Goal: Information Seeking & Learning: Learn about a topic

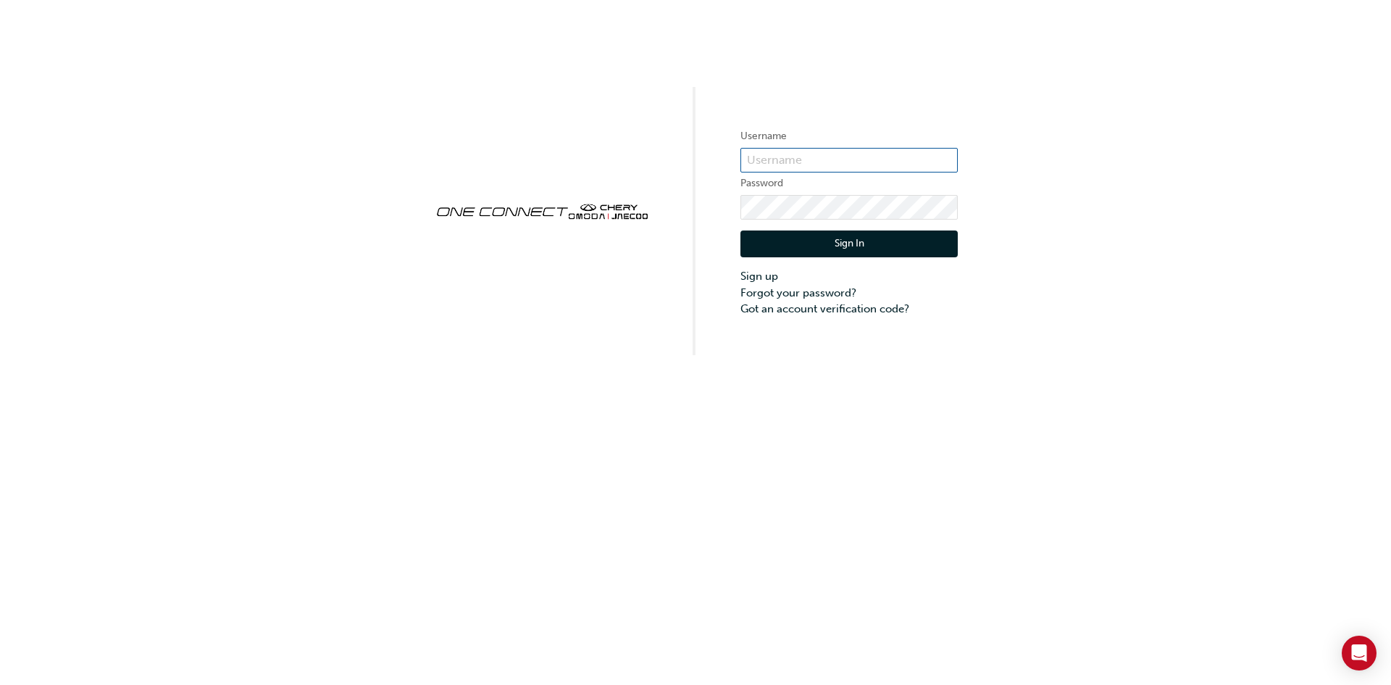
click at [802, 156] on input "text" at bounding box center [848, 160] width 217 height 25
click at [808, 158] on input "text" at bounding box center [848, 160] width 217 height 25
type input "ONE00587"
click button "Sign In" at bounding box center [848, 244] width 217 height 28
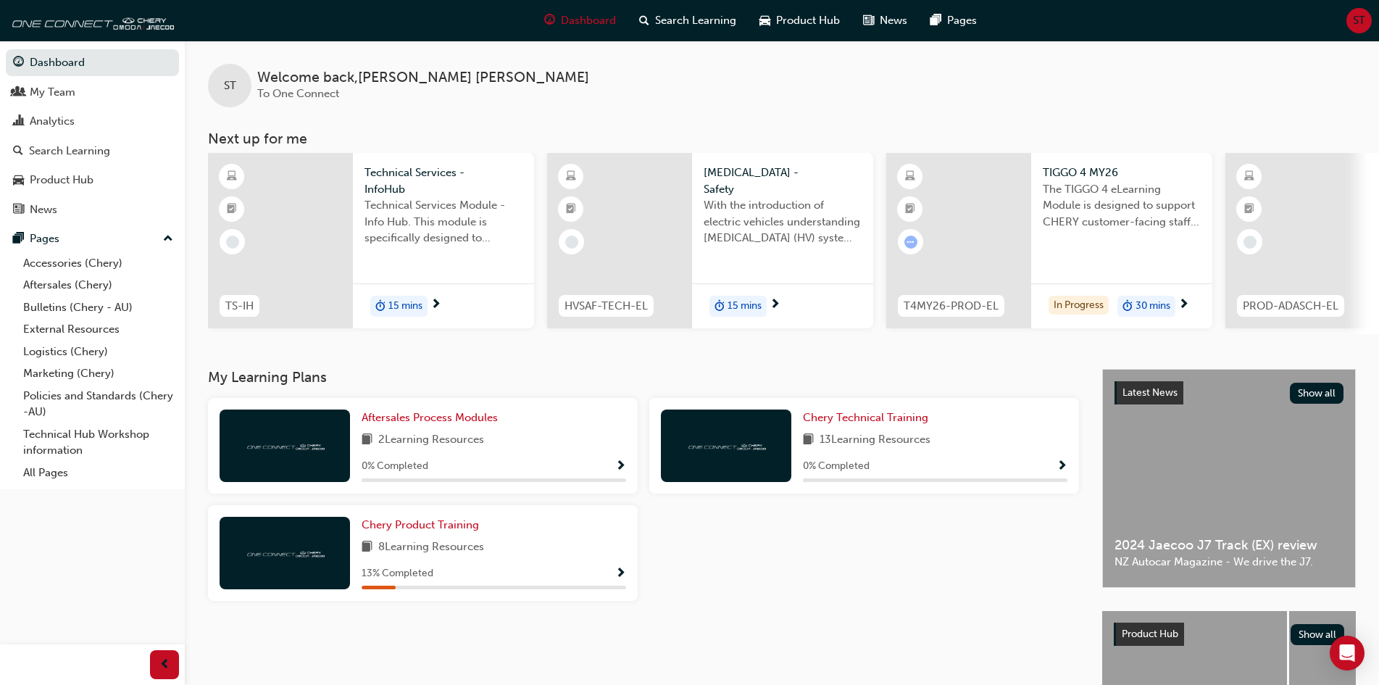
click at [295, 446] on img at bounding box center [285, 445] width 80 height 14
click at [441, 424] on span "Aftersales Process Modules" at bounding box center [429, 417] width 136 height 13
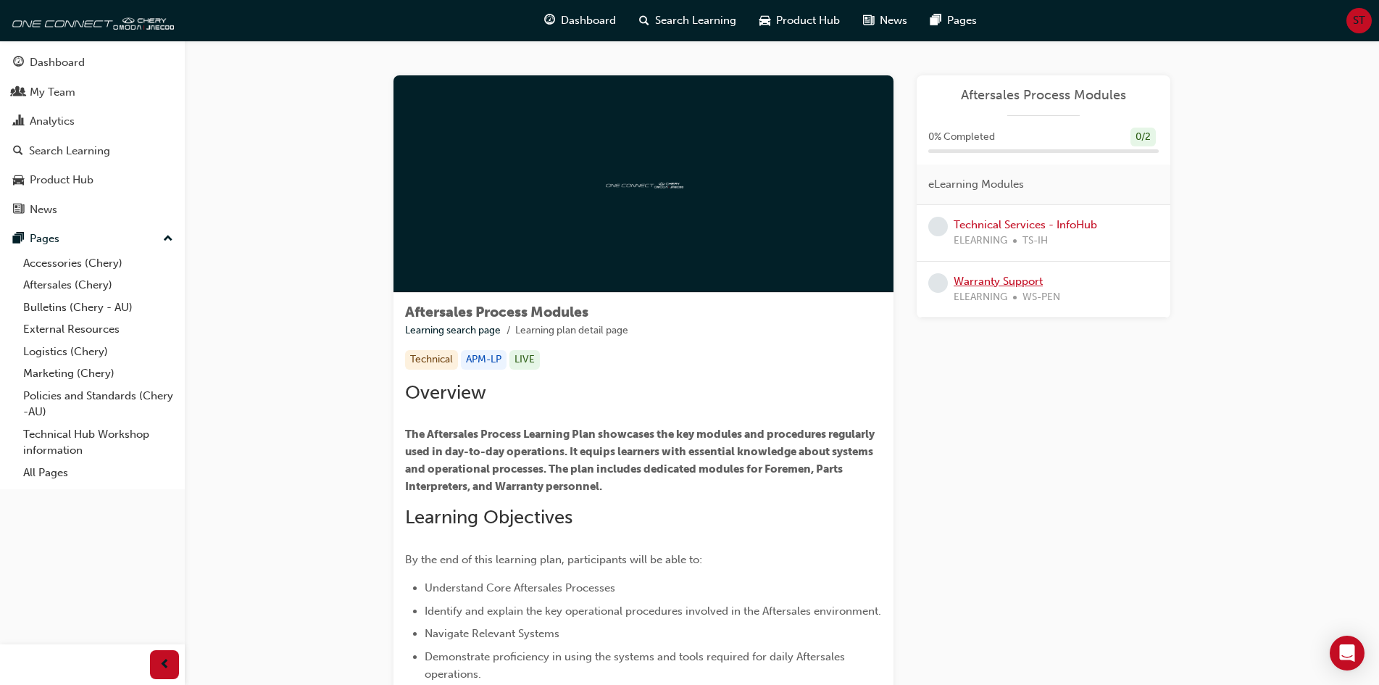
click at [998, 281] on link "Warranty Support" at bounding box center [997, 281] width 89 height 13
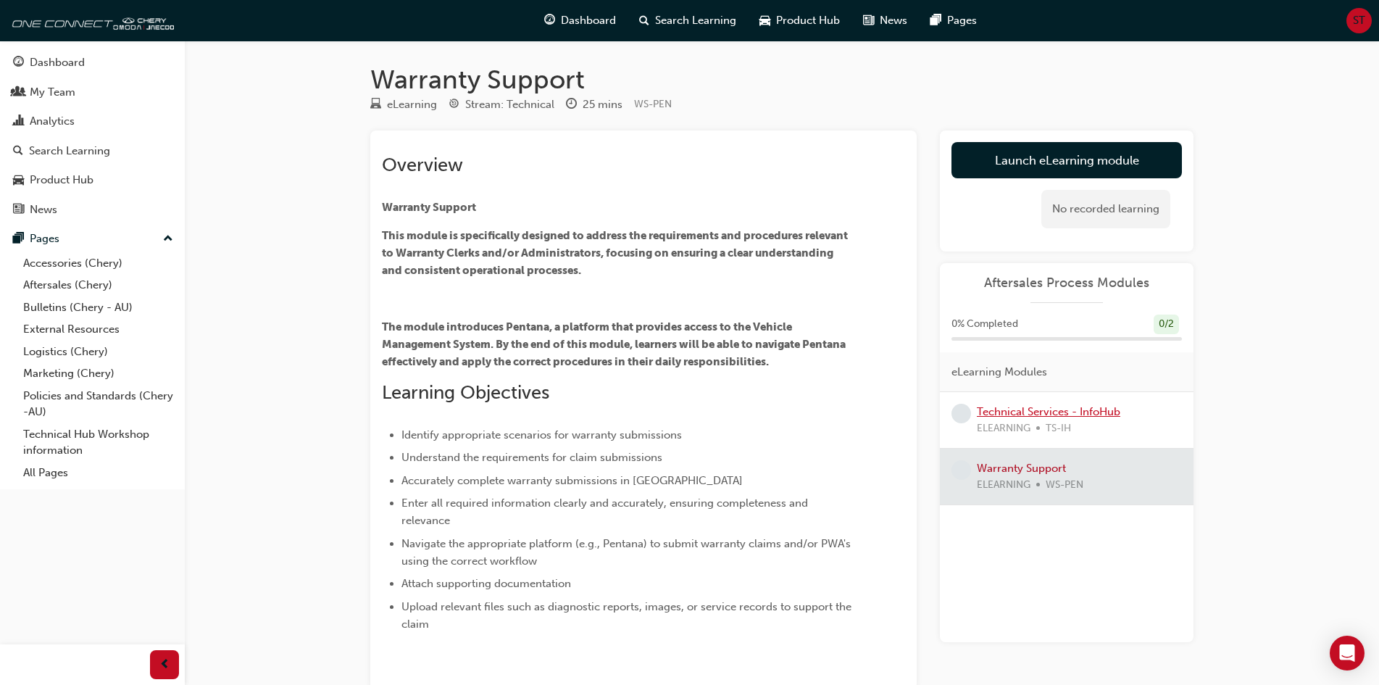
click at [1029, 411] on link "Technical Services - InfoHub" at bounding box center [1048, 411] width 143 height 13
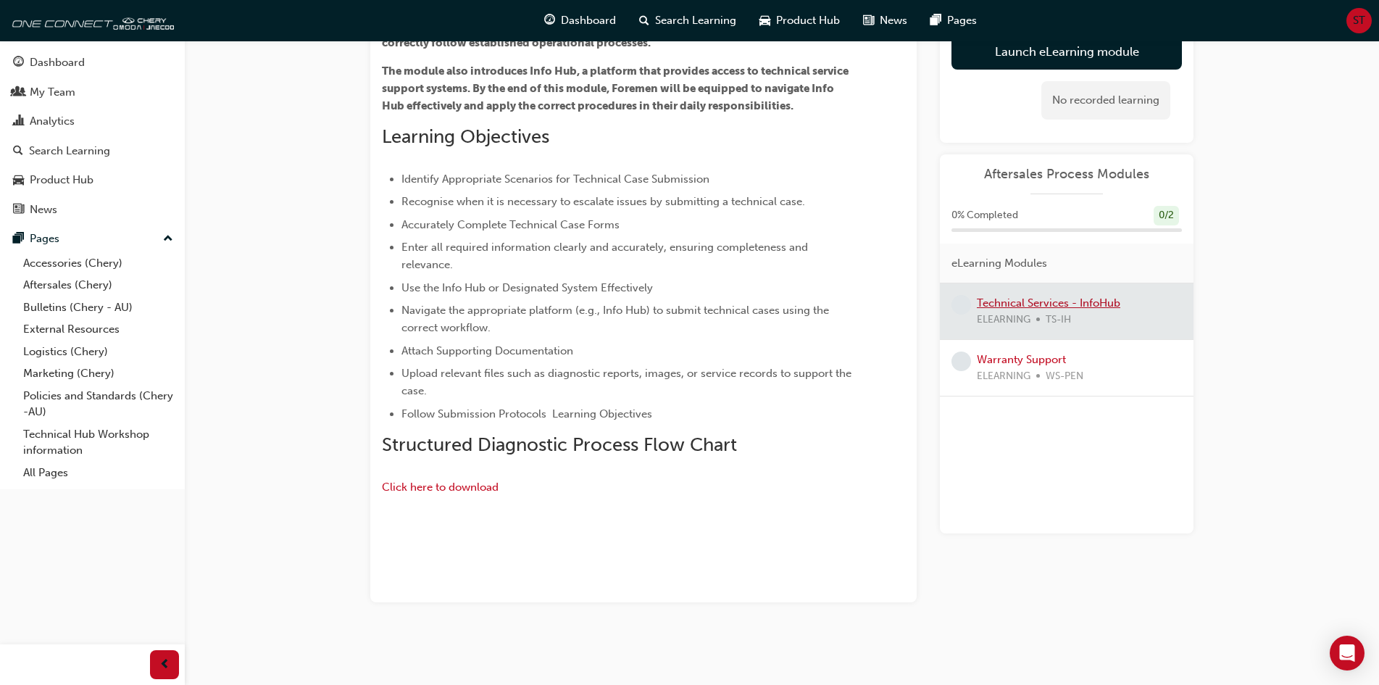
scroll to position [446, 0]
click at [382, 540] on img at bounding box center [382, 540] width 0 height 0
click at [1011, 302] on div at bounding box center [1067, 311] width 254 height 56
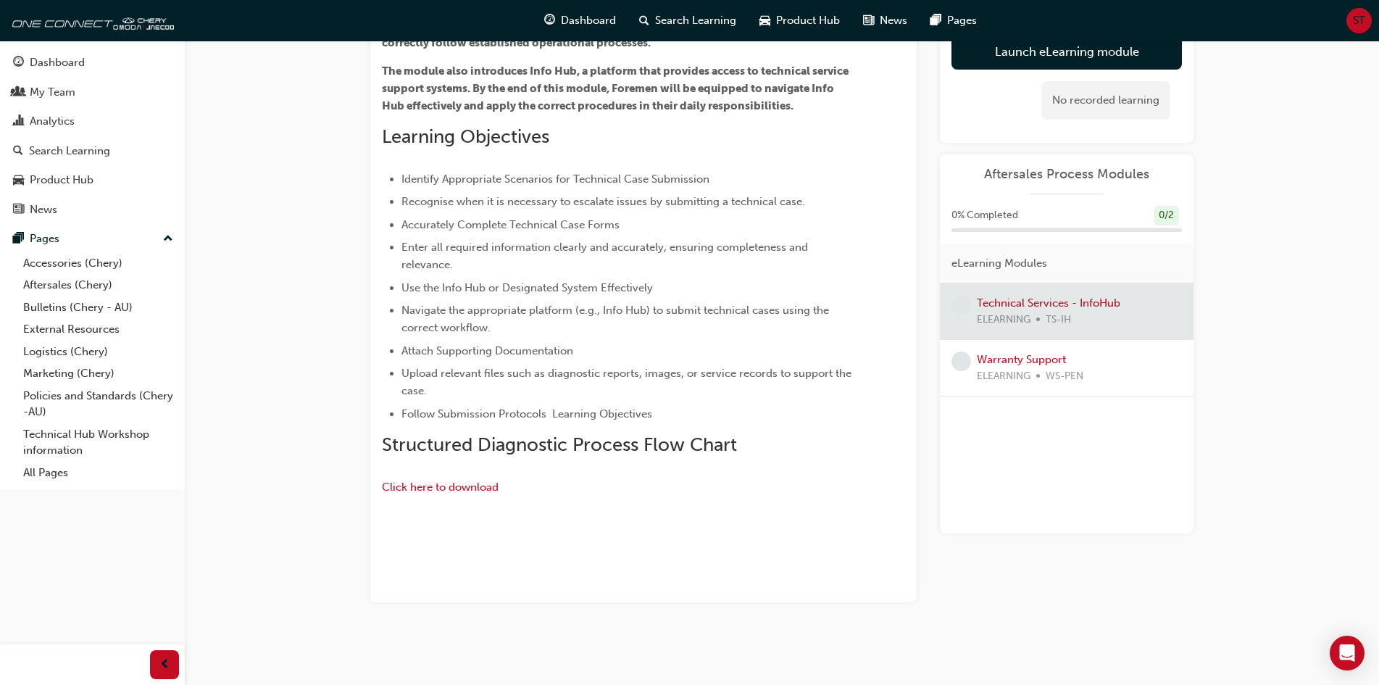
click at [1019, 301] on div at bounding box center [1067, 311] width 254 height 56
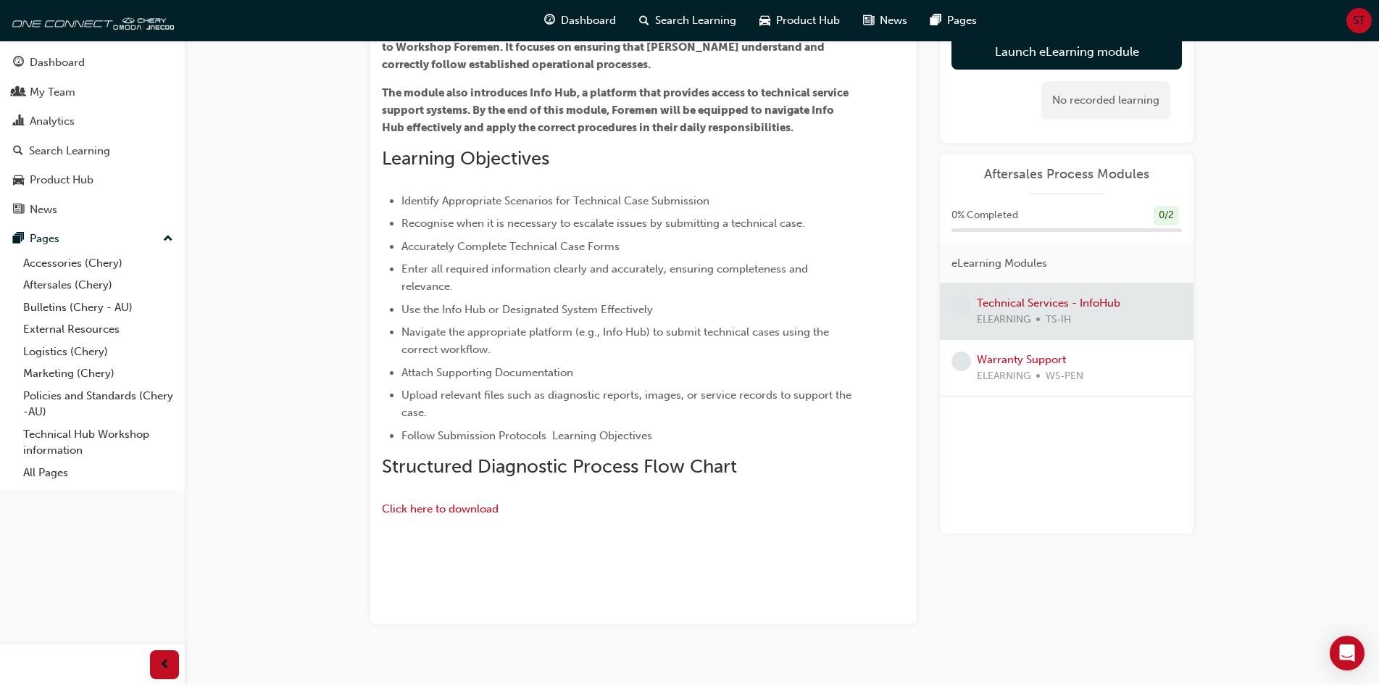
scroll to position [362, 0]
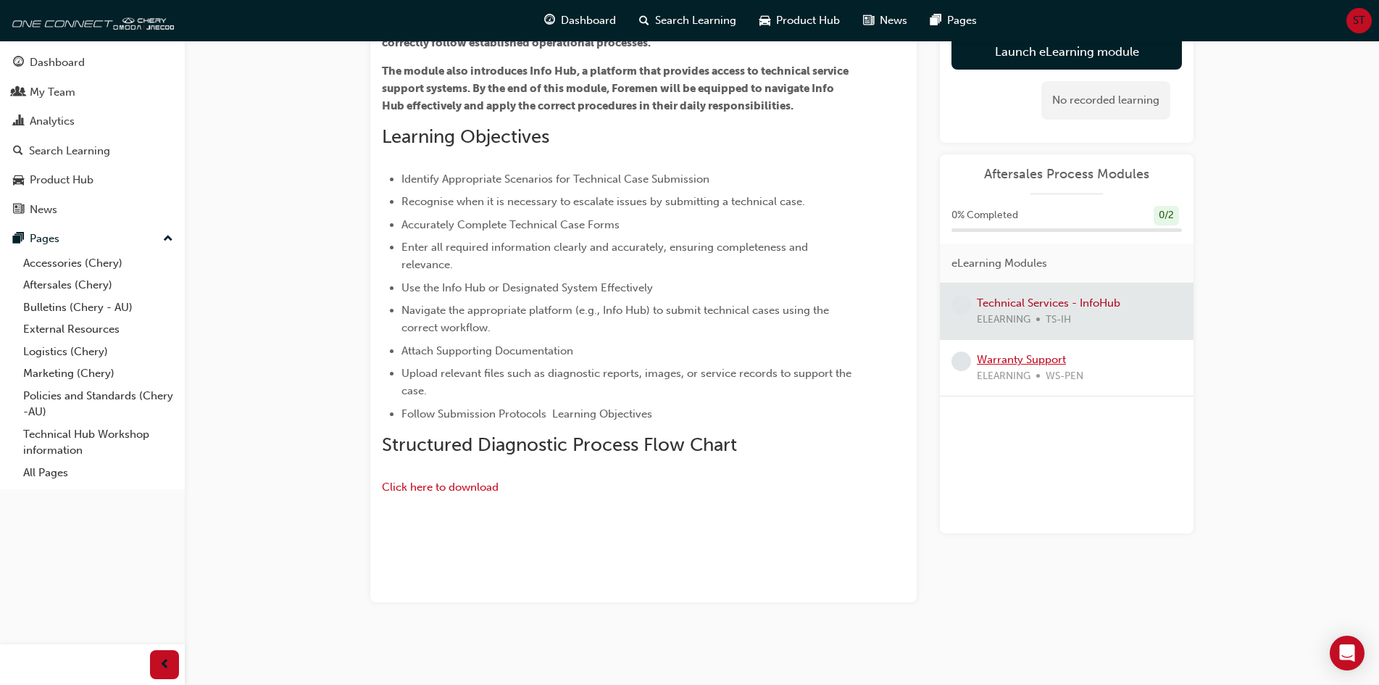
click at [1045, 359] on link "Warranty Support" at bounding box center [1021, 359] width 89 height 13
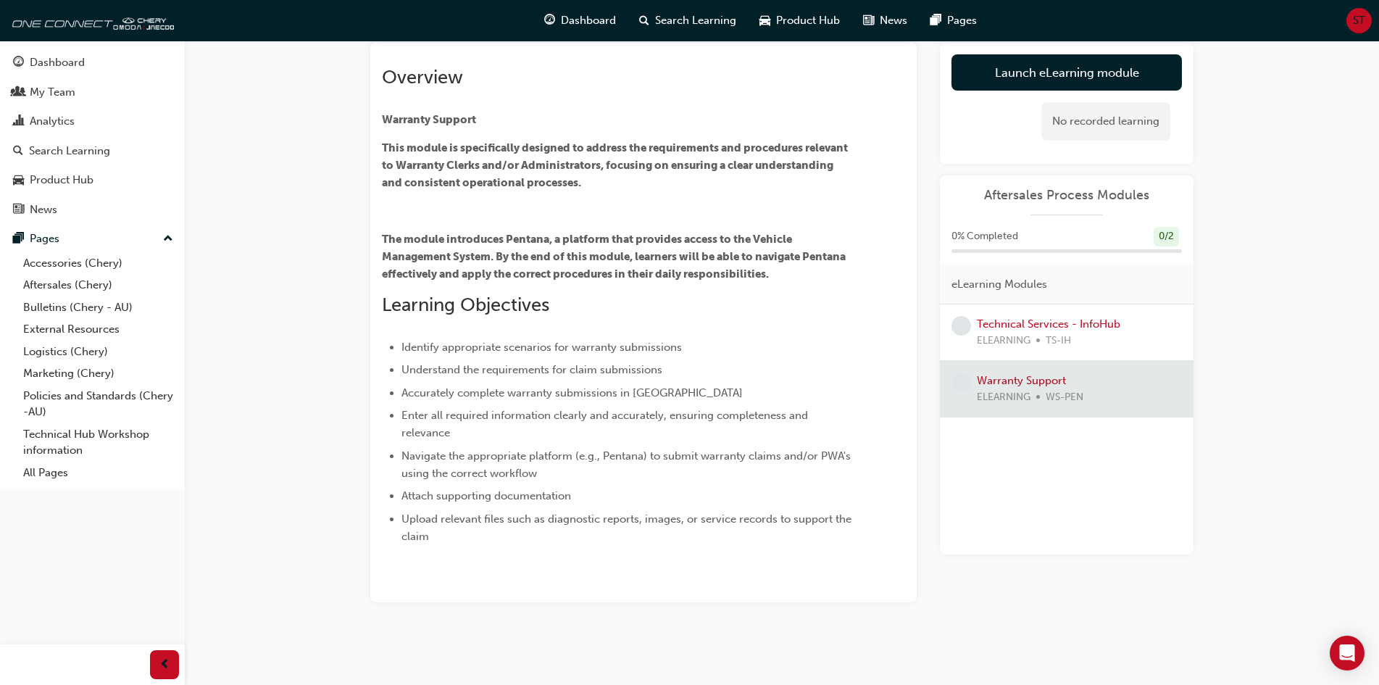
click at [1015, 383] on div at bounding box center [1067, 389] width 254 height 56
click at [965, 331] on span "learningRecordVerb_NONE-icon" at bounding box center [961, 326] width 20 height 20
click at [985, 327] on link "Technical Services - InfoHub" at bounding box center [1048, 323] width 143 height 13
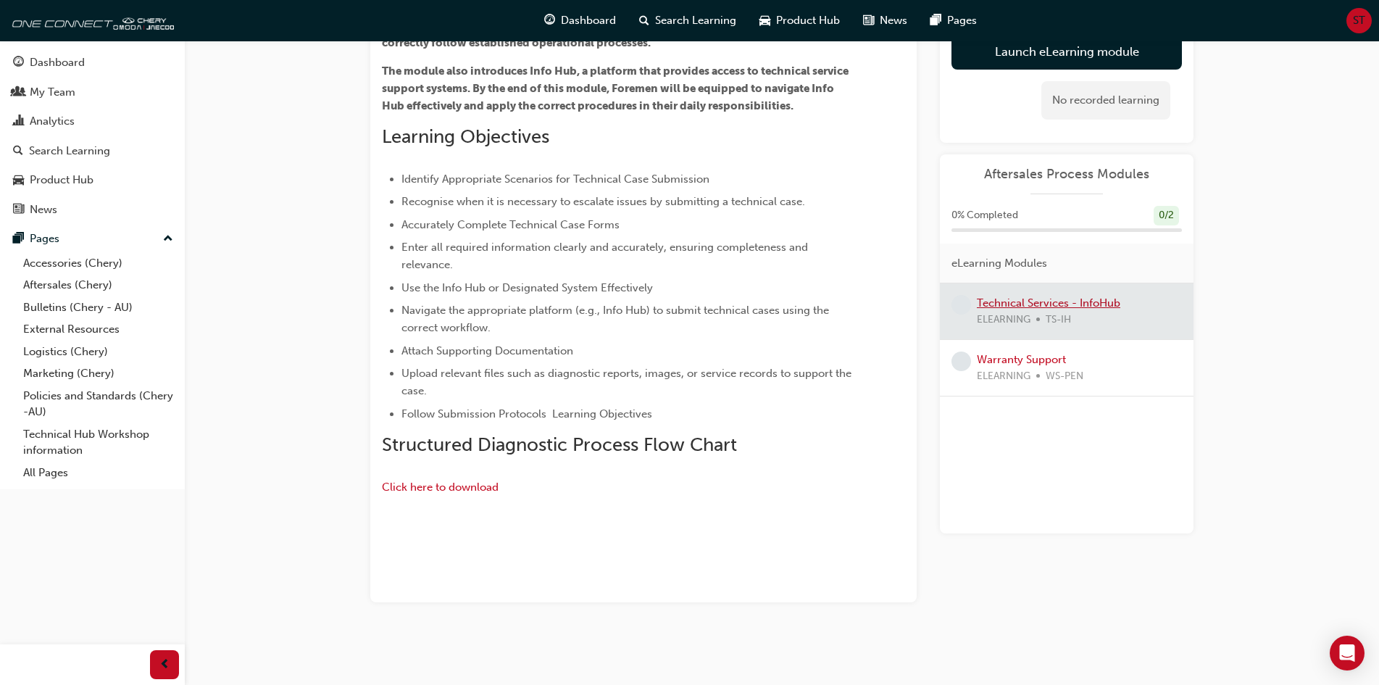
scroll to position [446, 0]
click at [431, 480] on span "Click here to download" at bounding box center [440, 486] width 117 height 13
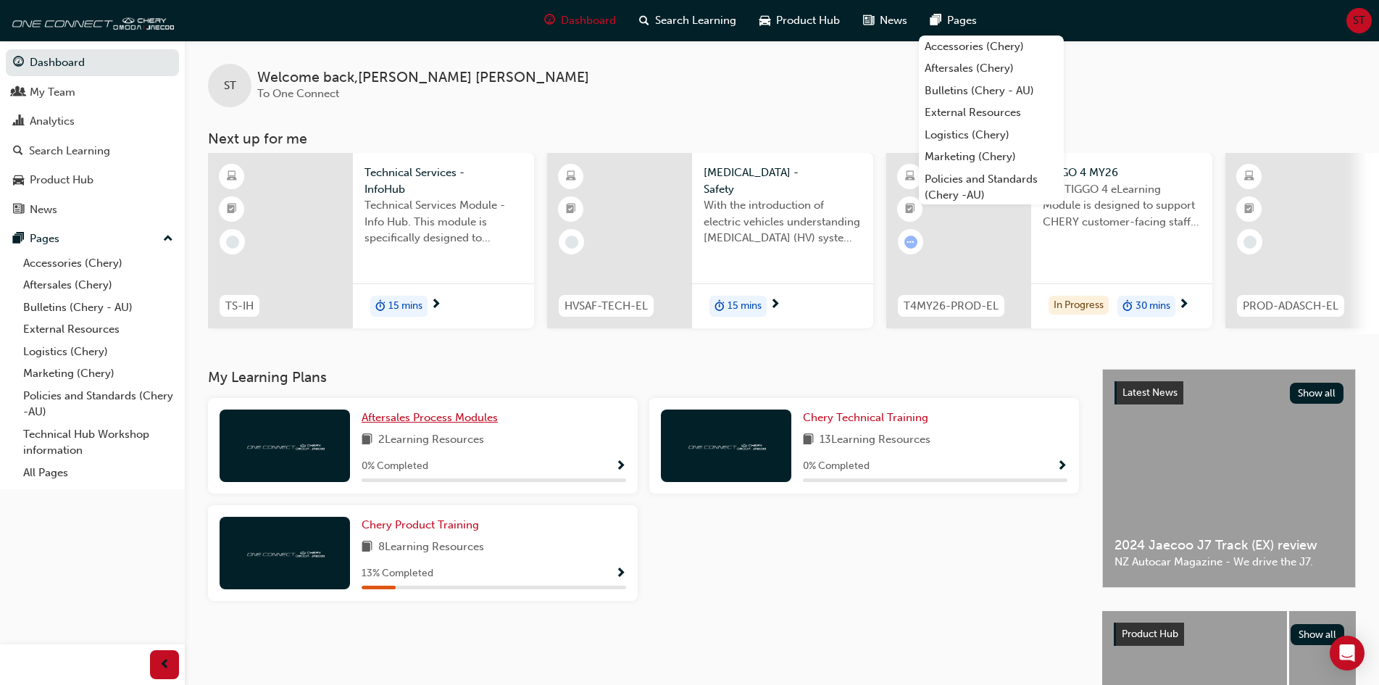
click at [446, 423] on span "Aftersales Process Modules" at bounding box center [429, 417] width 136 height 13
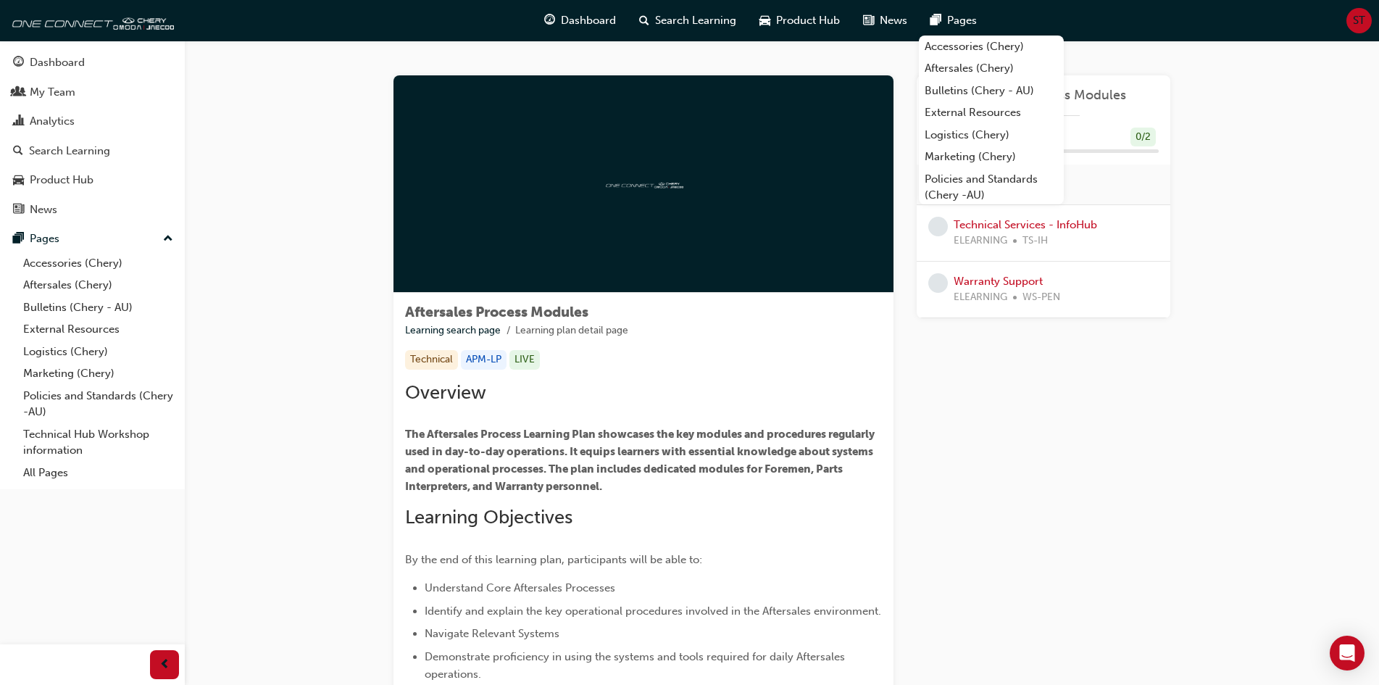
drag, startPoint x: 428, startPoint y: 356, endPoint x: 475, endPoint y: 369, distance: 49.1
click at [430, 357] on div "Technical" at bounding box center [431, 360] width 53 height 20
click at [706, 437] on span "The Aftersales Process Learning Plan showcases the key modules and procedures r…" at bounding box center [641, 459] width 472 height 65
click at [1007, 227] on link "Technical Services - InfoHub" at bounding box center [1024, 224] width 143 height 13
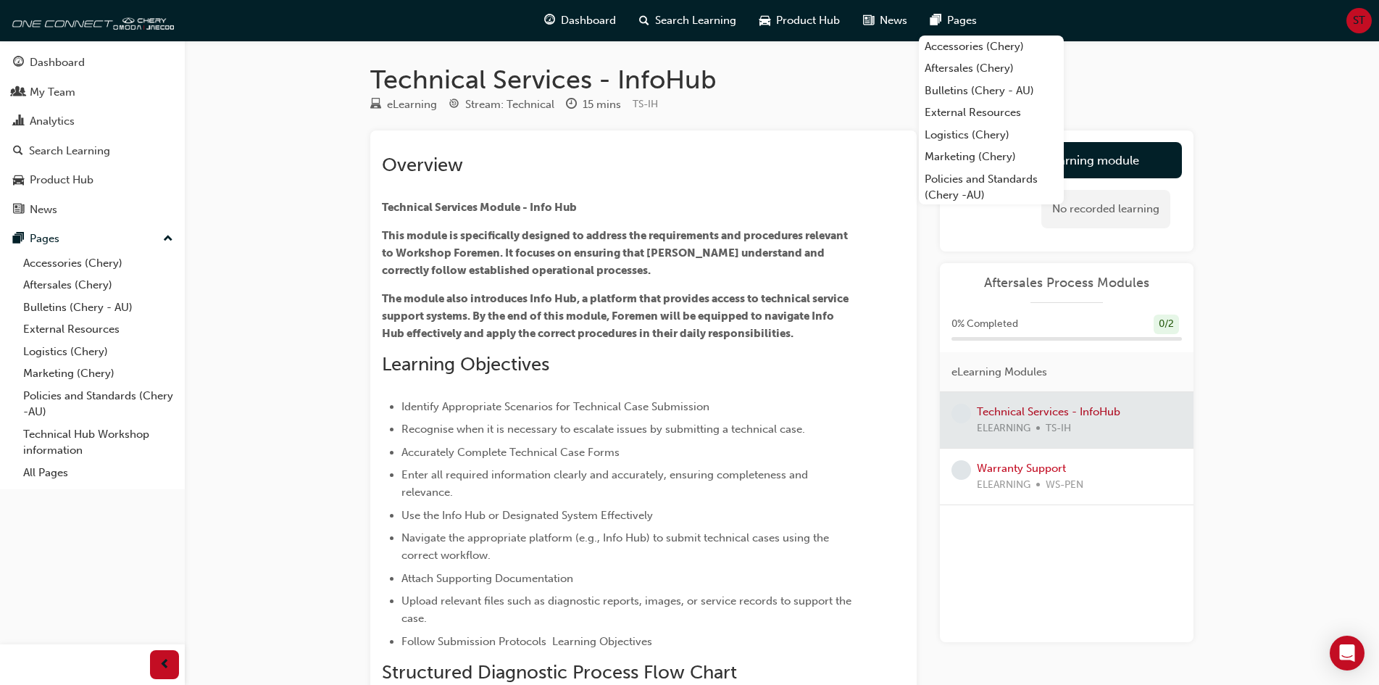
click at [1005, 409] on div at bounding box center [1067, 420] width 254 height 56
click at [1006, 409] on div at bounding box center [1067, 420] width 254 height 56
click at [1062, 285] on span "Aftersales Process Modules" at bounding box center [1066, 283] width 230 height 17
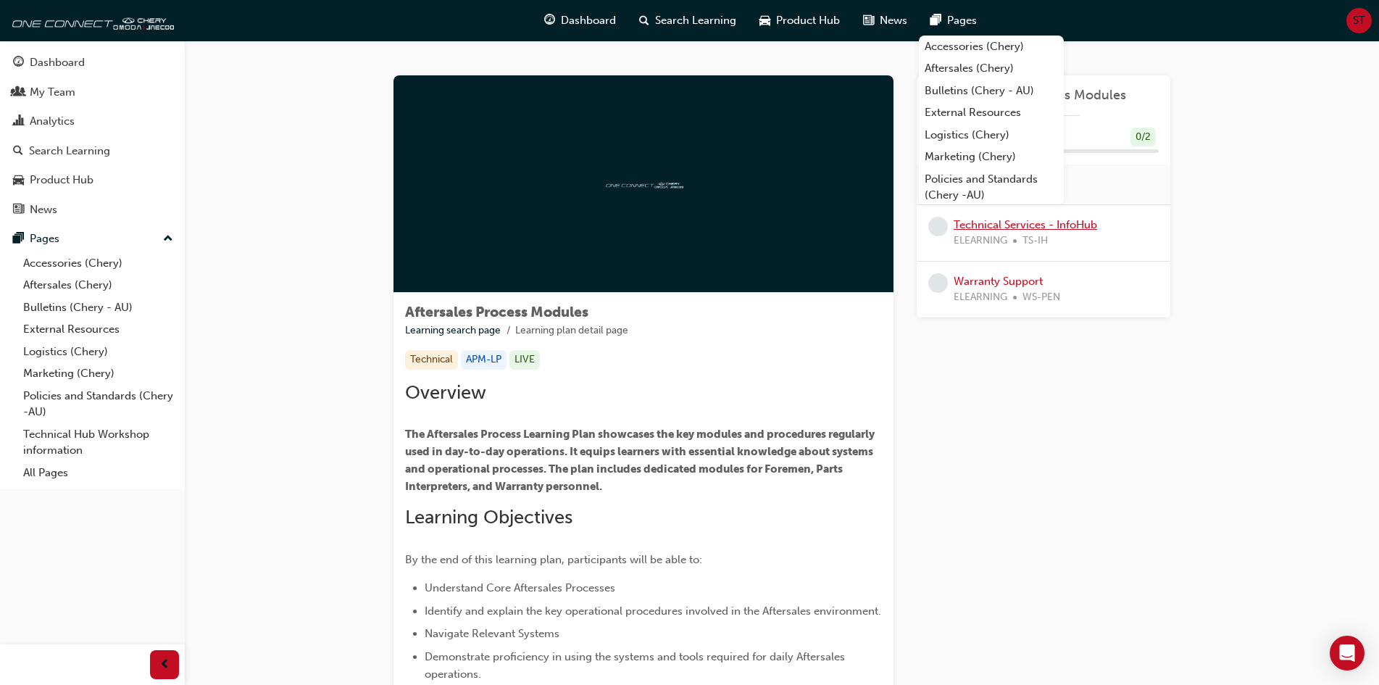
click at [1000, 224] on link "Technical Services - InfoHub" at bounding box center [1024, 224] width 143 height 13
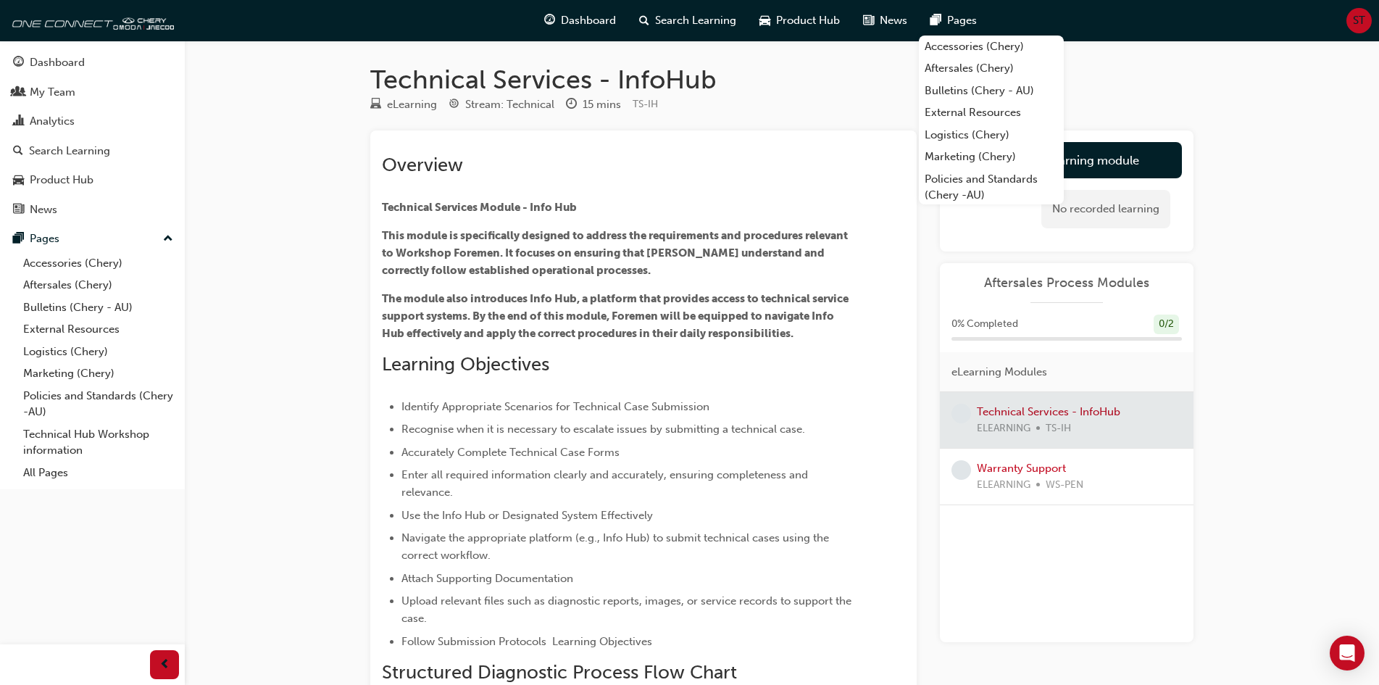
click at [1096, 59] on div "Technical Services - InfoHub eLearning Stream: Technical 15 mins TS-IH Overview…" at bounding box center [781, 458] width 869 height 835
click at [1137, 164] on link "Launch eLearning module" at bounding box center [1066, 160] width 230 height 36
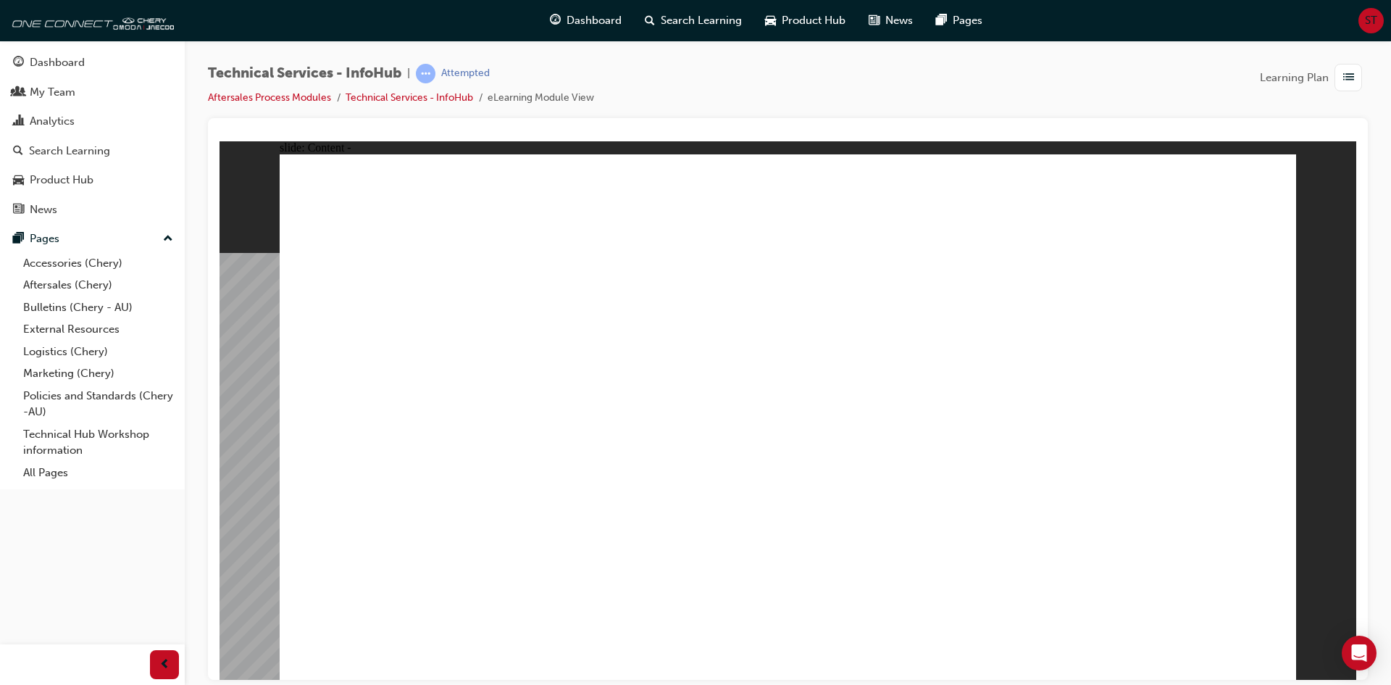
drag, startPoint x: 1163, startPoint y: 609, endPoint x: 1089, endPoint y: 628, distance: 77.1
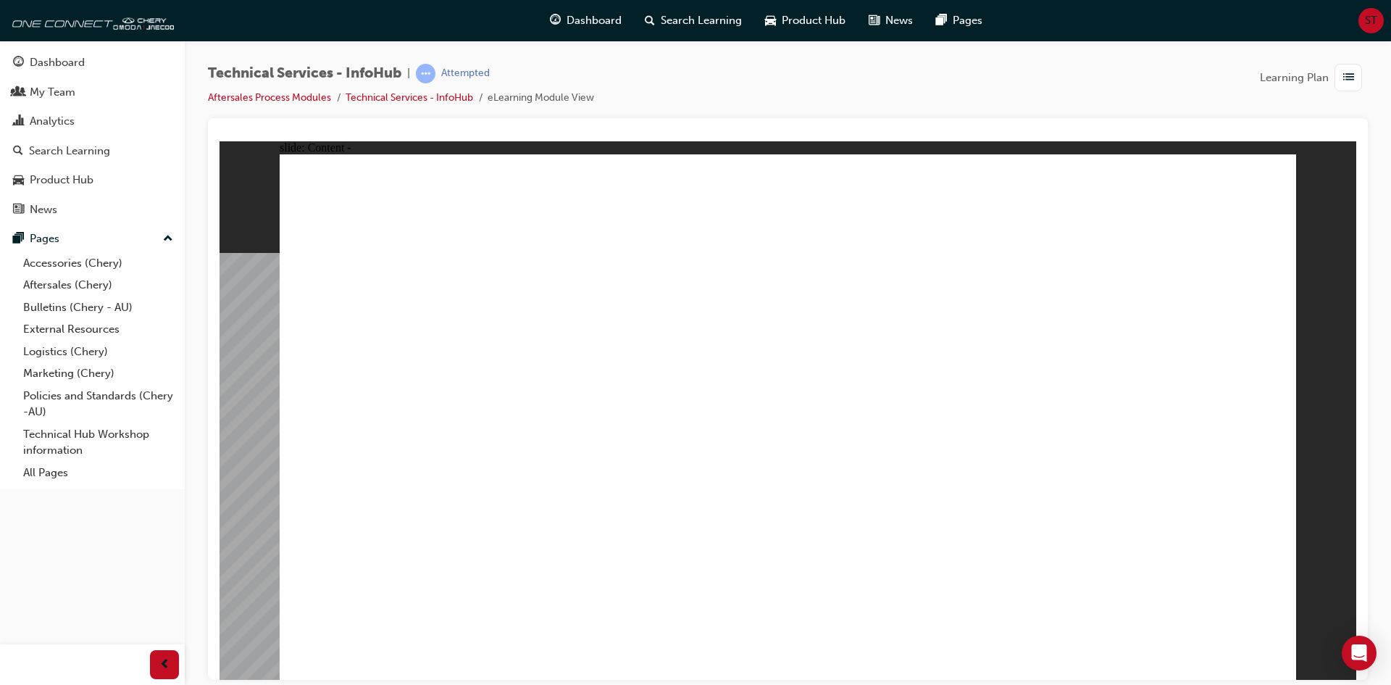
drag, startPoint x: 592, startPoint y: 459, endPoint x: 598, endPoint y: 454, distance: 7.7
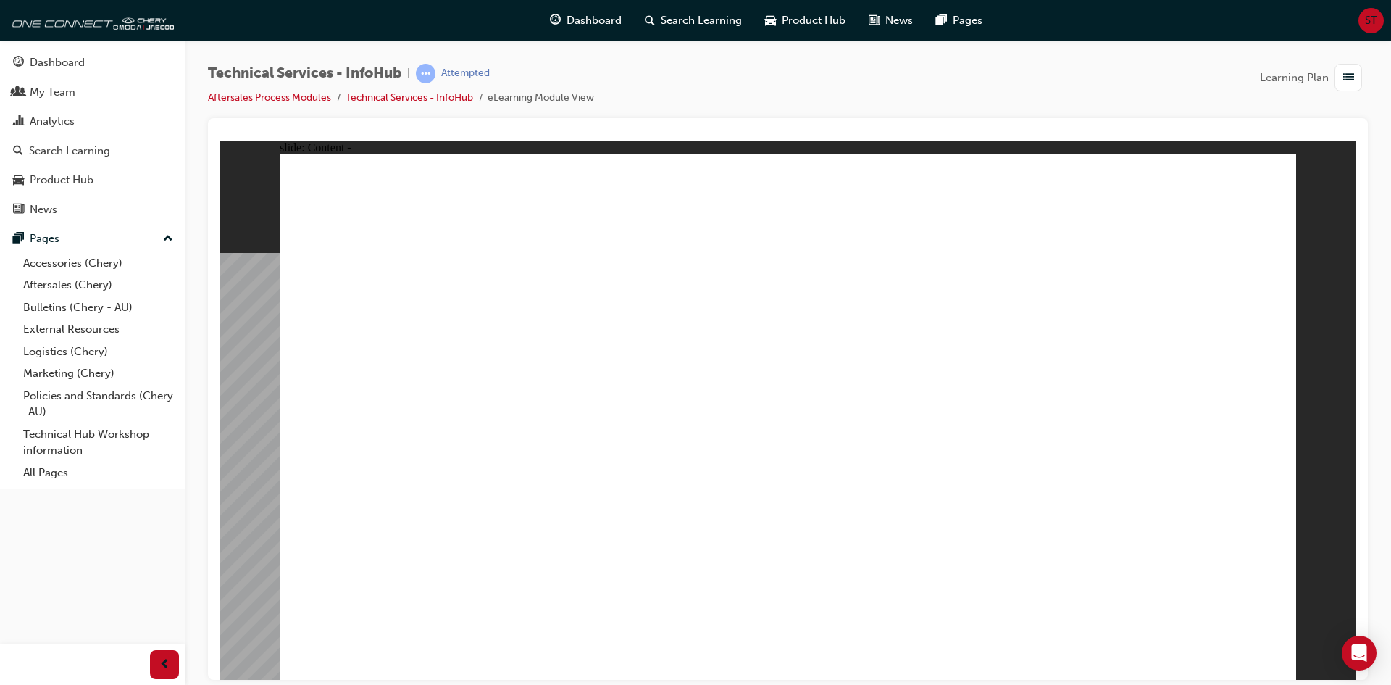
drag, startPoint x: 933, startPoint y: 470, endPoint x: 922, endPoint y: 320, distance: 150.4
drag, startPoint x: 916, startPoint y: 300, endPoint x: 881, endPoint y: 291, distance: 36.5
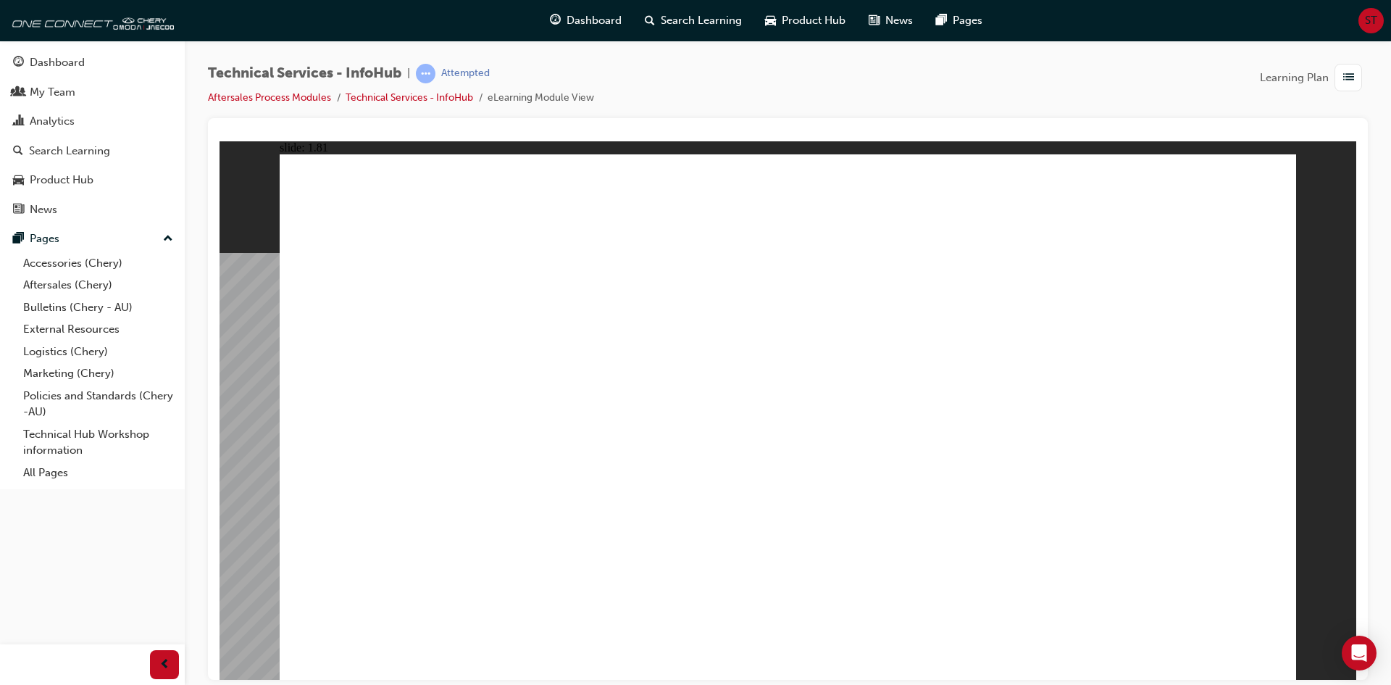
drag, startPoint x: 869, startPoint y: 287, endPoint x: 856, endPoint y: 293, distance: 13.9
drag, startPoint x: 808, startPoint y: 367, endPoint x: 890, endPoint y: 471, distance: 132.0
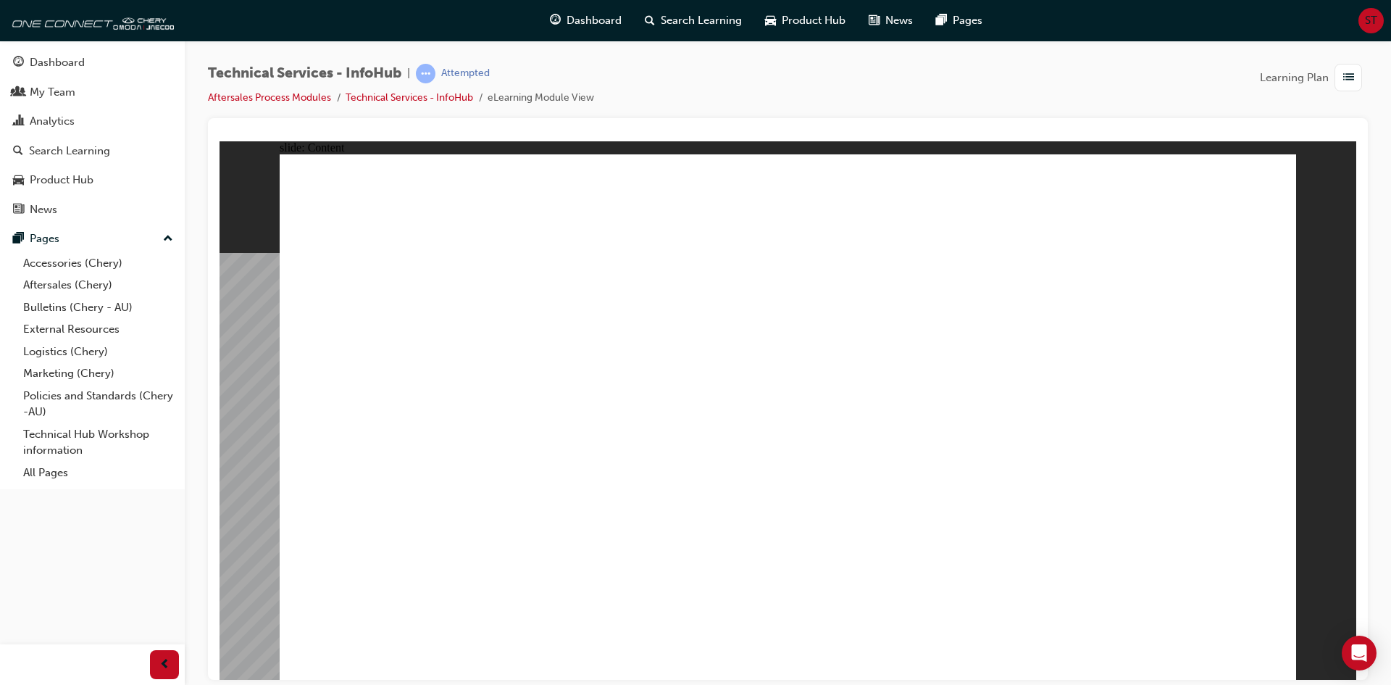
drag, startPoint x: 307, startPoint y: 239, endPoint x: 310, endPoint y: 221, distance: 18.3
drag, startPoint x: 335, startPoint y: 172, endPoint x: 808, endPoint y: 233, distance: 477.0
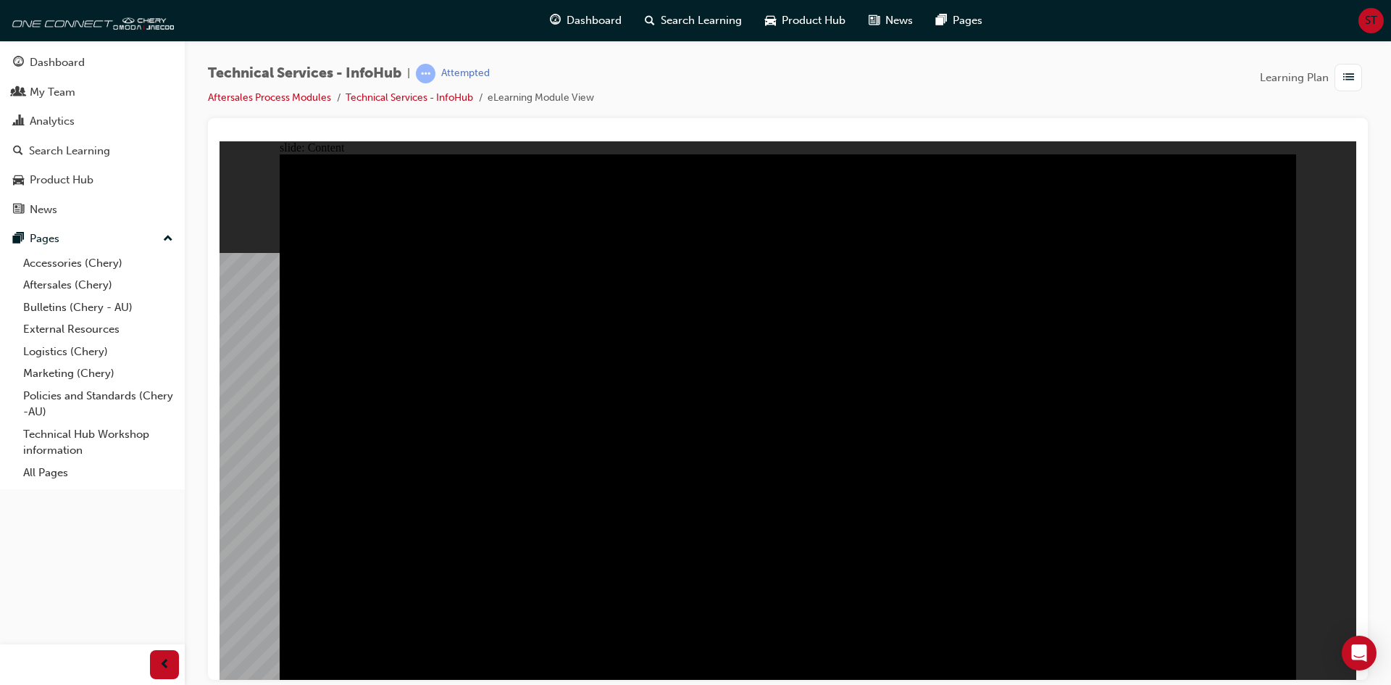
drag, startPoint x: 736, startPoint y: 154, endPoint x: 740, endPoint y: 163, distance: 9.4
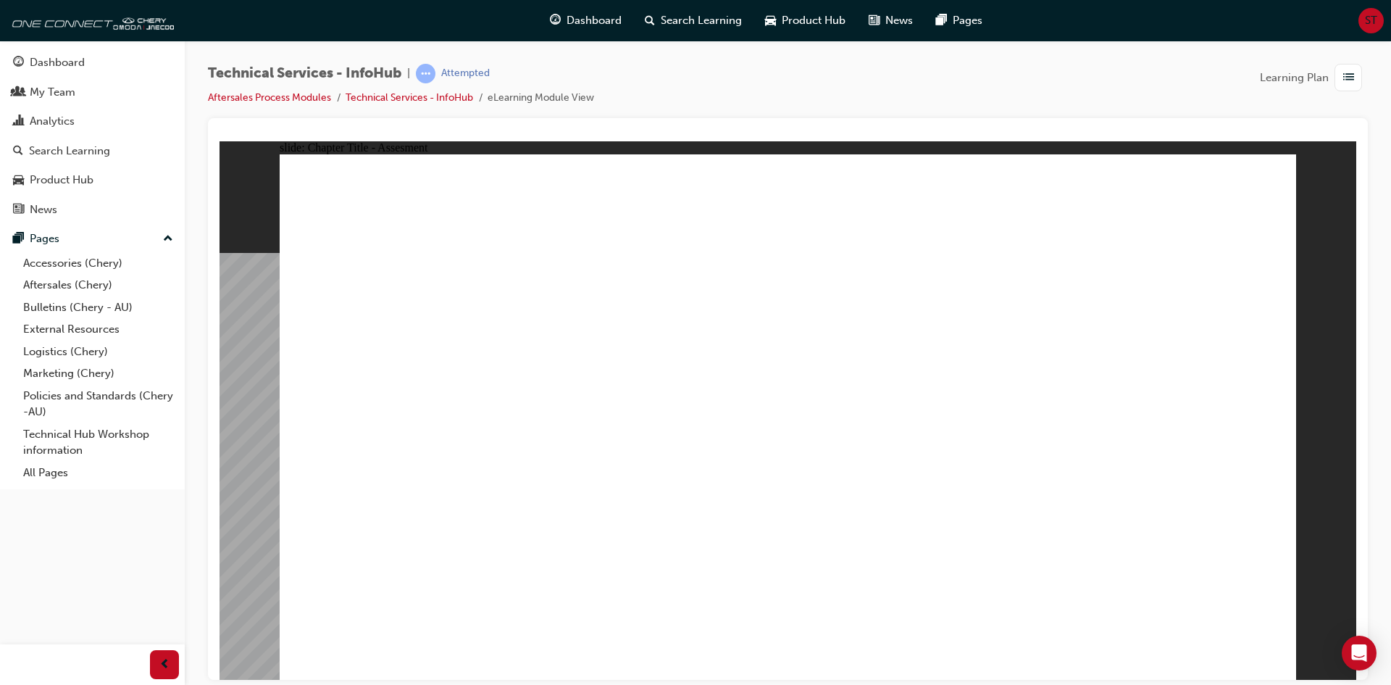
radio input "true"
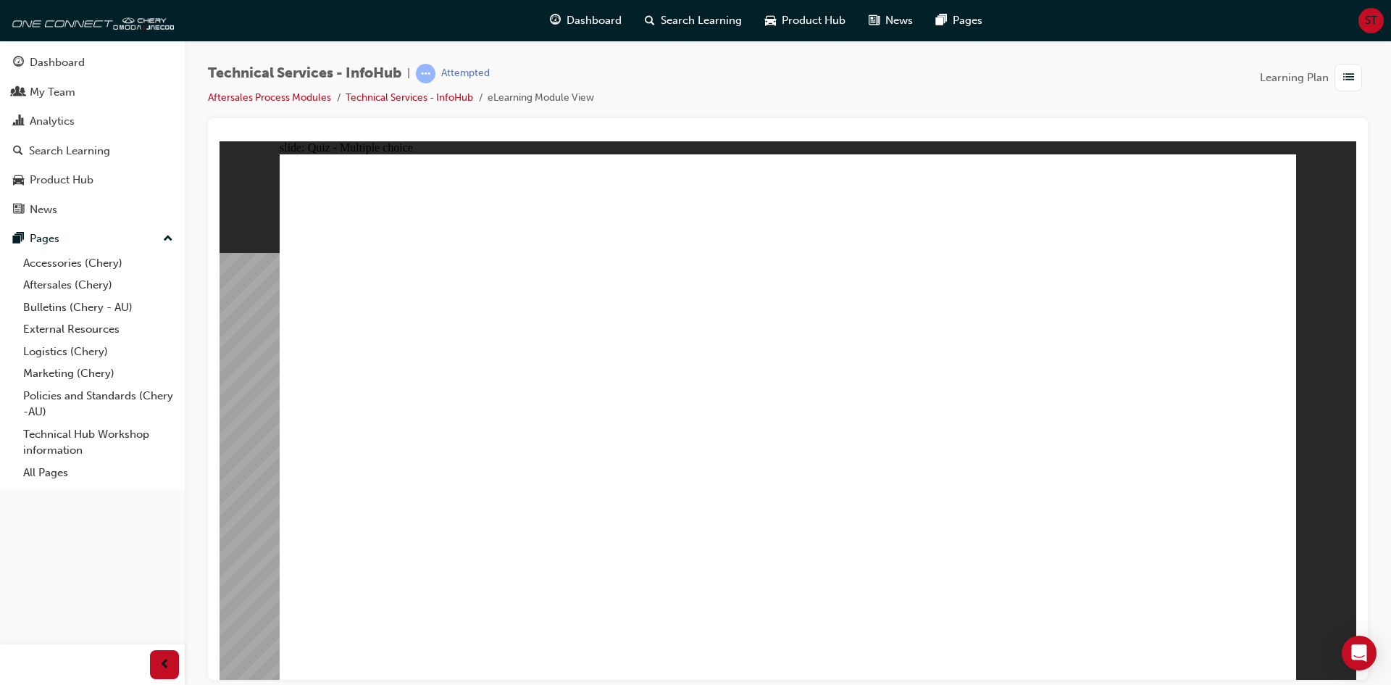
radio input "true"
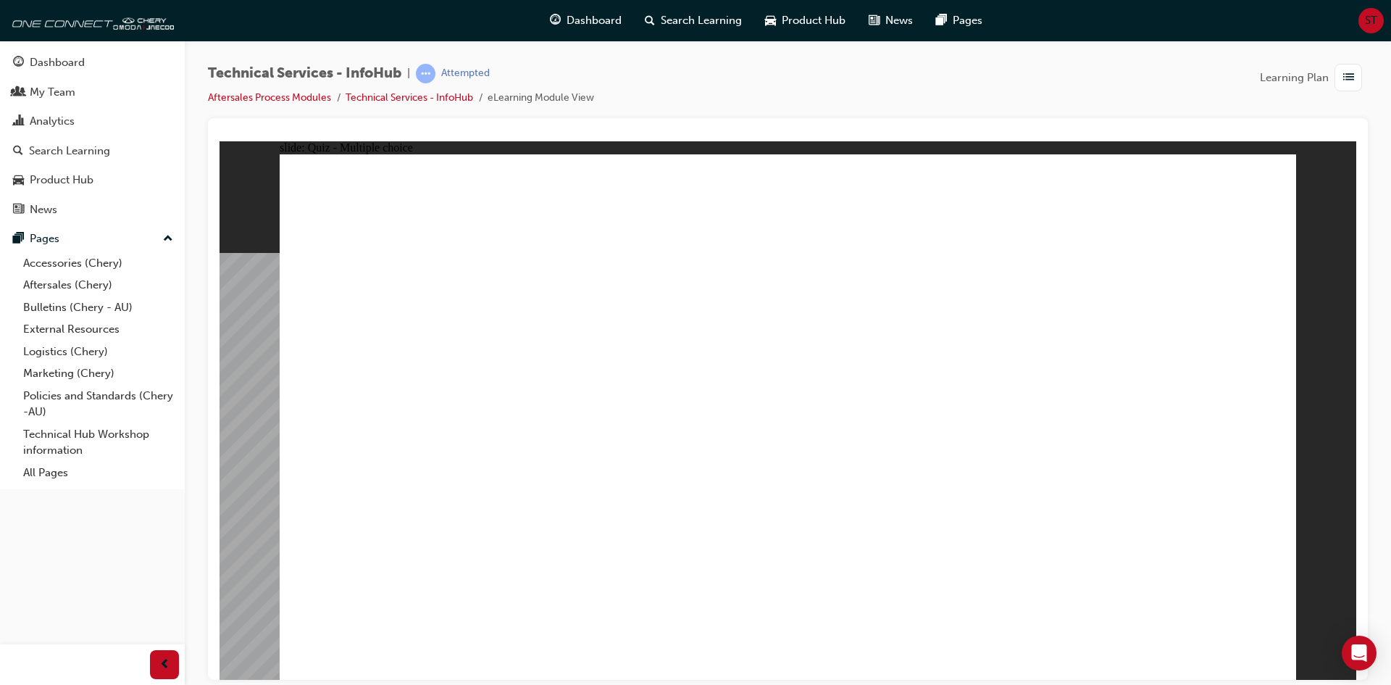
radio input "true"
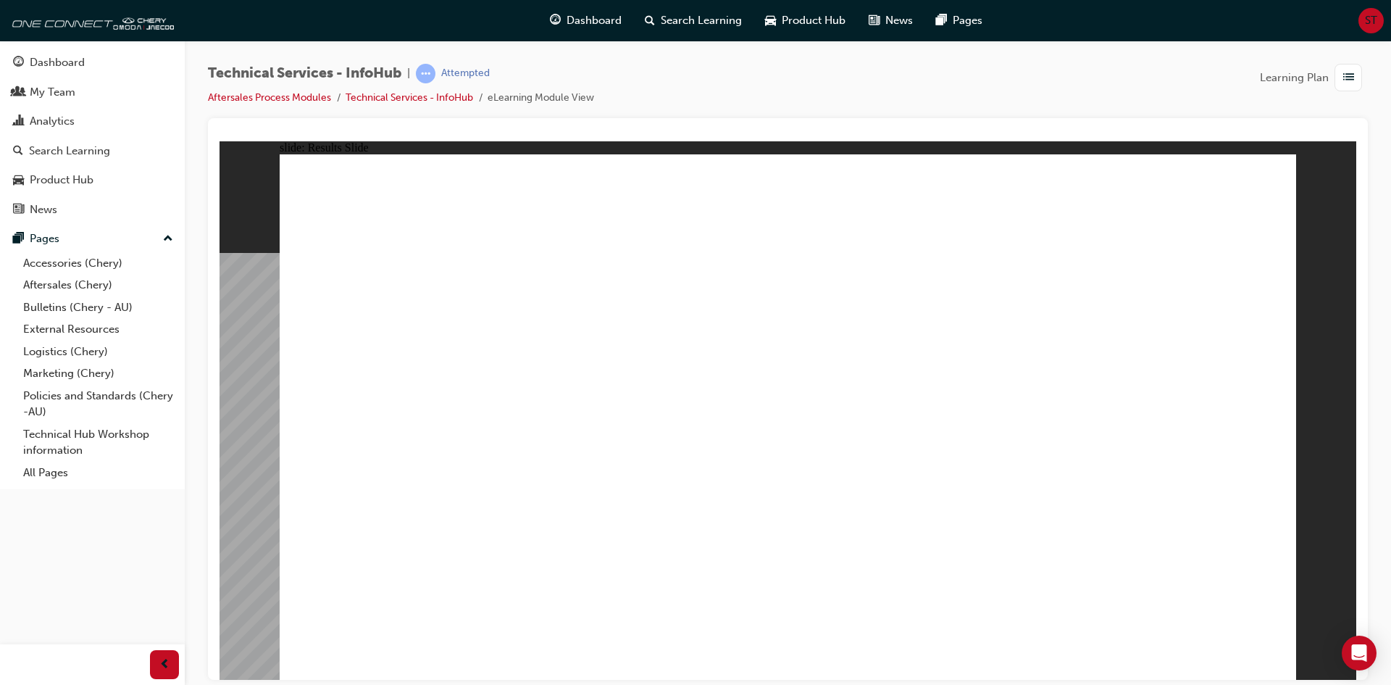
radio input "true"
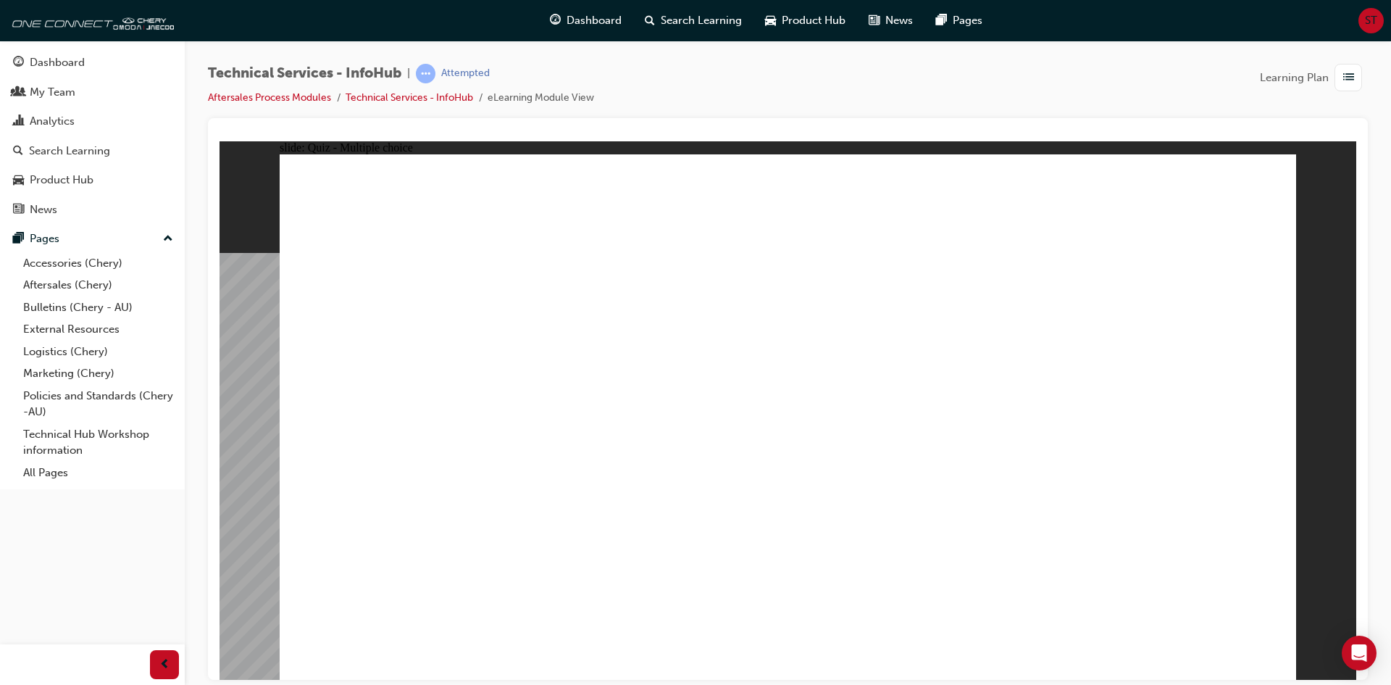
radio input "true"
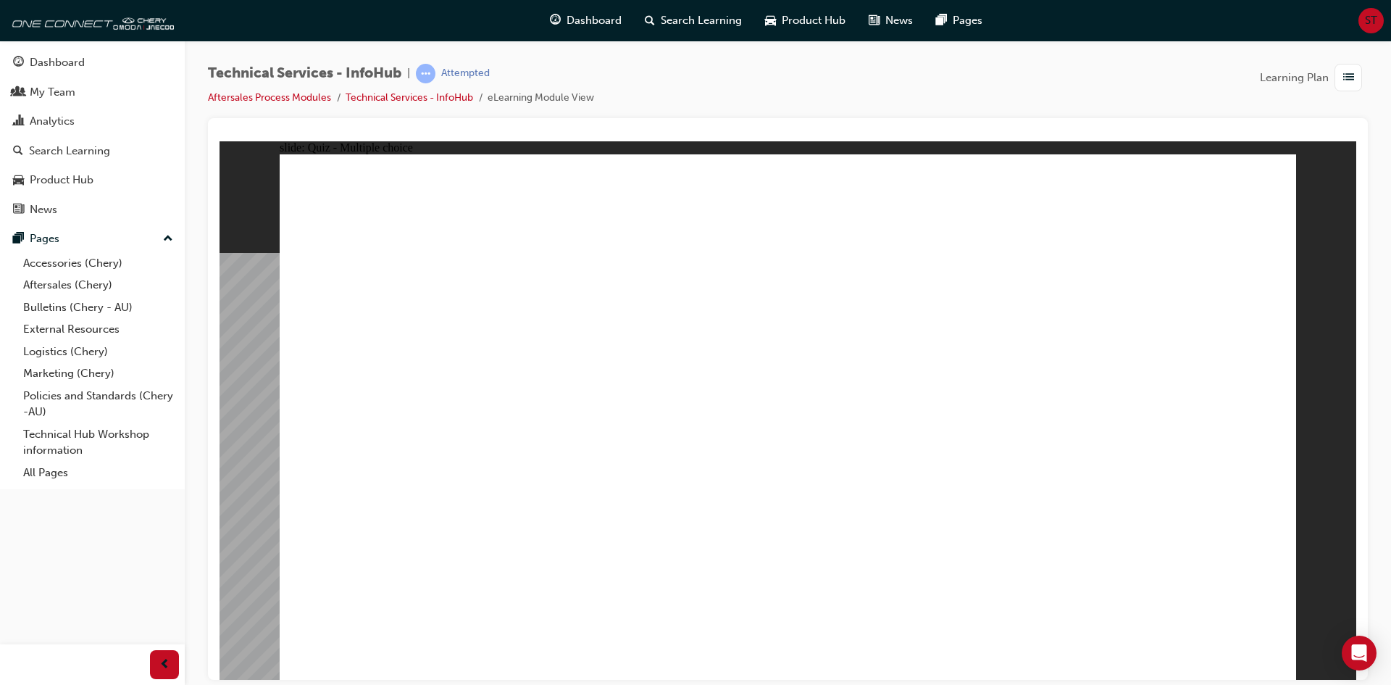
radio input "true"
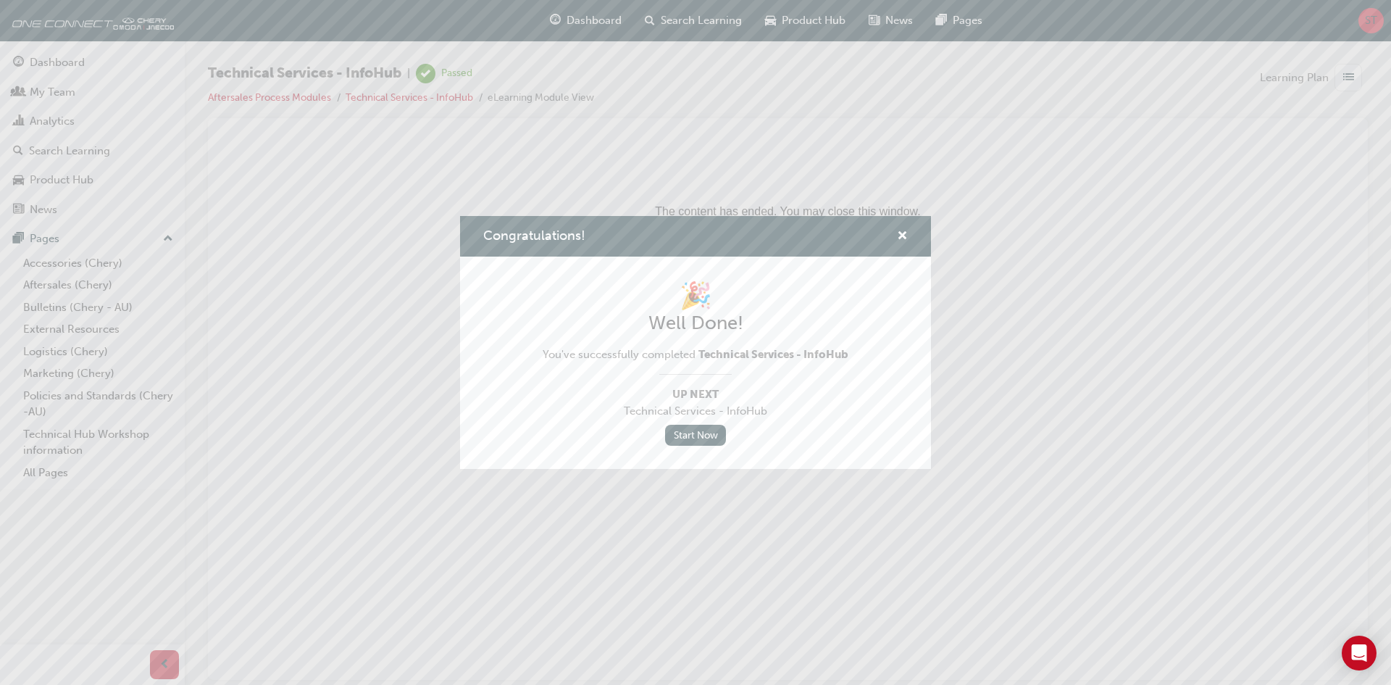
click at [80, 301] on div "Congratulations! 🎉 Well Done! You've successfully completed Technical Services …" at bounding box center [695, 342] width 1391 height 685
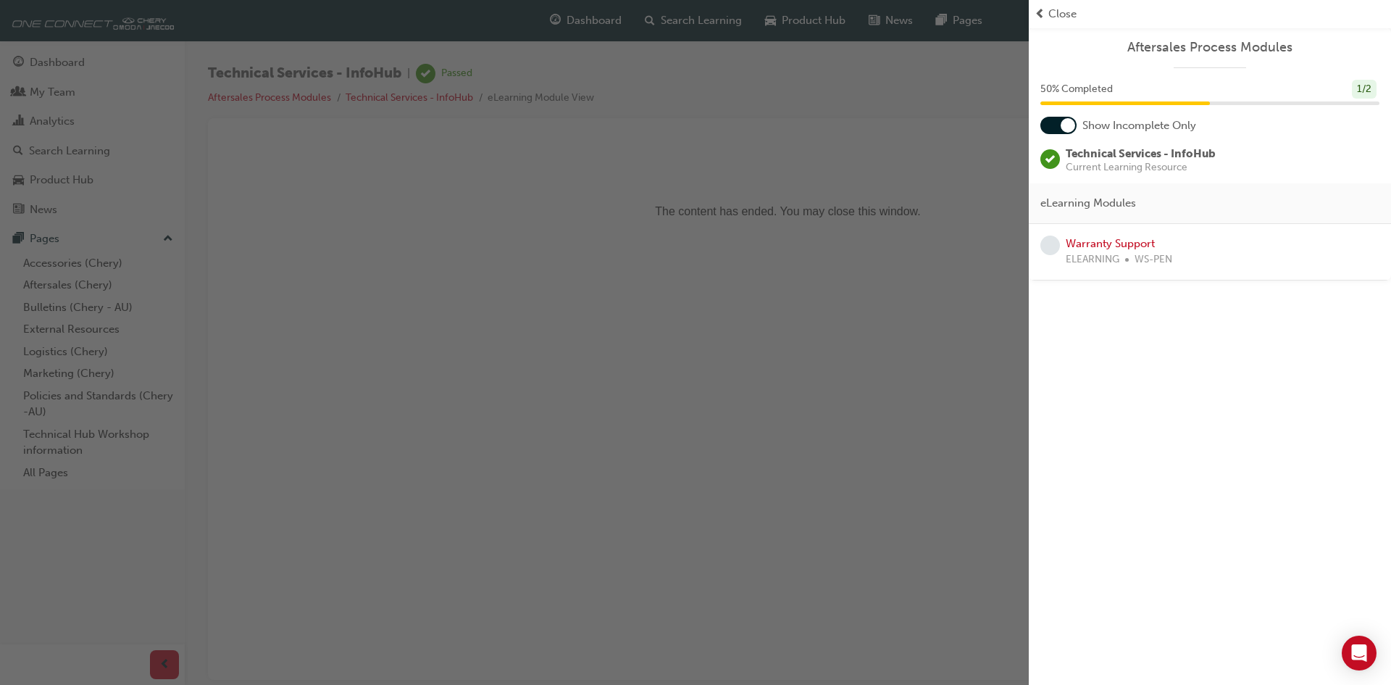
click at [1119, 235] on div "Warranty Support ELEARNING WS-PEN" at bounding box center [1119, 251] width 106 height 33
click at [1116, 242] on link "Warranty Support" at bounding box center [1110, 243] width 89 height 13
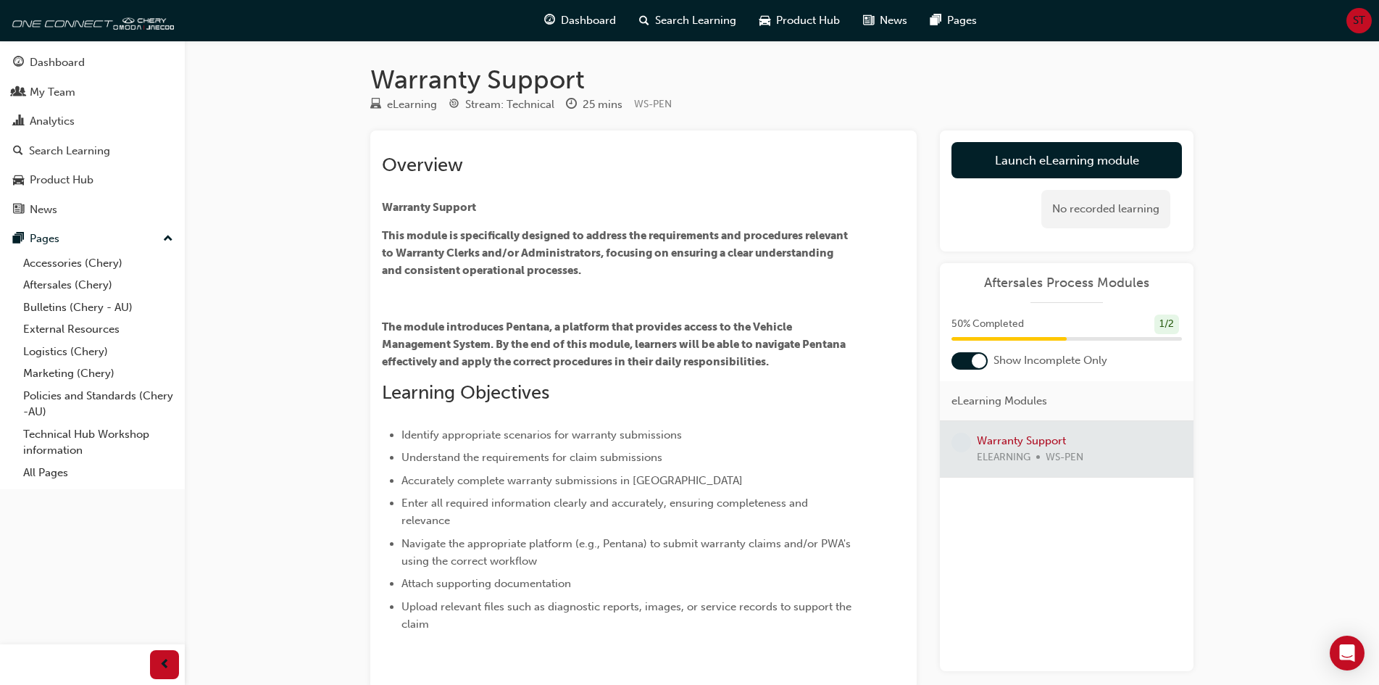
drag, startPoint x: 1038, startPoint y: 444, endPoint x: 1037, endPoint y: 452, distance: 8.1
click at [1037, 450] on div at bounding box center [1067, 449] width 254 height 56
click at [1055, 157] on link "Launch eLearning module" at bounding box center [1066, 160] width 230 height 36
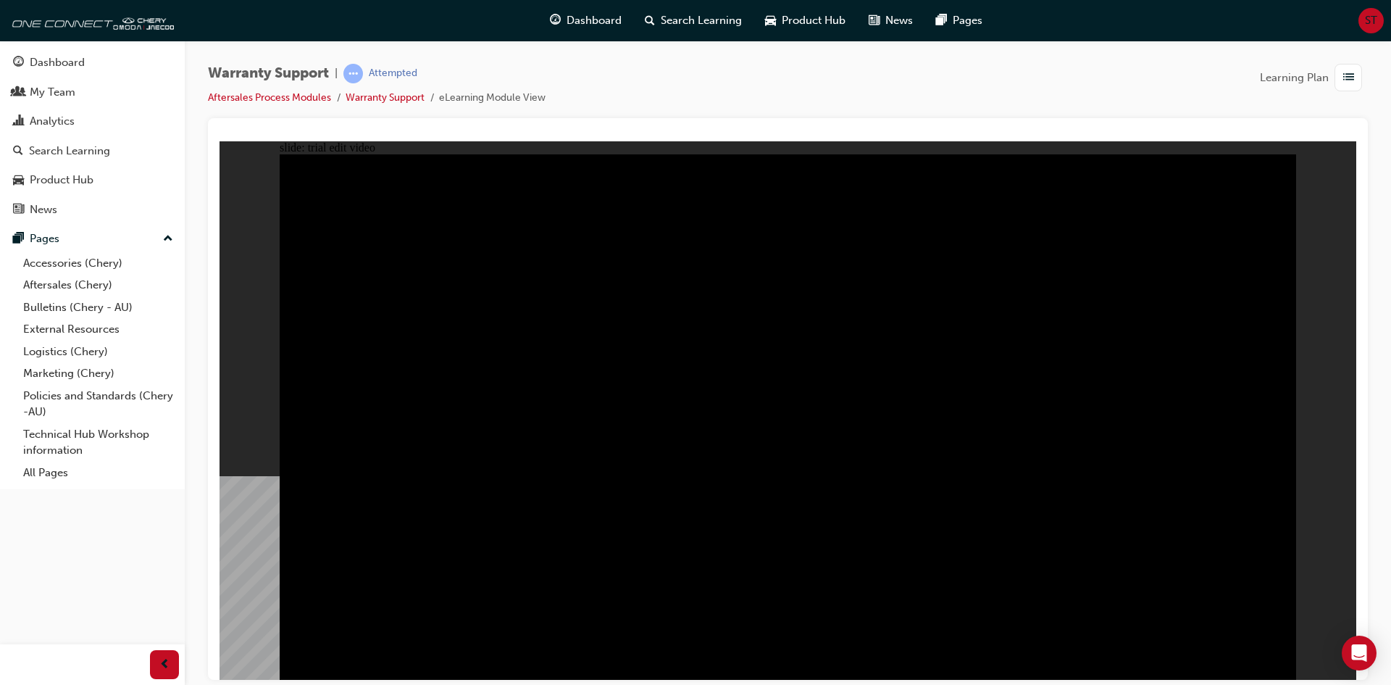
drag, startPoint x: 632, startPoint y: 424, endPoint x: 634, endPoint y: 432, distance: 8.8
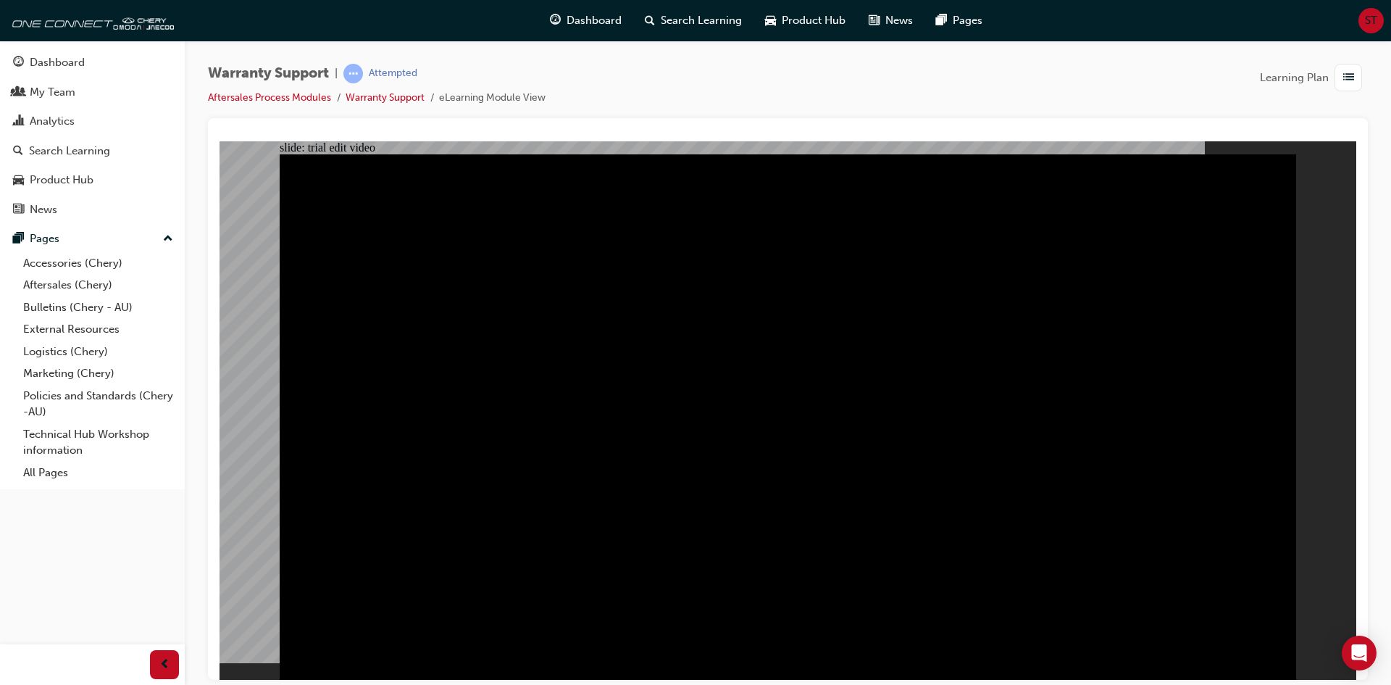
drag, startPoint x: 1225, startPoint y: 325, endPoint x: 1213, endPoint y: 319, distance: 13.3
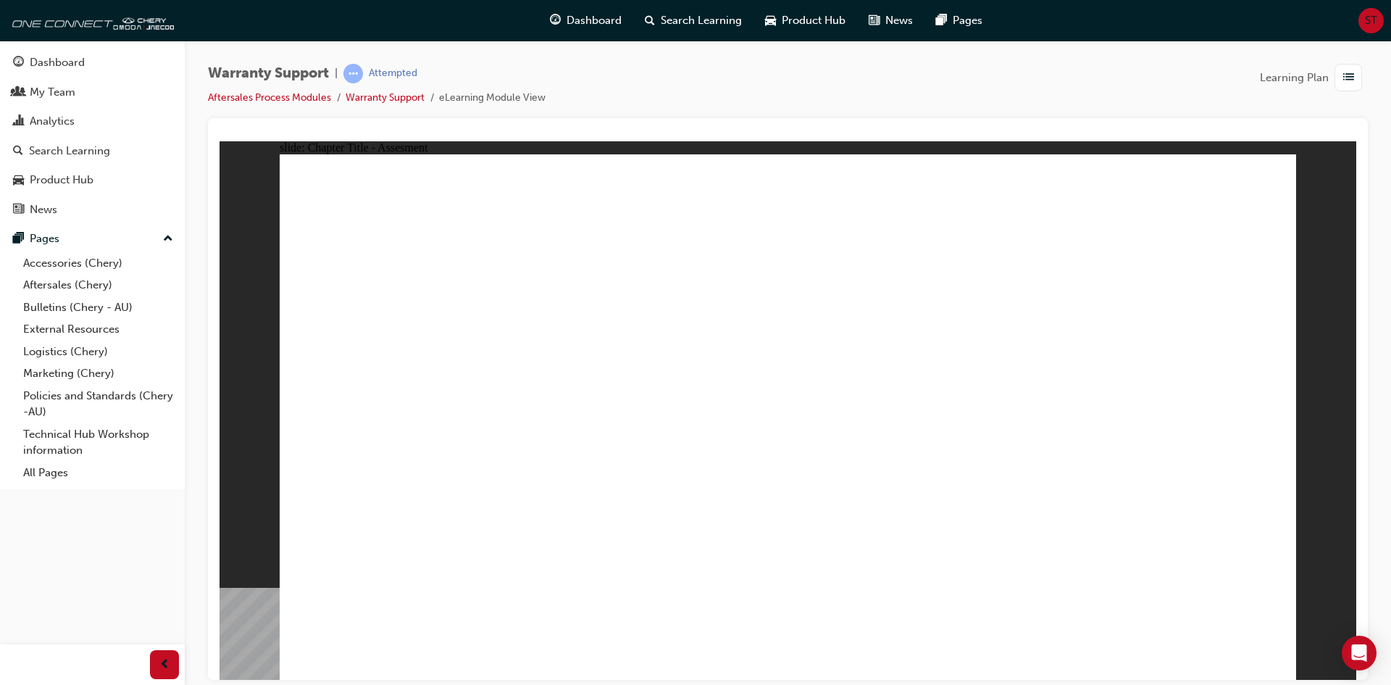
radio input "true"
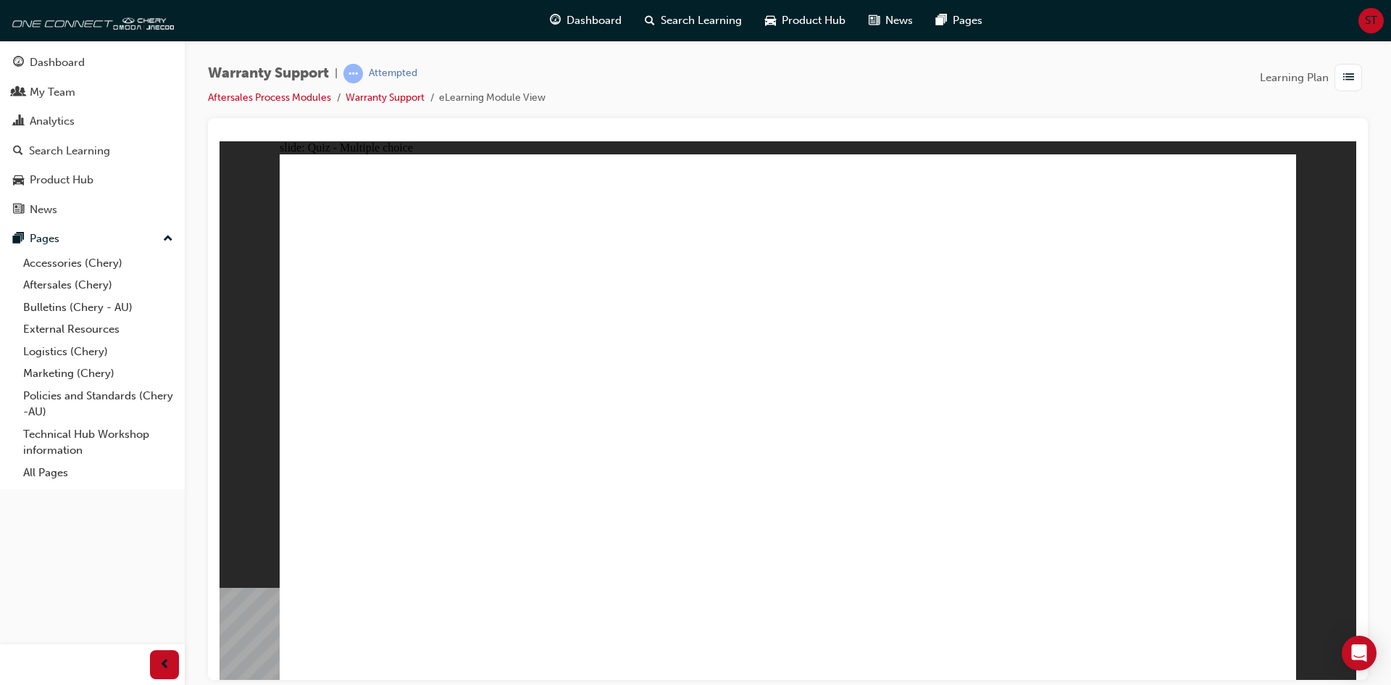
radio input "true"
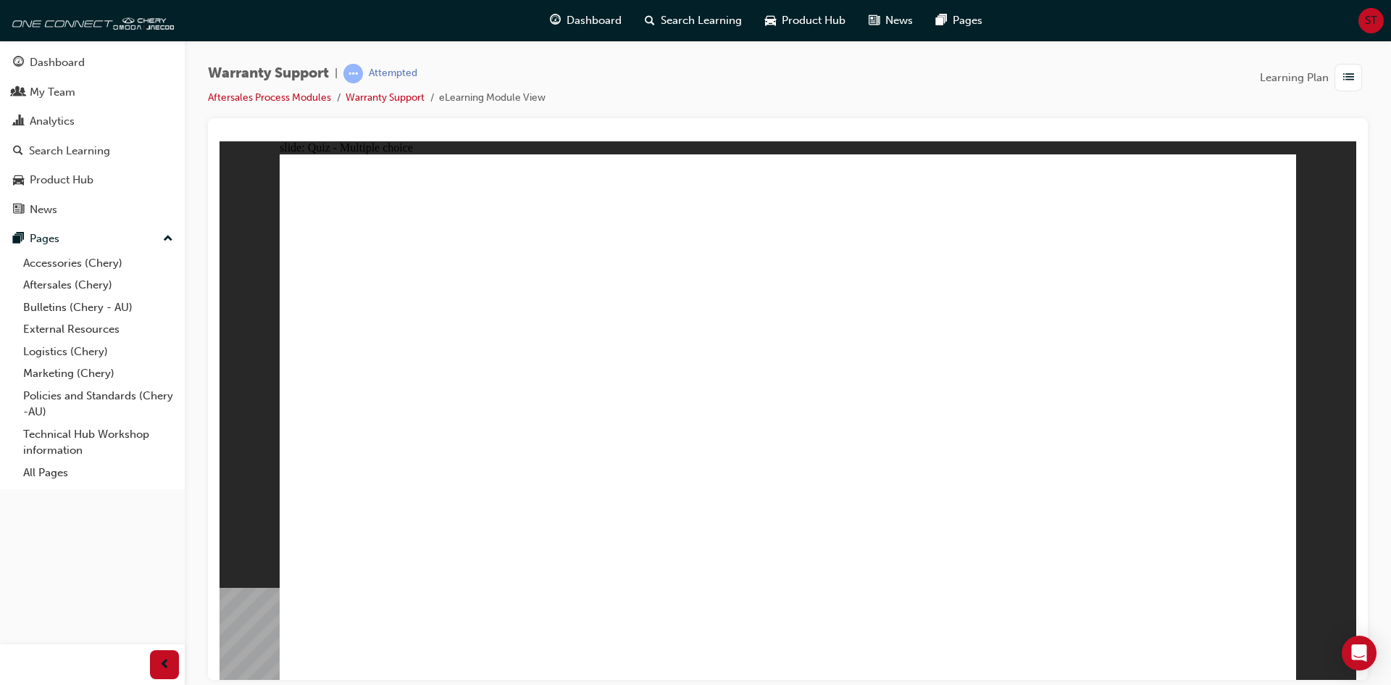
radio input "true"
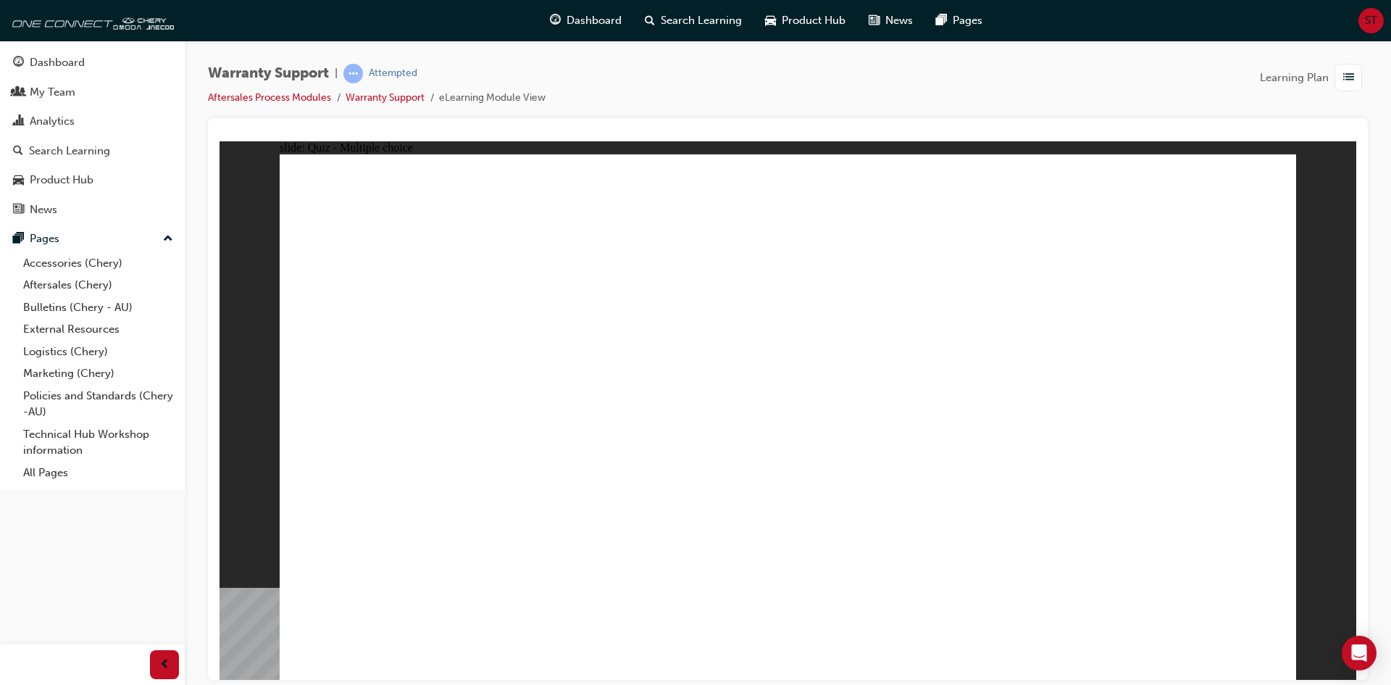
radio input "true"
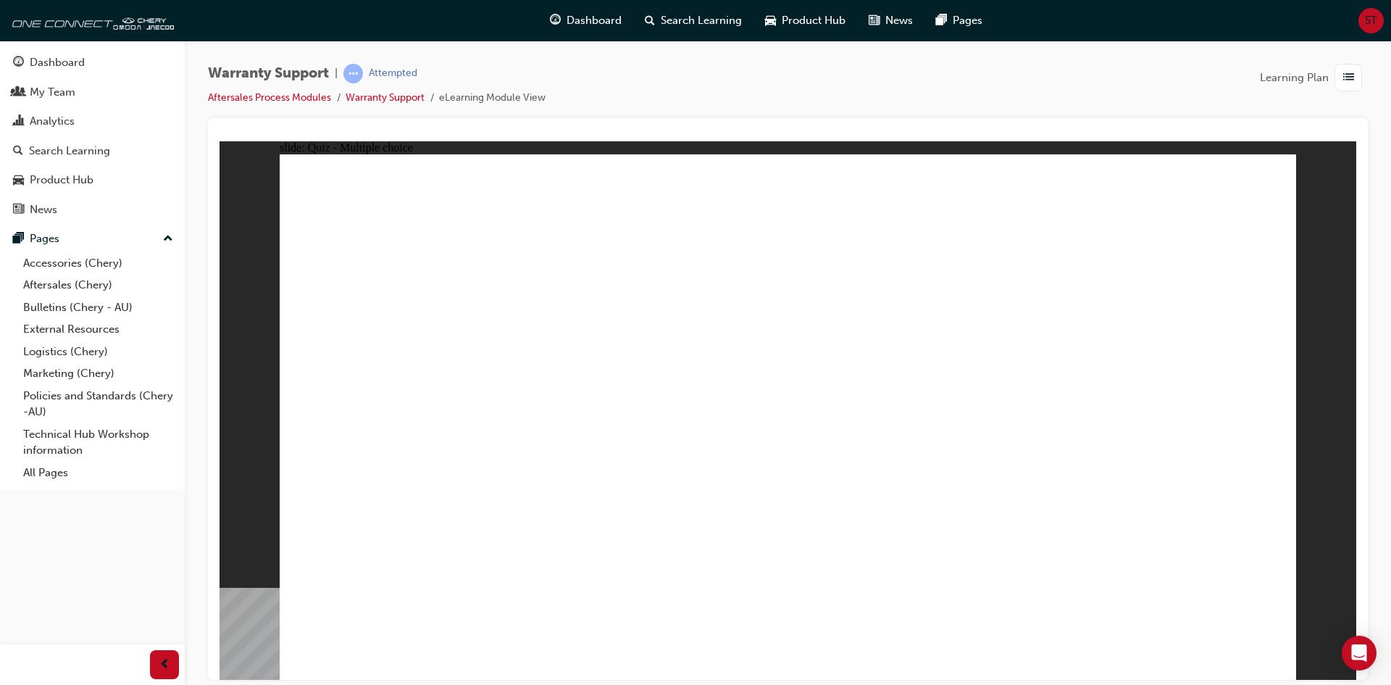
radio input "true"
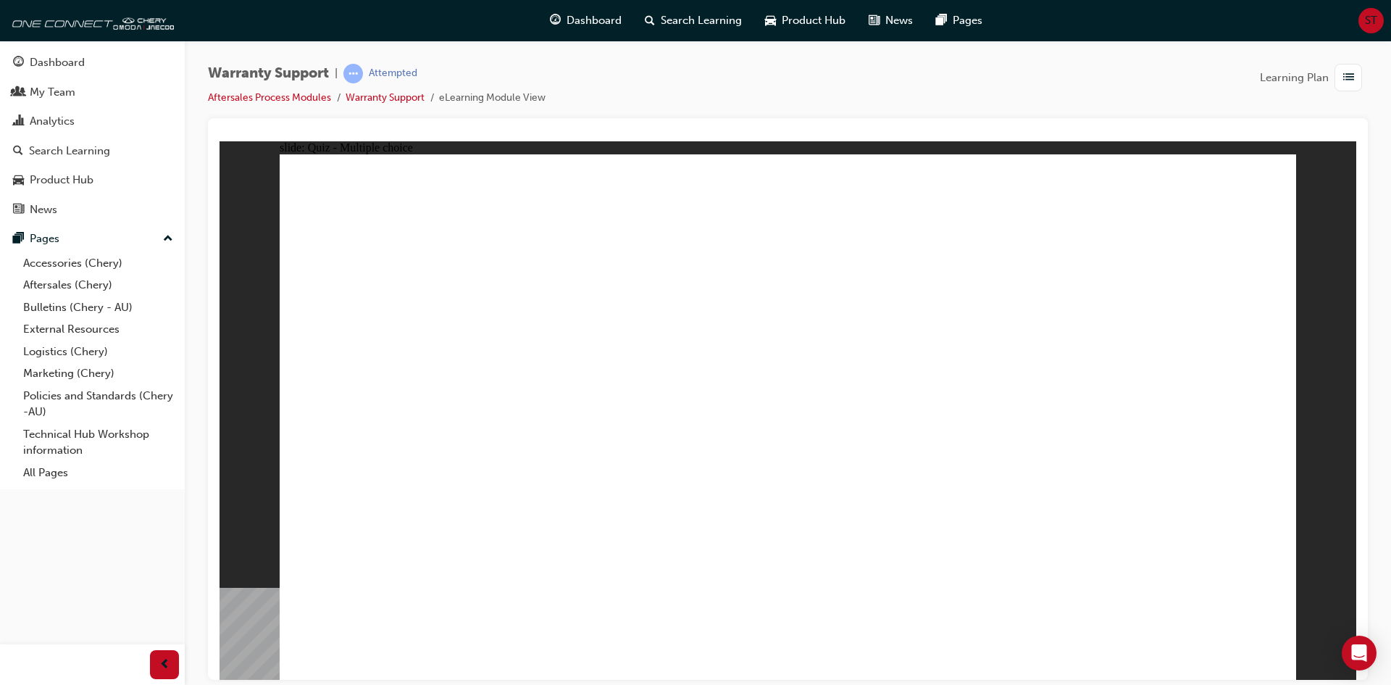
radio input "true"
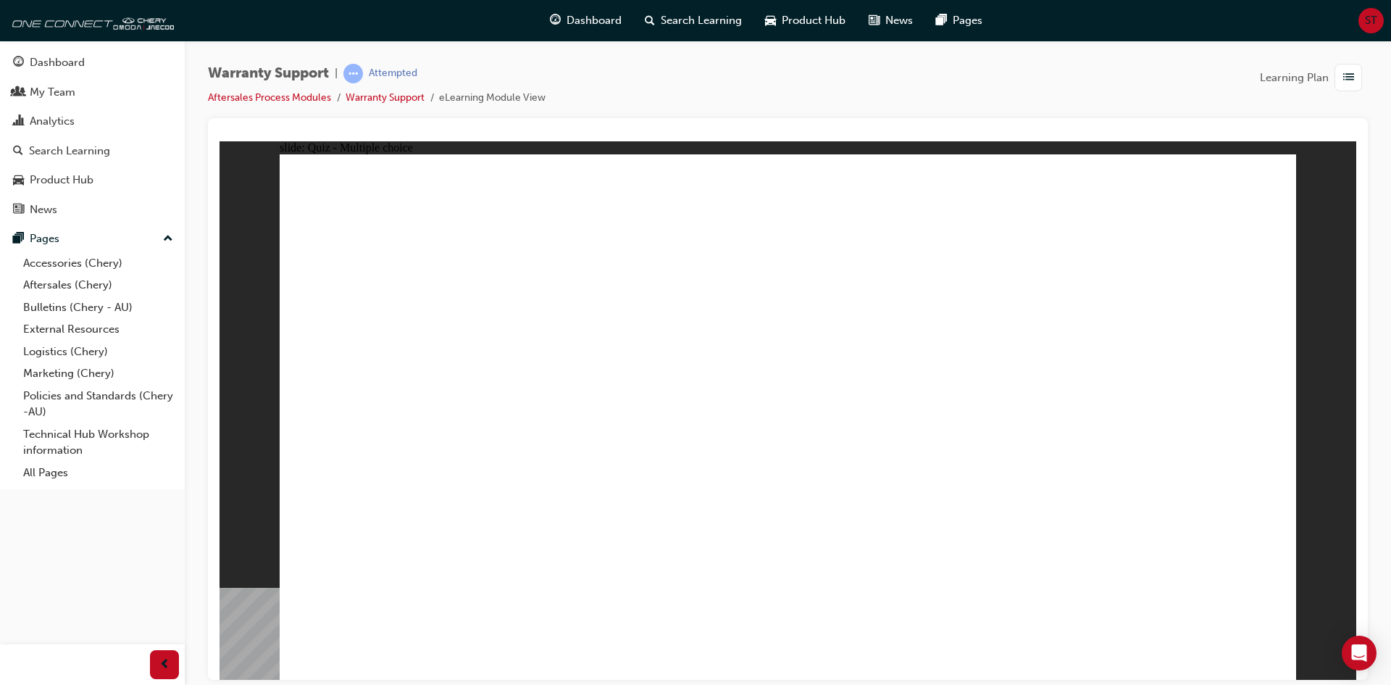
radio input "true"
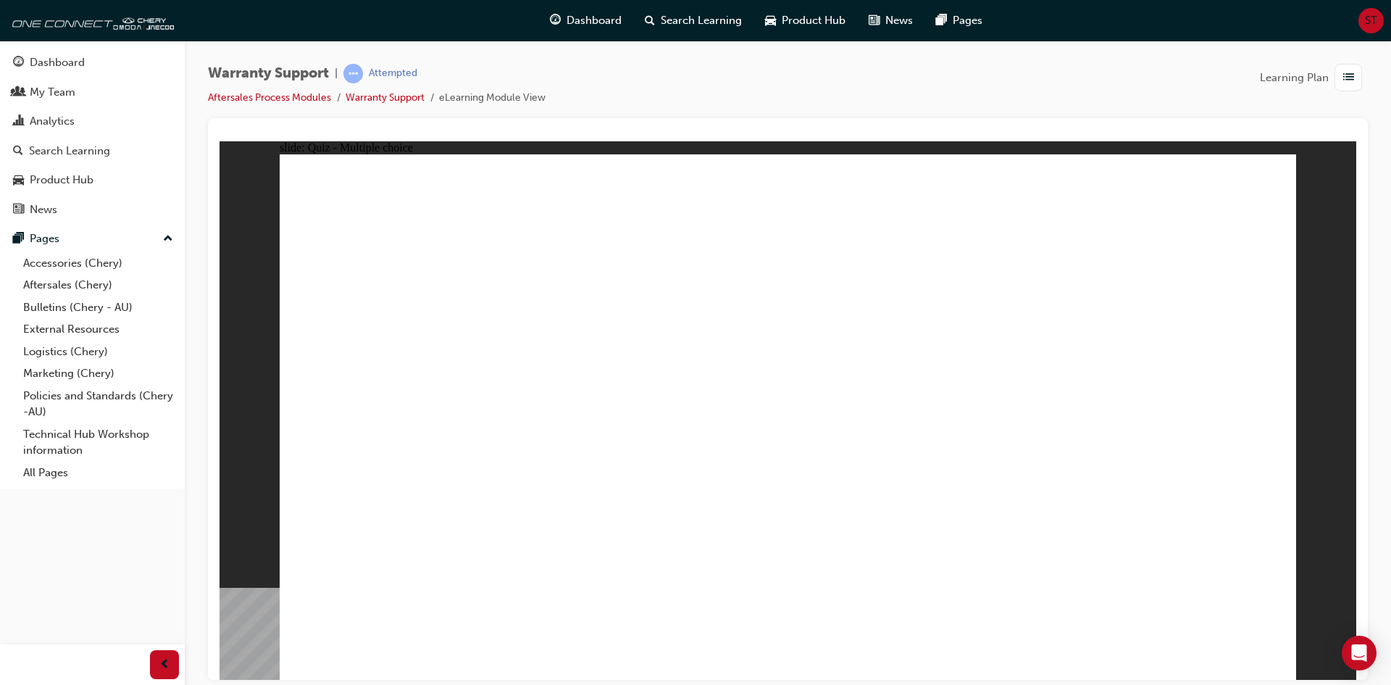
radio input "true"
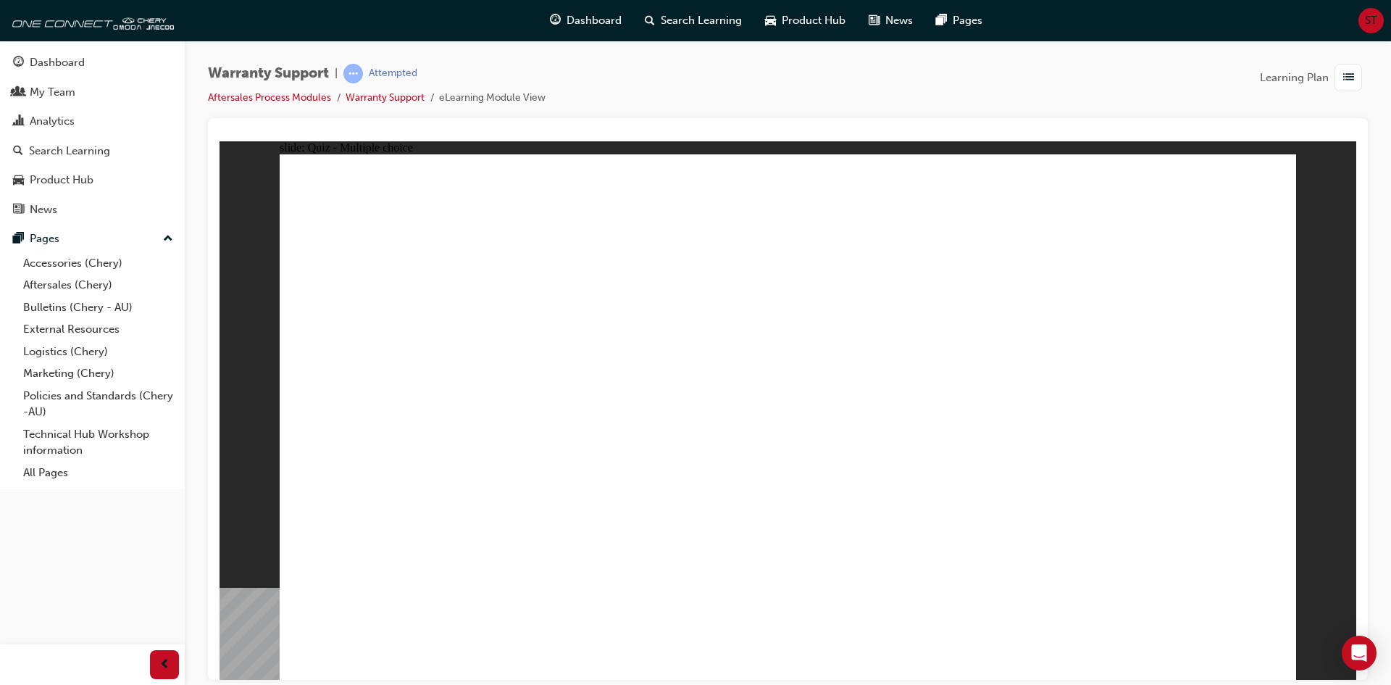
radio input "true"
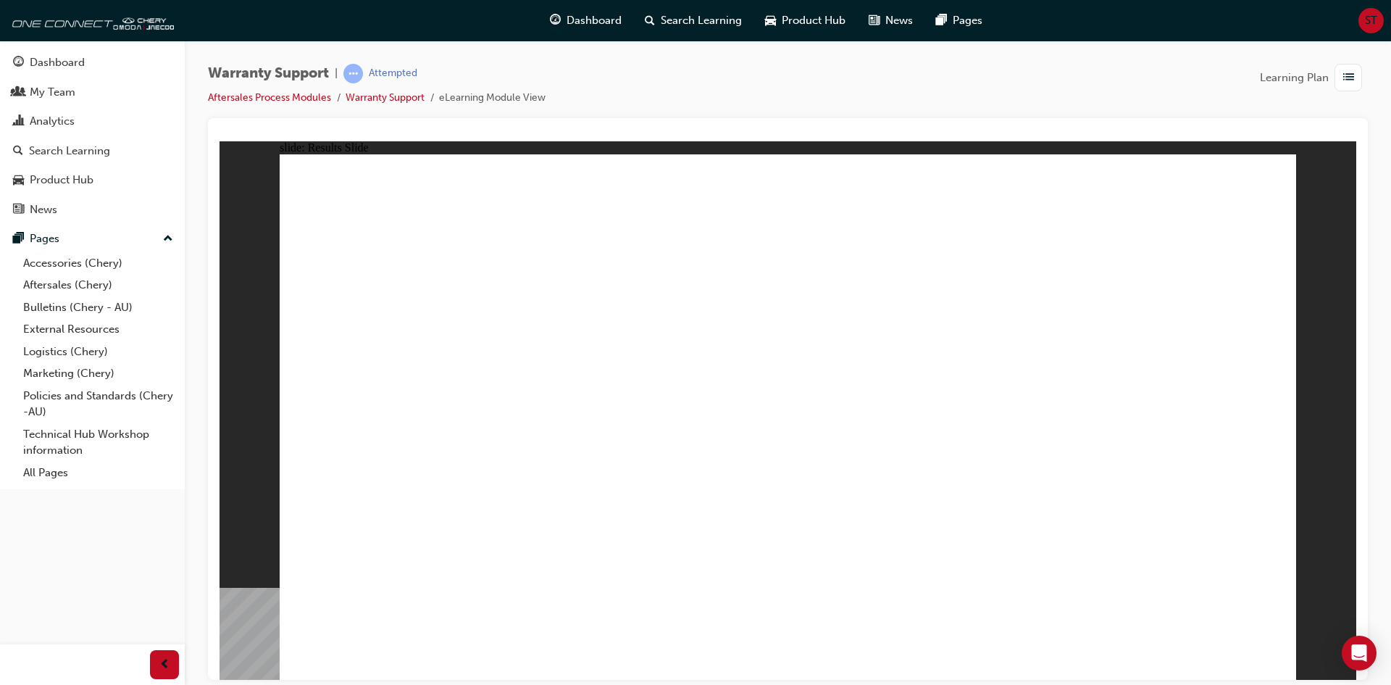
radio input "true"
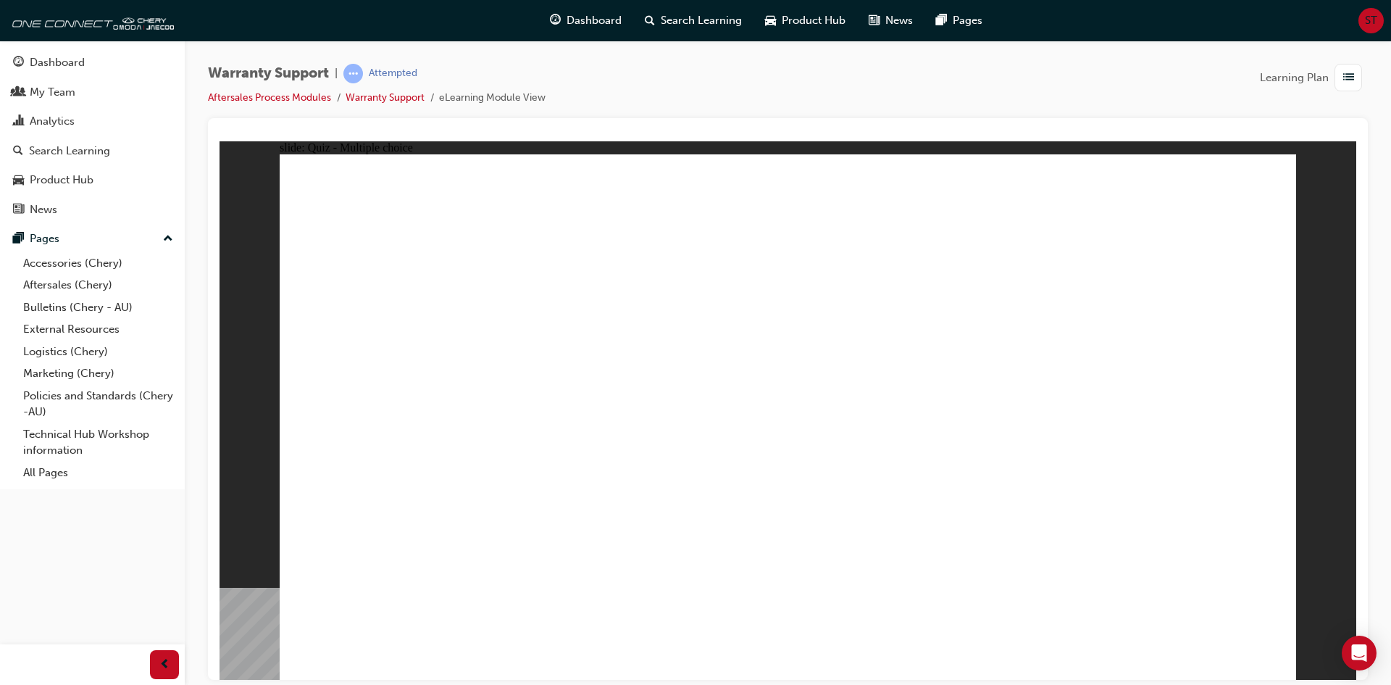
radio input "true"
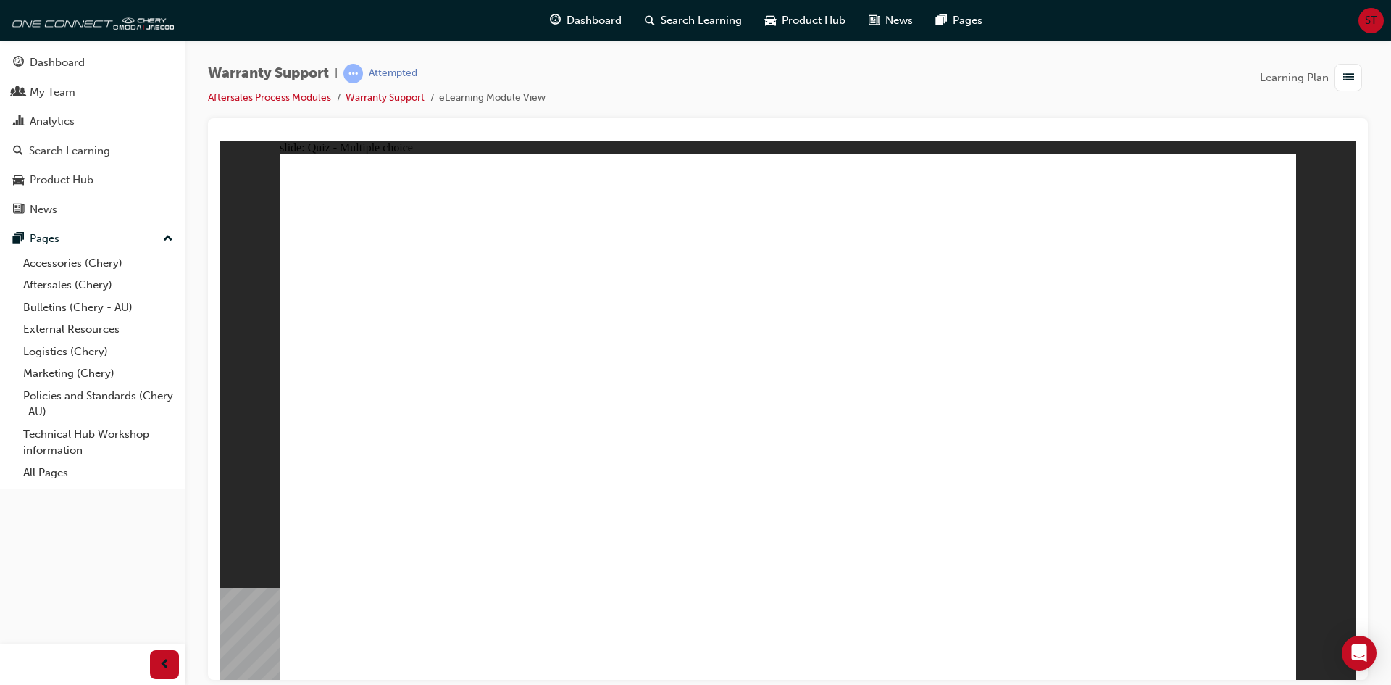
radio input "false"
radio input "true"
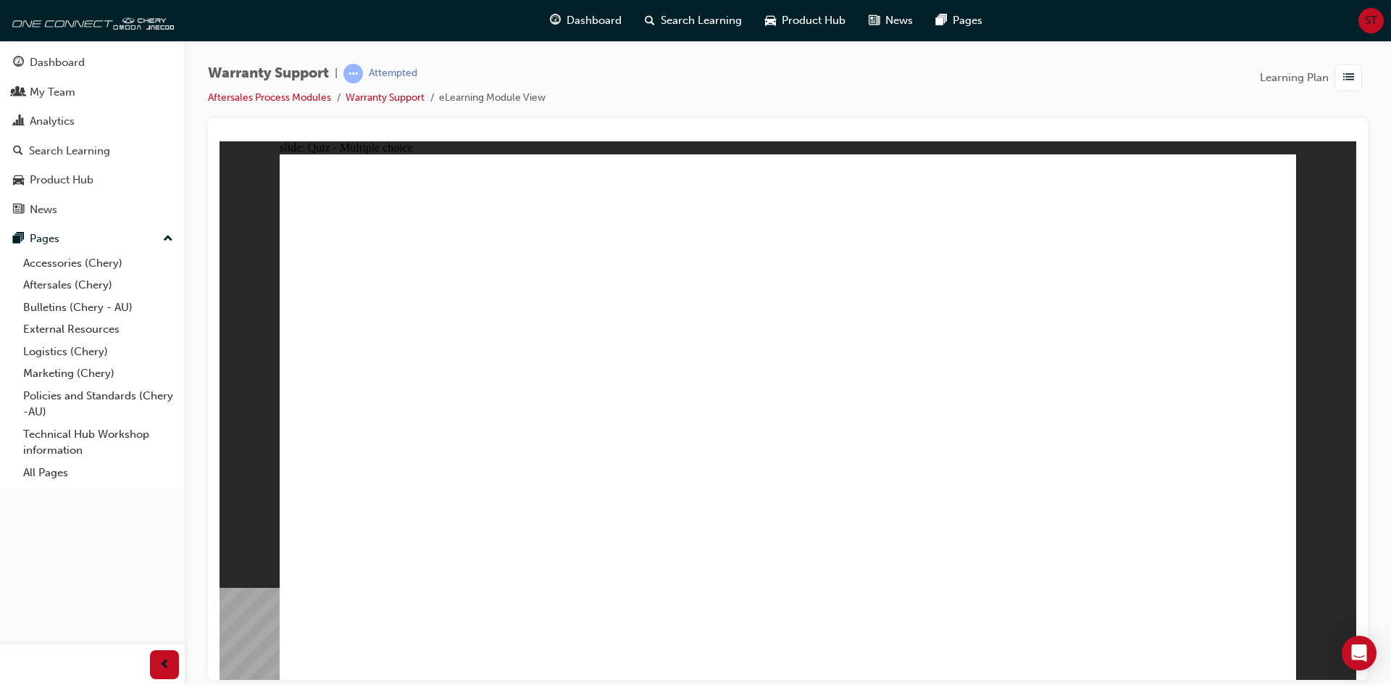
radio input "true"
drag, startPoint x: 681, startPoint y: 417, endPoint x: 680, endPoint y: 480, distance: 62.3
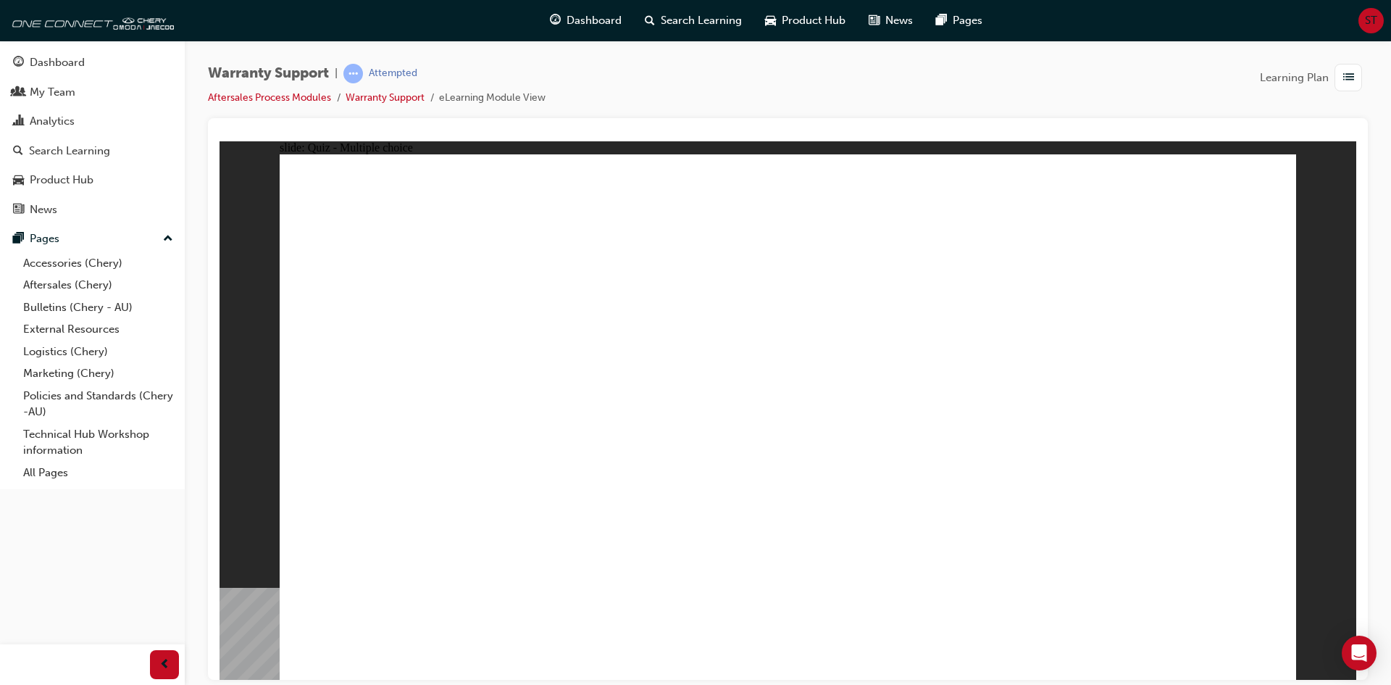
drag, startPoint x: 850, startPoint y: 520, endPoint x: 814, endPoint y: 531, distance: 37.1
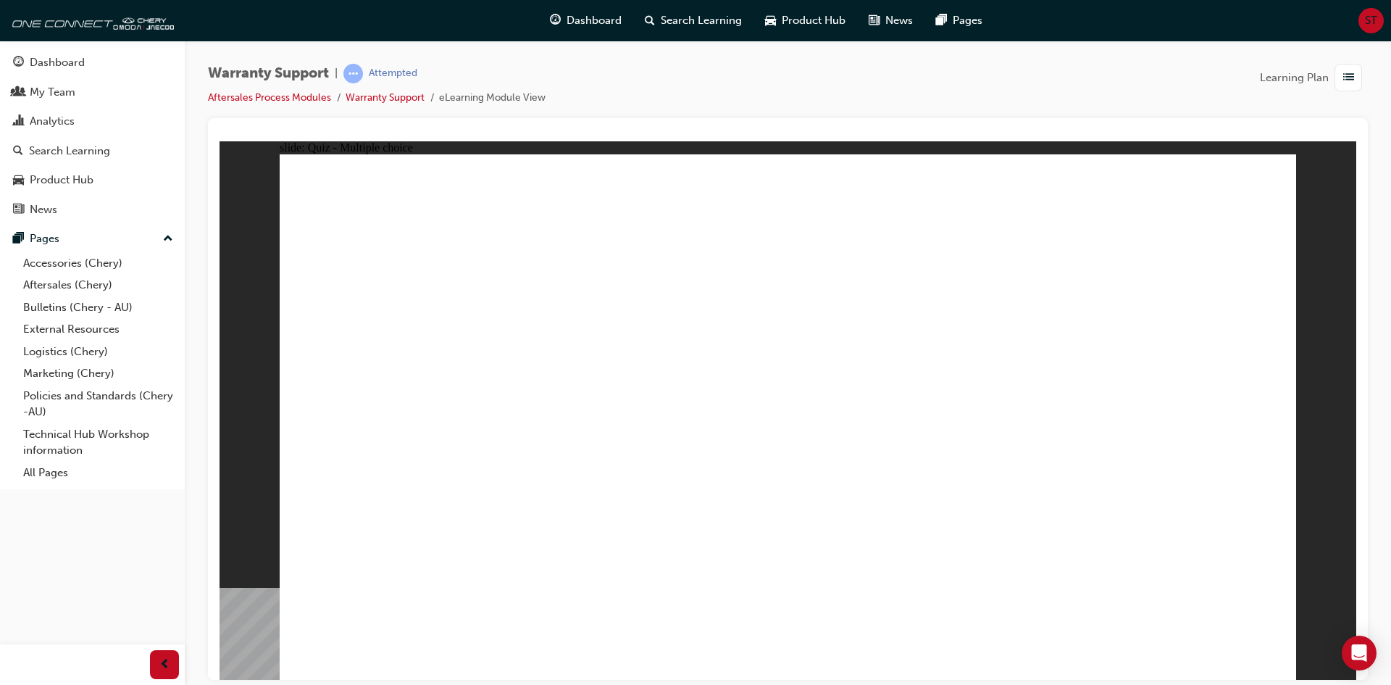
radio input "true"
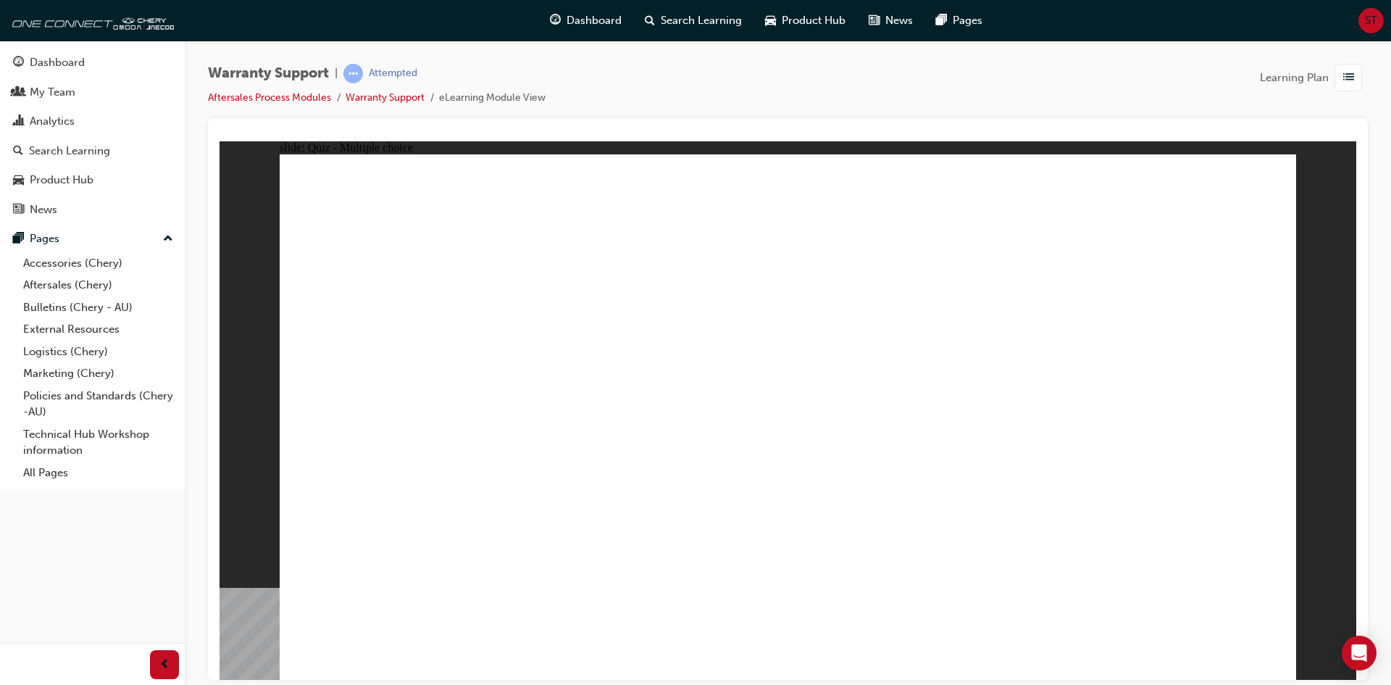
radio input "true"
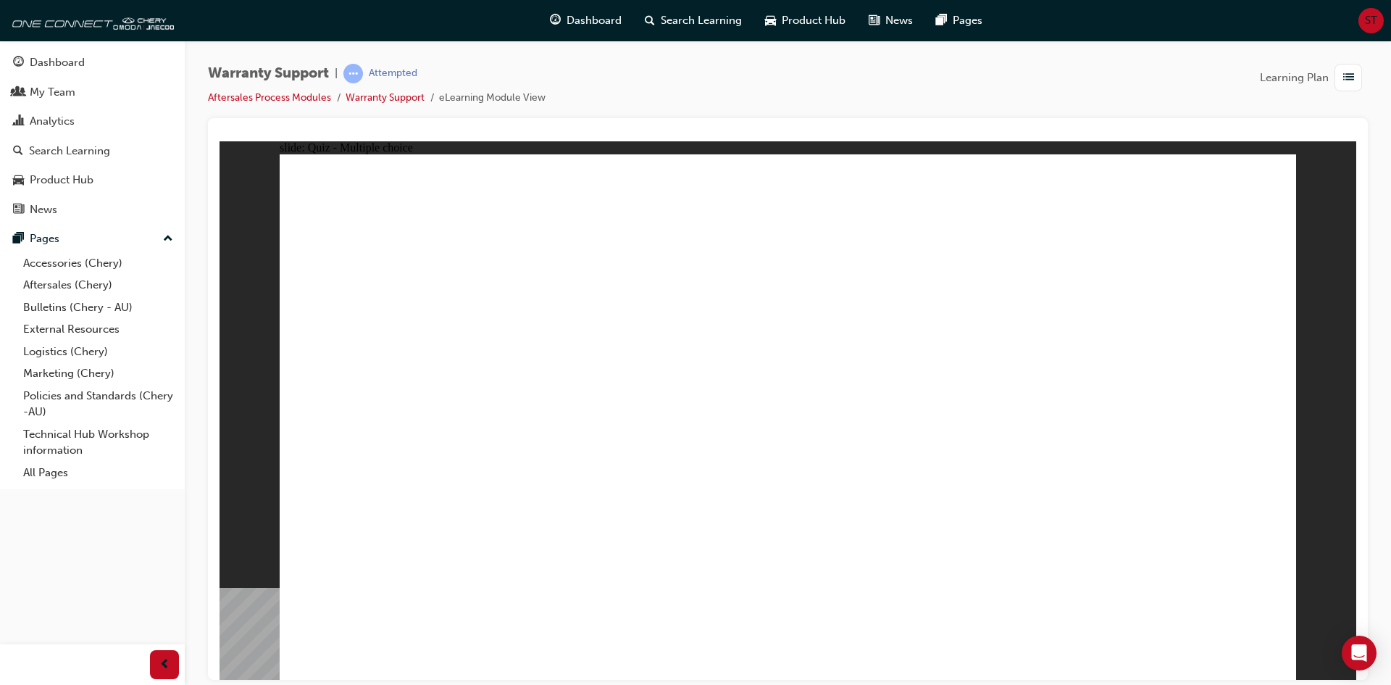
radio input "true"
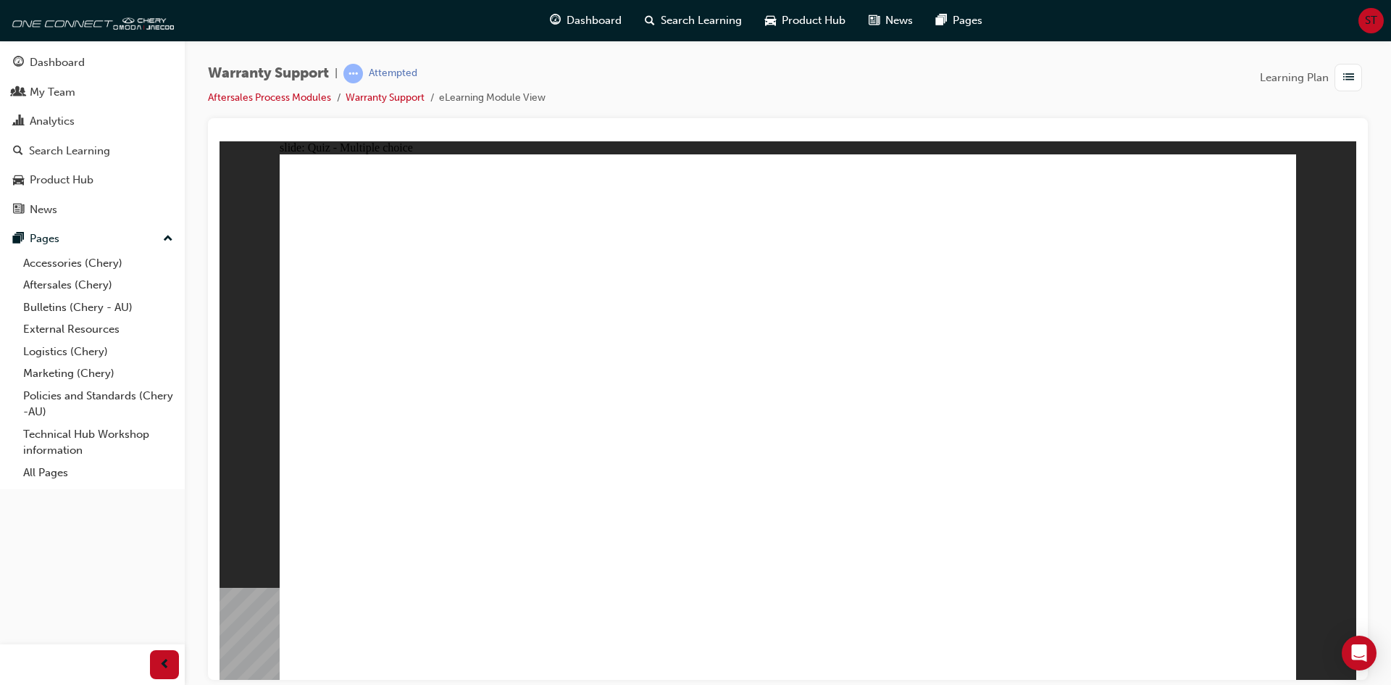
radio input "true"
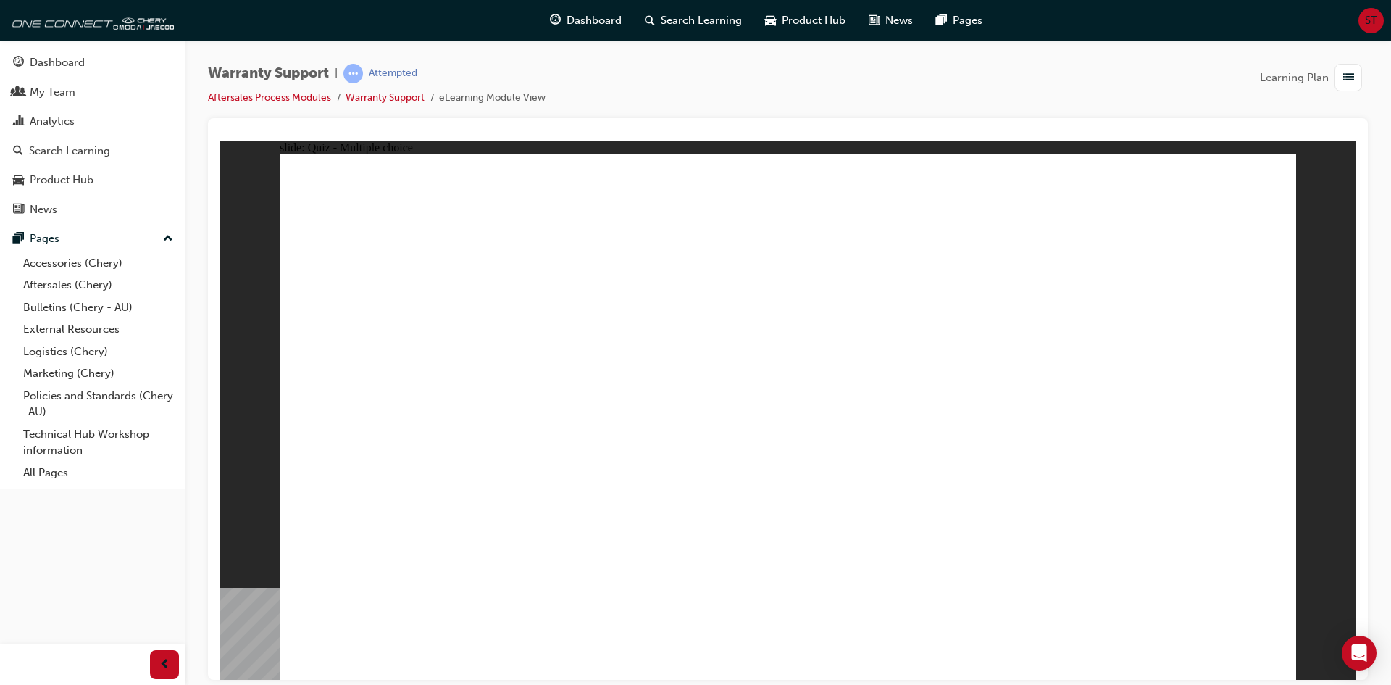
radio input "true"
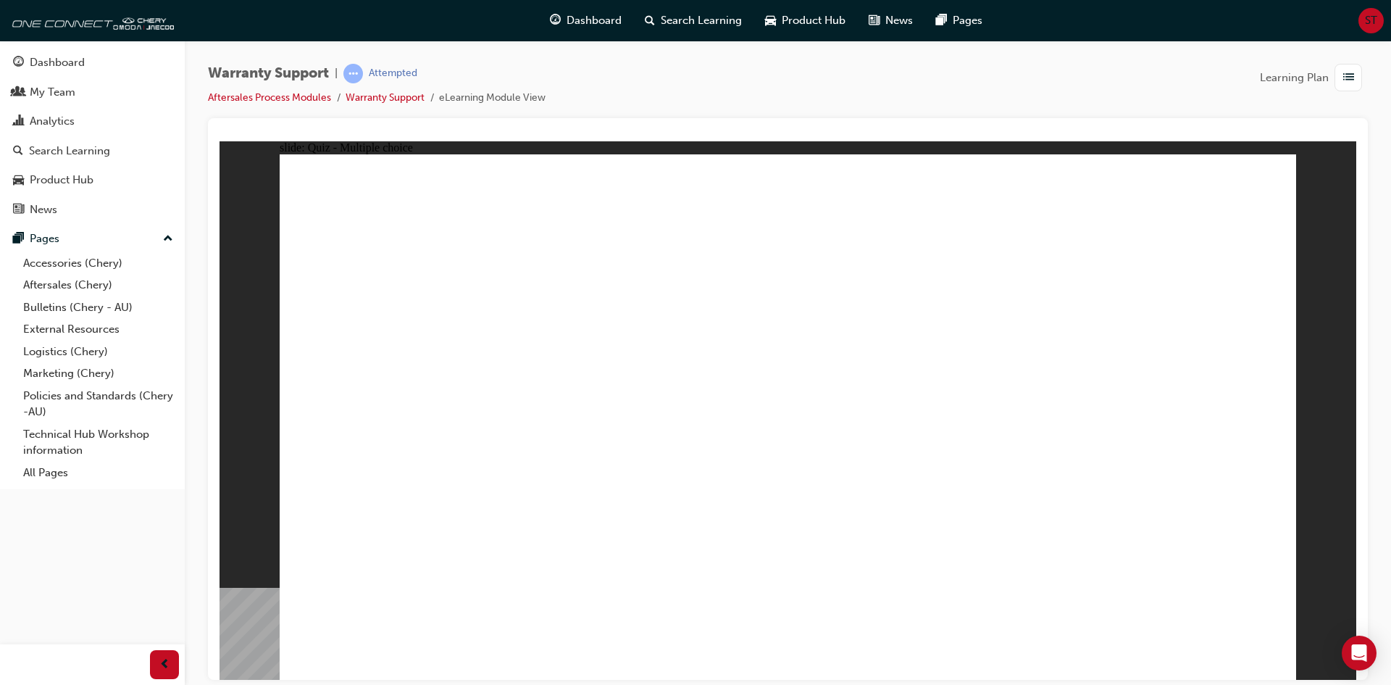
radio input "true"
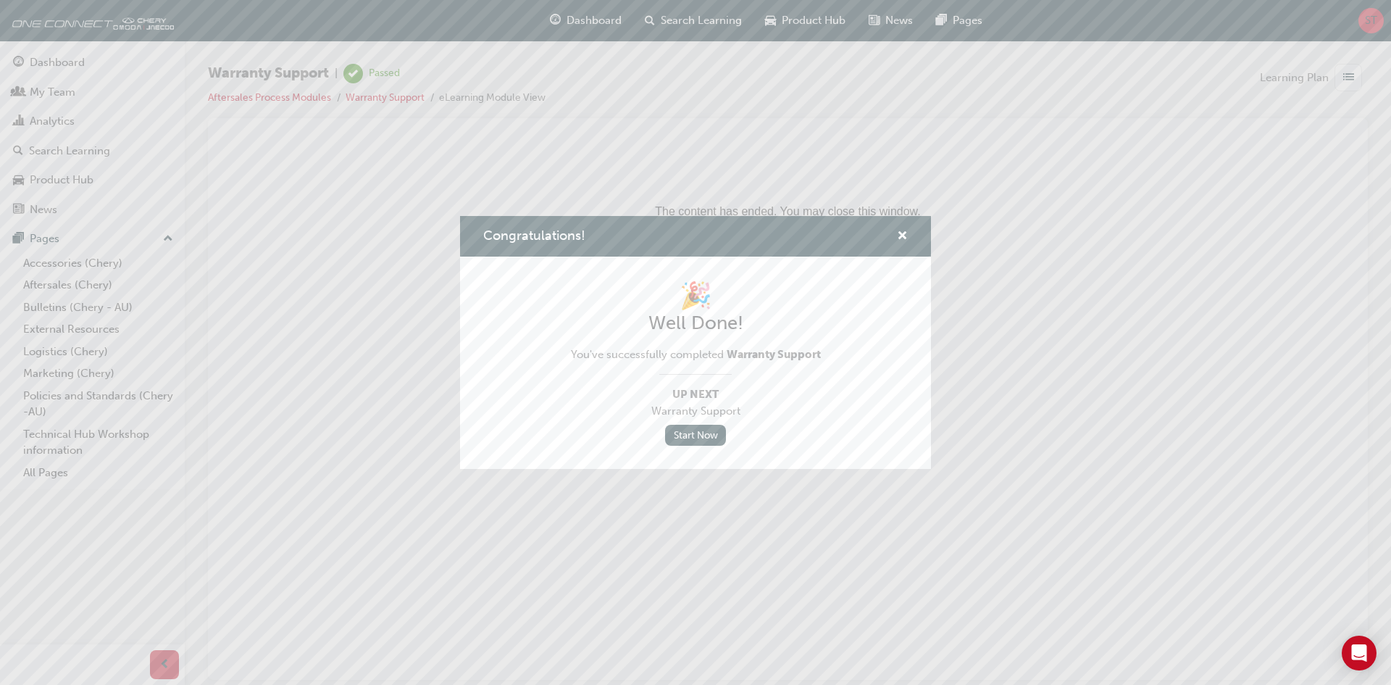
click at [1027, 564] on div "Congratulations! 🎉 Well Done! You've successfully completed Warranty Support Up…" at bounding box center [695, 342] width 1391 height 685
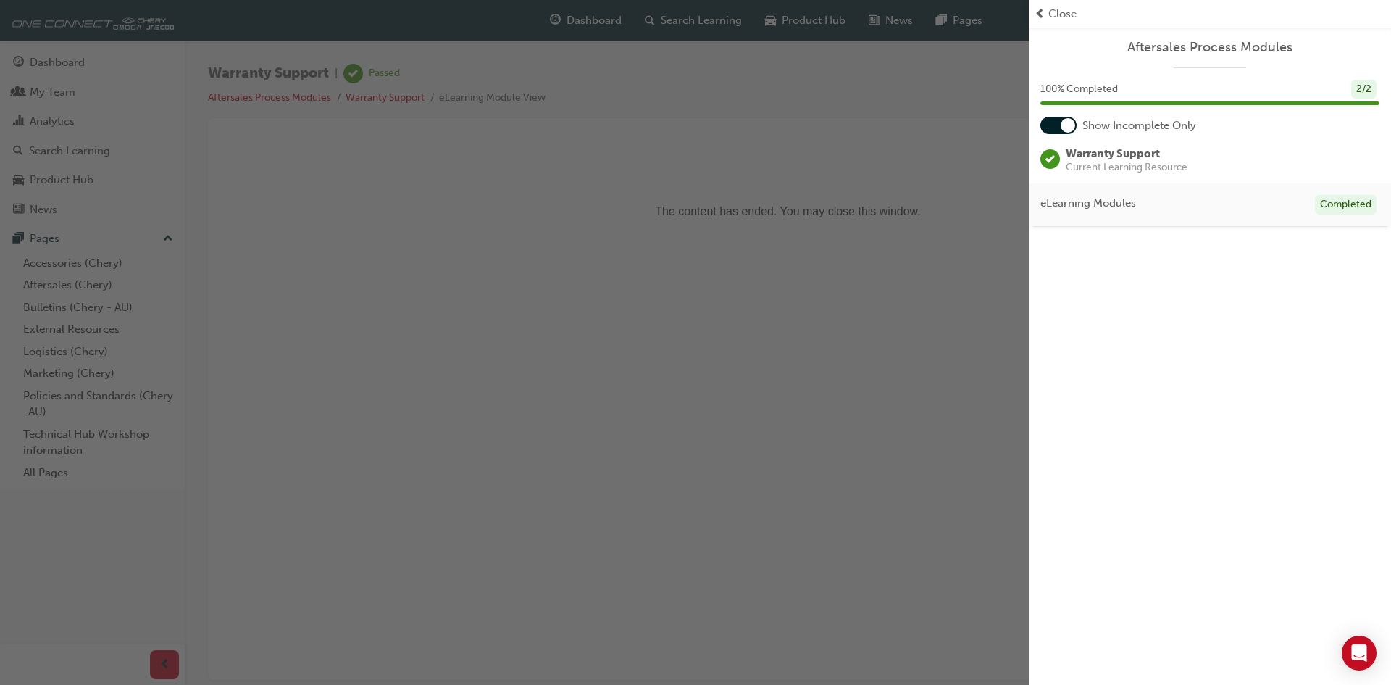
click at [858, 530] on div "button" at bounding box center [514, 342] width 1029 height 685
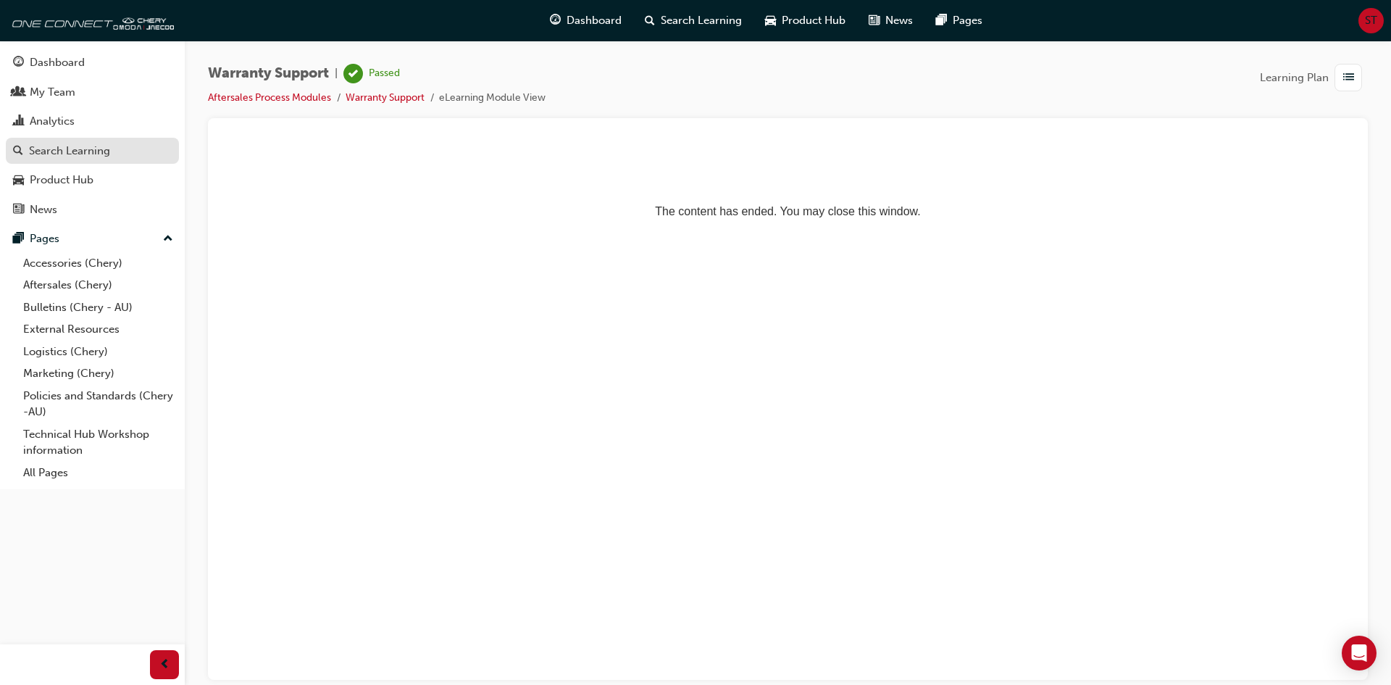
click at [81, 154] on div "Search Learning" at bounding box center [69, 151] width 81 height 17
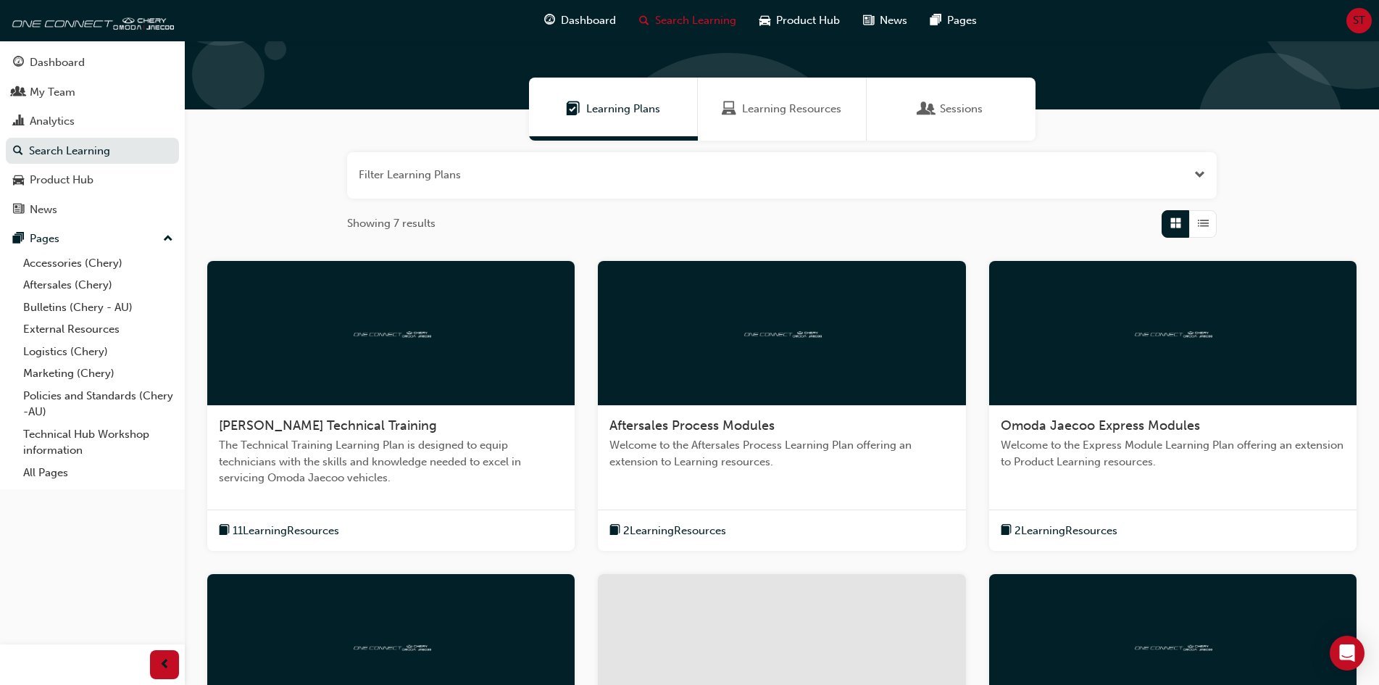
scroll to position [72, 0]
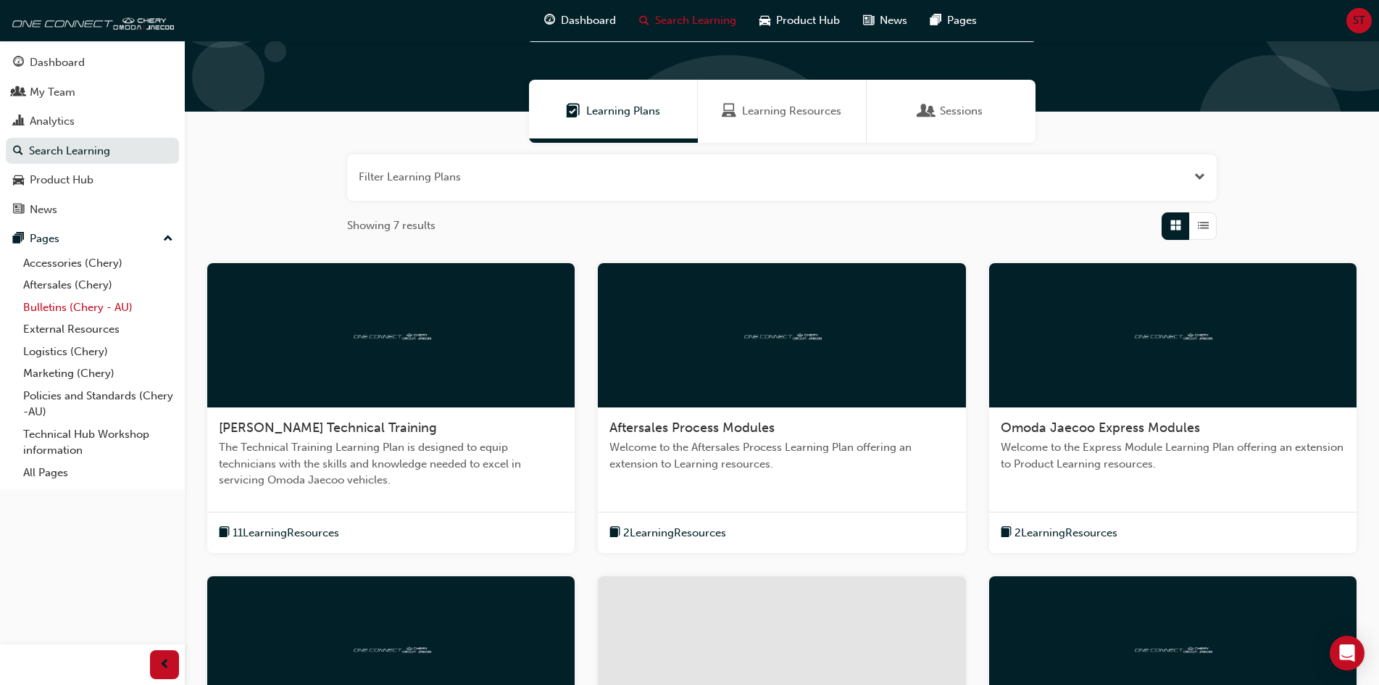
click at [78, 311] on link "Bulletins (Chery - AU)" at bounding box center [98, 307] width 162 height 22
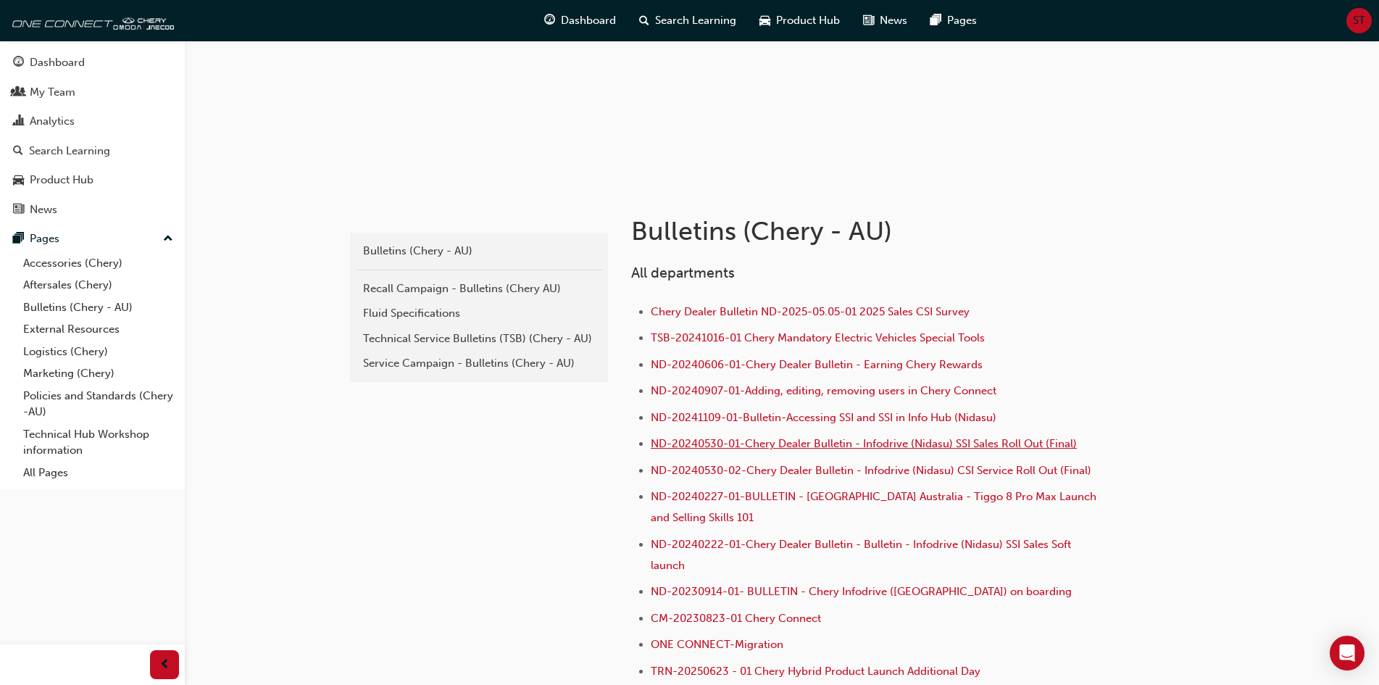
scroll to position [145, 0]
click at [837, 339] on span "TSB-20241016-01 Chery Mandatory Electric Vehicles Special Tools" at bounding box center [818, 336] width 334 height 13
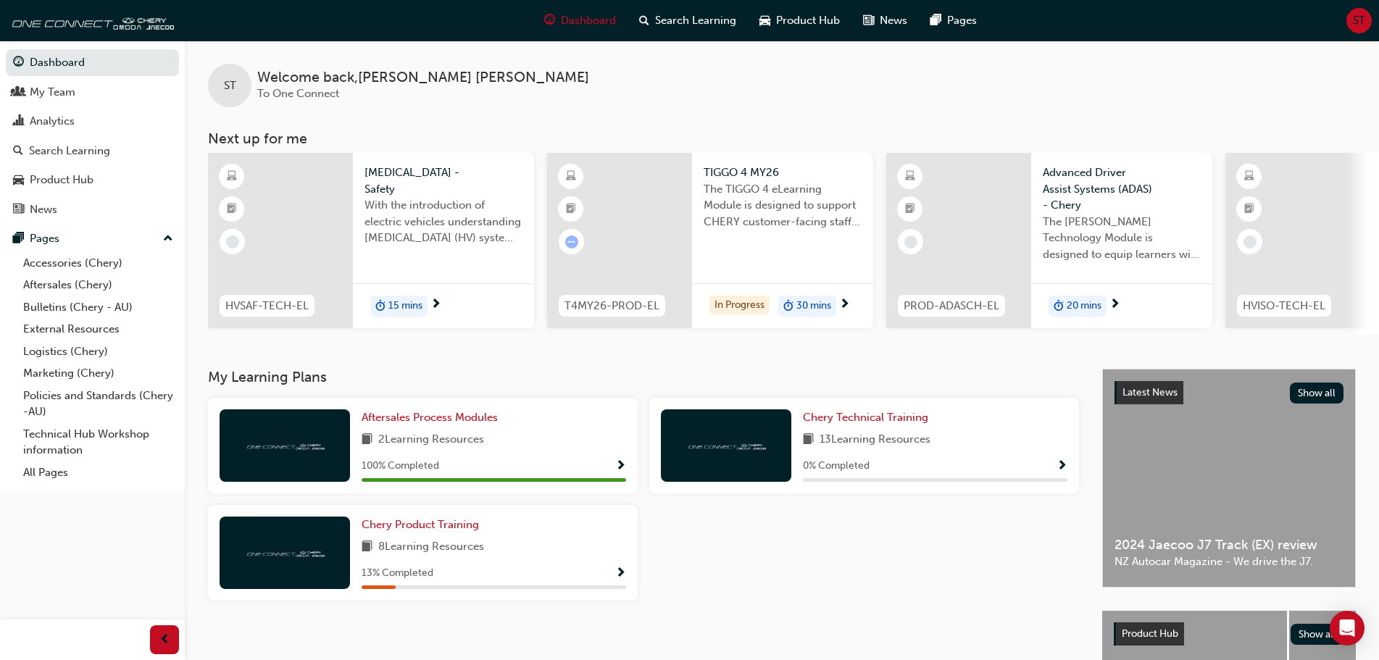
click at [747, 452] on img at bounding box center [726, 445] width 80 height 14
click at [858, 424] on span "Chery Technical Training" at bounding box center [865, 417] width 125 height 13
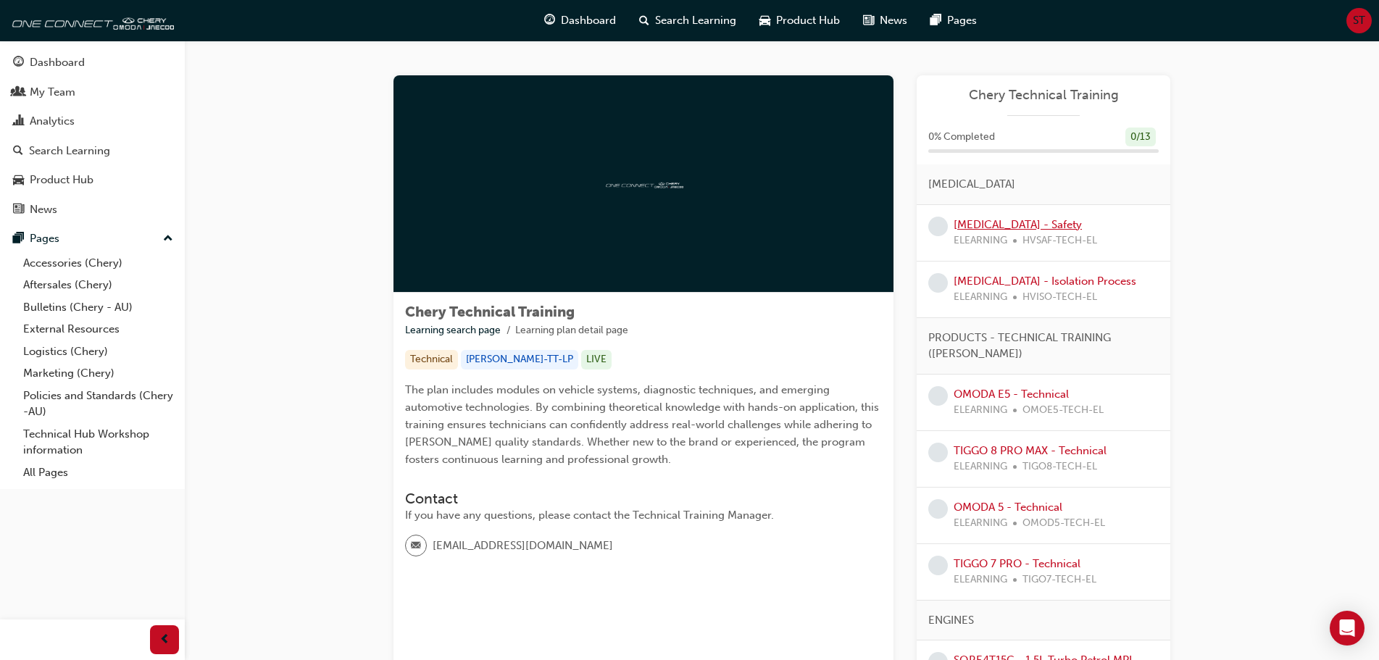
click at [1026, 222] on link "[MEDICAL_DATA] - Safety" at bounding box center [1017, 224] width 128 height 13
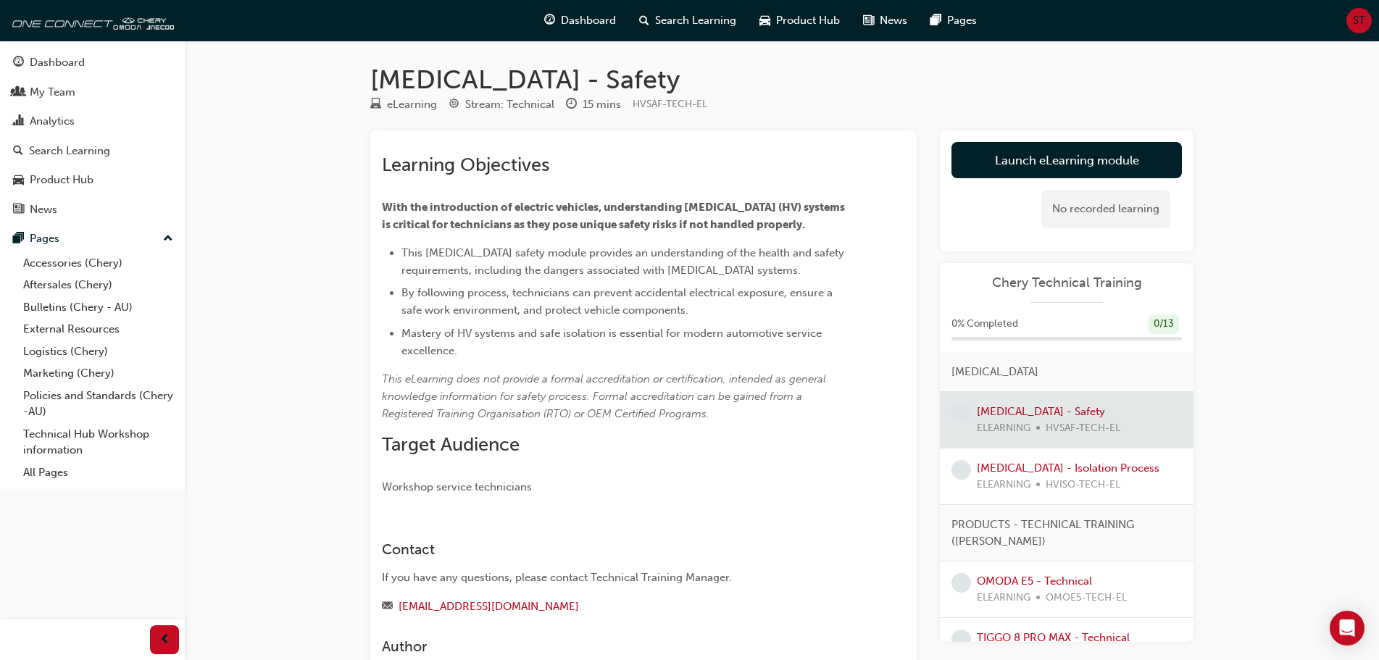
click at [1078, 283] on span "Chery Technical Training" at bounding box center [1066, 283] width 230 height 17
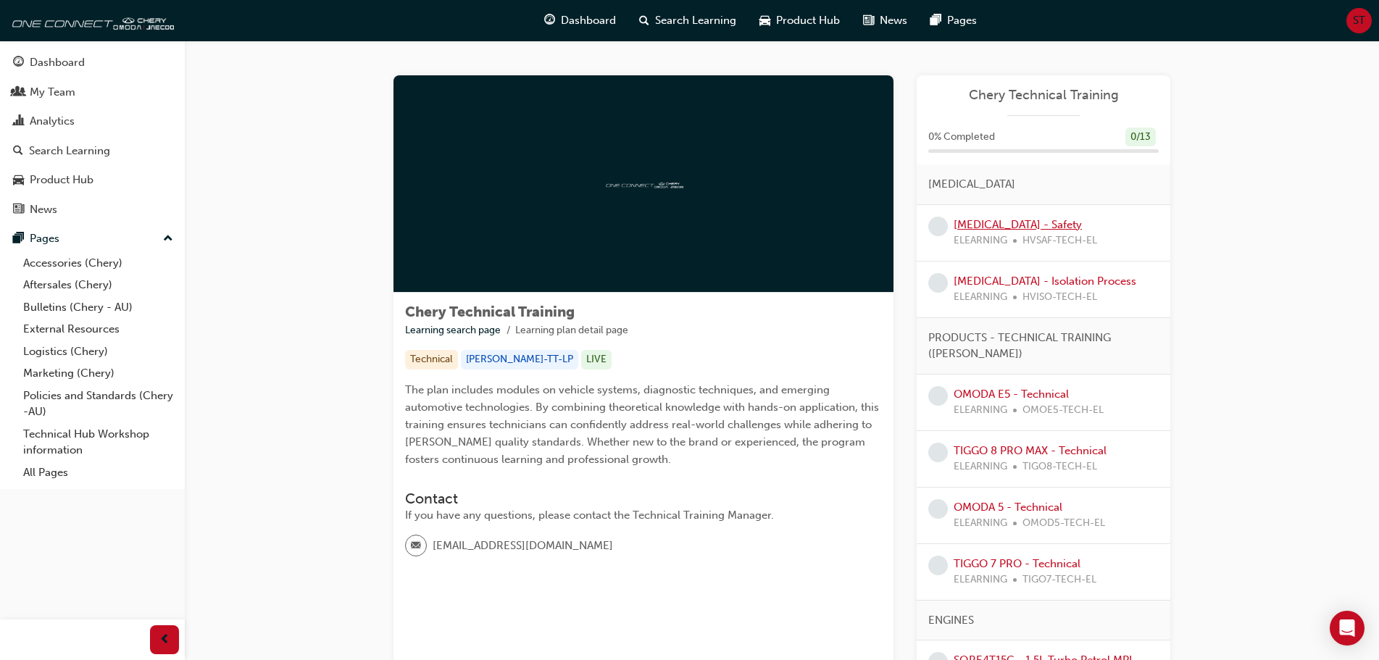
click at [965, 229] on link "[MEDICAL_DATA] - Safety" at bounding box center [1017, 224] width 128 height 13
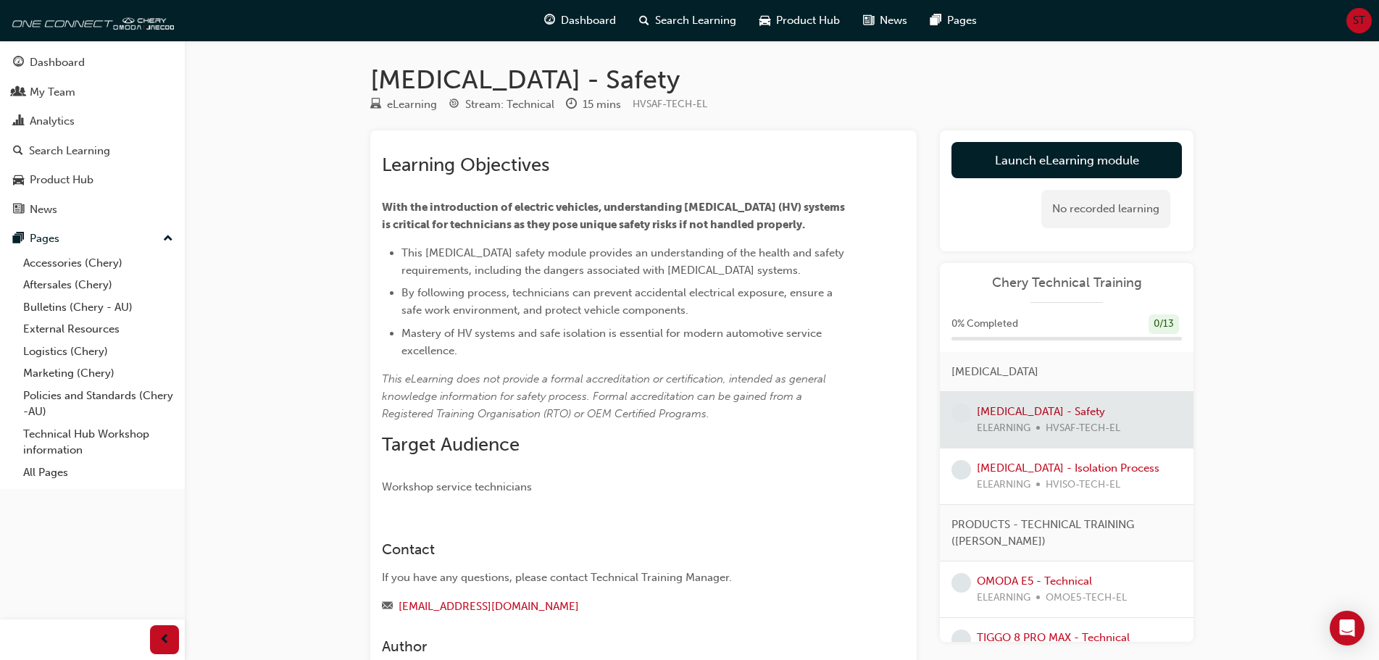
click at [1058, 414] on div at bounding box center [1067, 420] width 254 height 56
click at [1030, 413] on div at bounding box center [1067, 420] width 254 height 56
click at [1026, 474] on link "[MEDICAL_DATA] - Isolation Process" at bounding box center [1068, 467] width 183 height 13
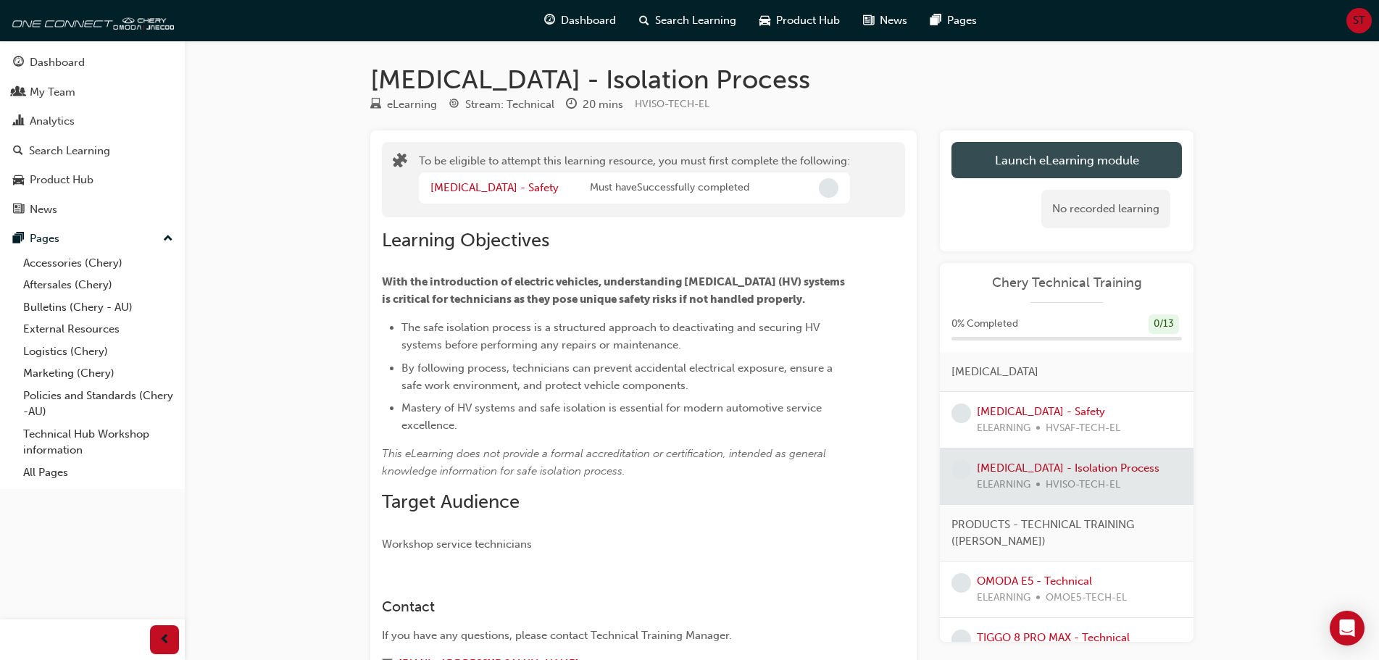
click at [1069, 167] on button "Launch eLearning module" at bounding box center [1066, 160] width 230 height 36
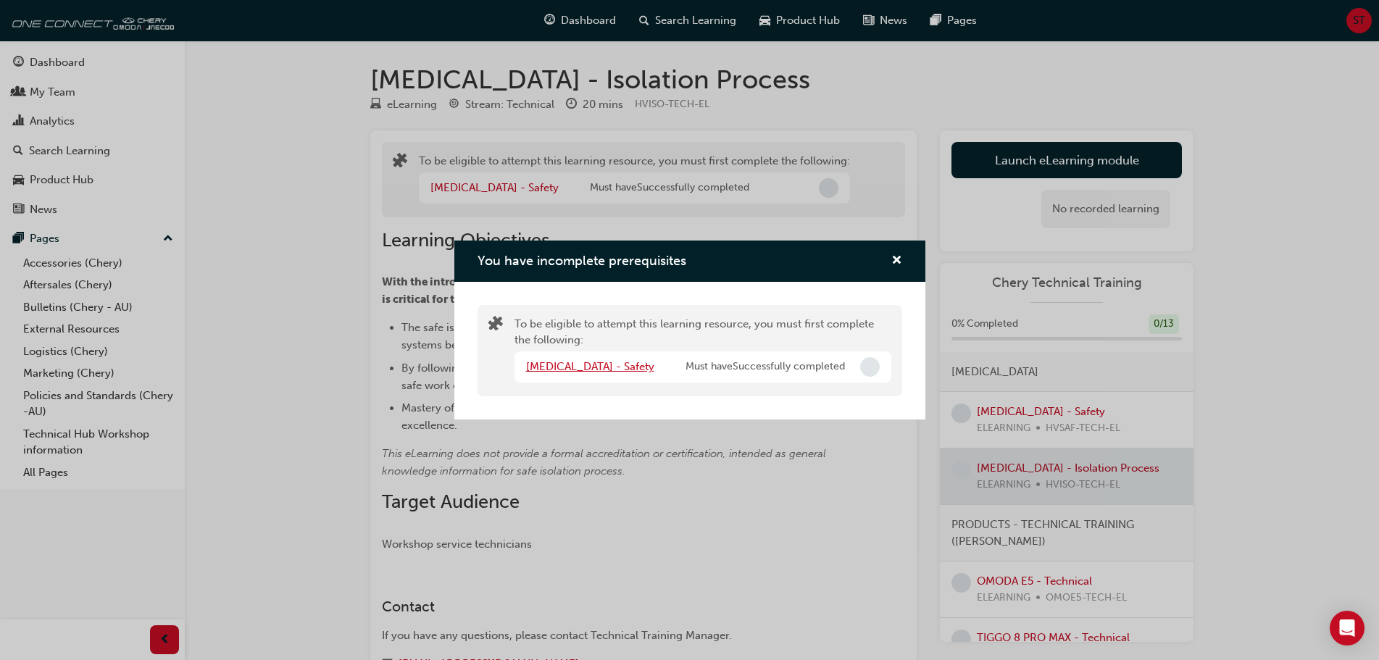
click at [583, 363] on link "[MEDICAL_DATA] - Safety" at bounding box center [590, 366] width 128 height 13
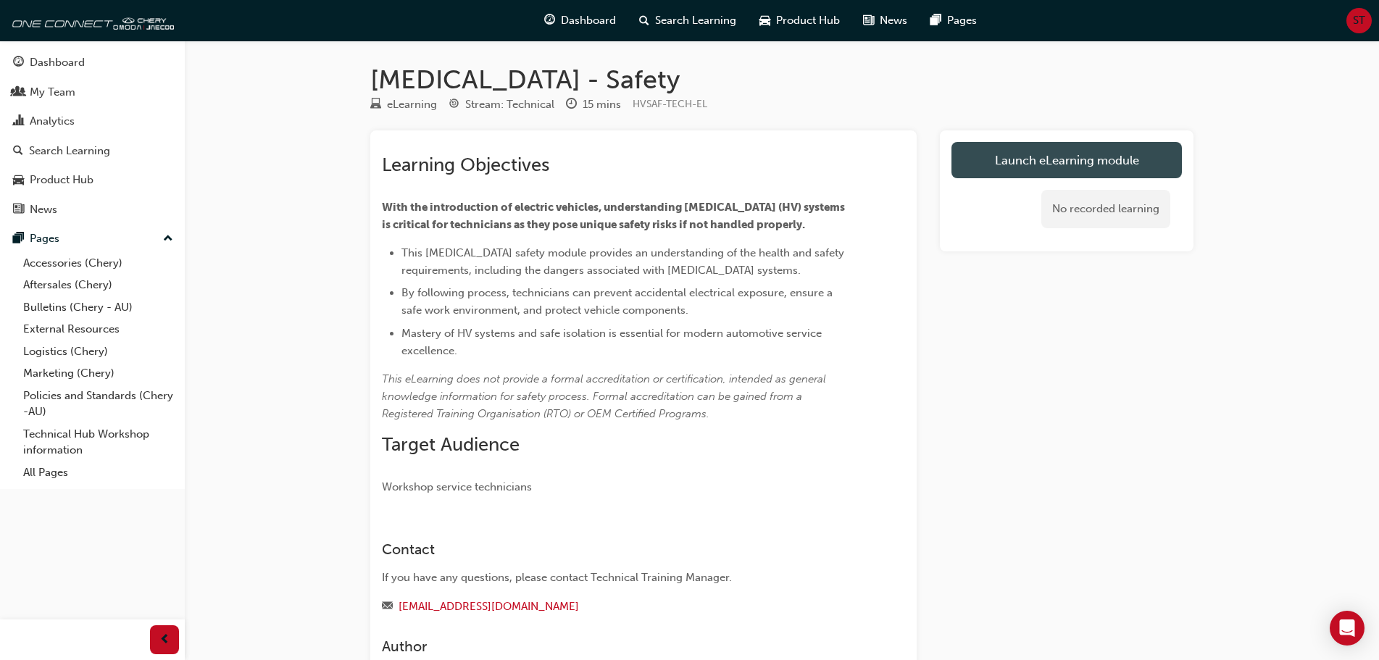
click at [1087, 166] on link "Launch eLearning module" at bounding box center [1066, 160] width 230 height 36
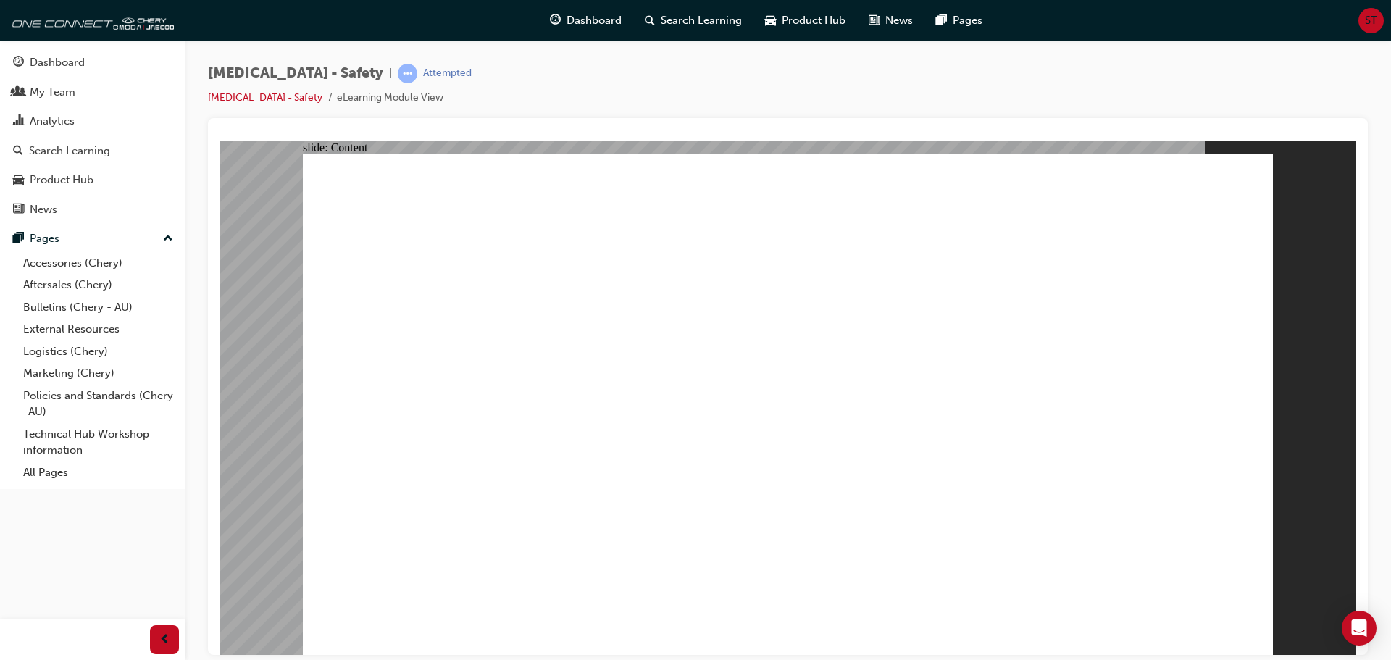
drag, startPoint x: 1232, startPoint y: 620, endPoint x: 1239, endPoint y: 628, distance: 10.8
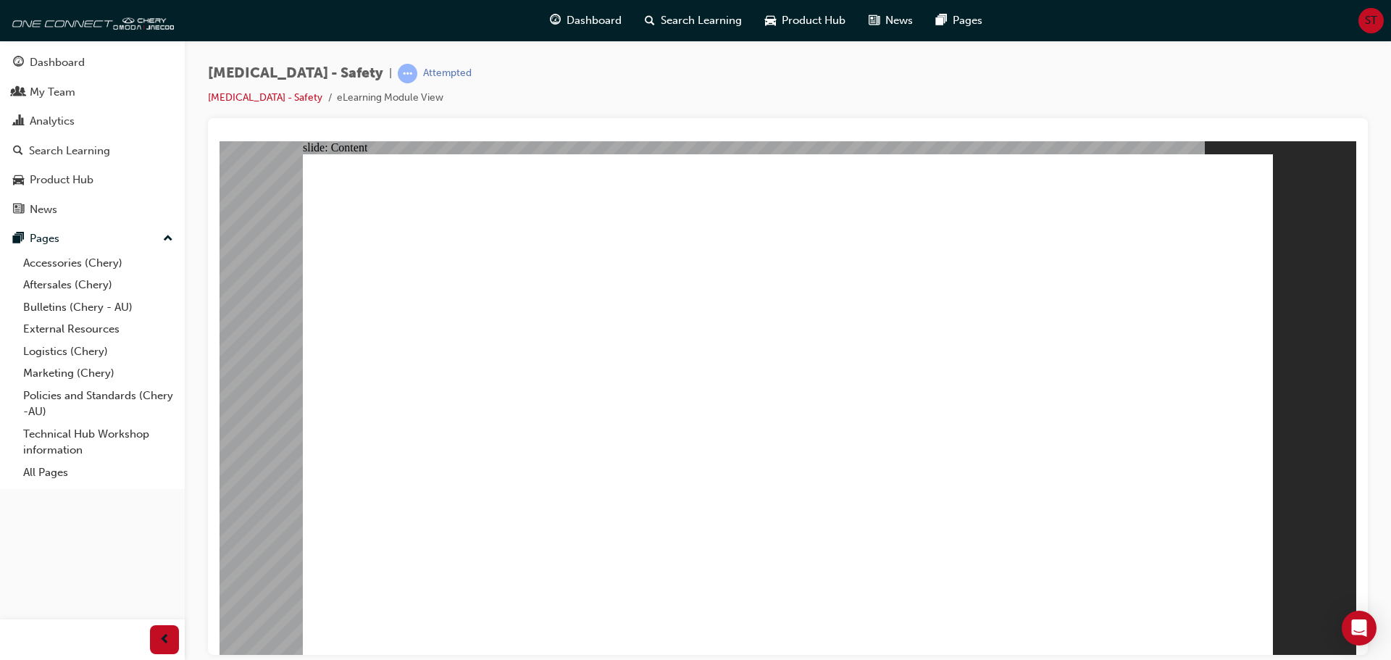
drag, startPoint x: 891, startPoint y: 485, endPoint x: 803, endPoint y: 456, distance: 92.3
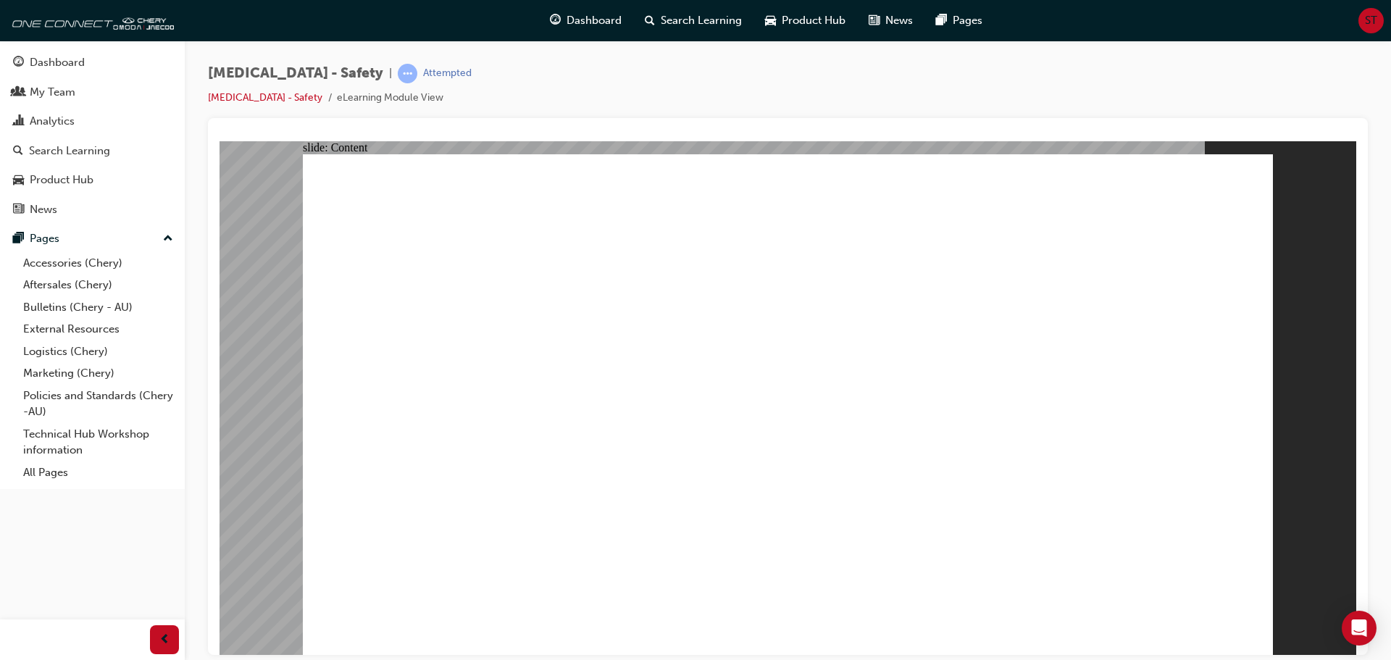
drag, startPoint x: 748, startPoint y: 432, endPoint x: 716, endPoint y: 513, distance: 87.4
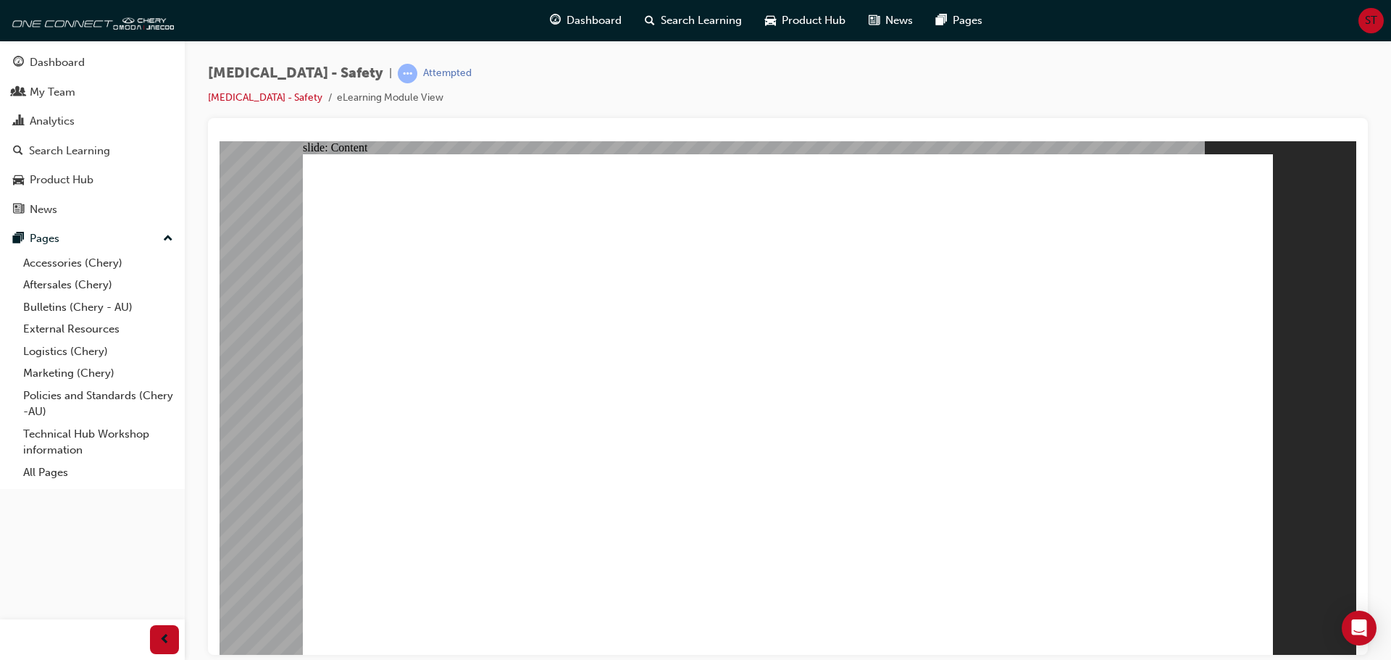
drag, startPoint x: 1056, startPoint y: 240, endPoint x: 1053, endPoint y: 260, distance: 20.5
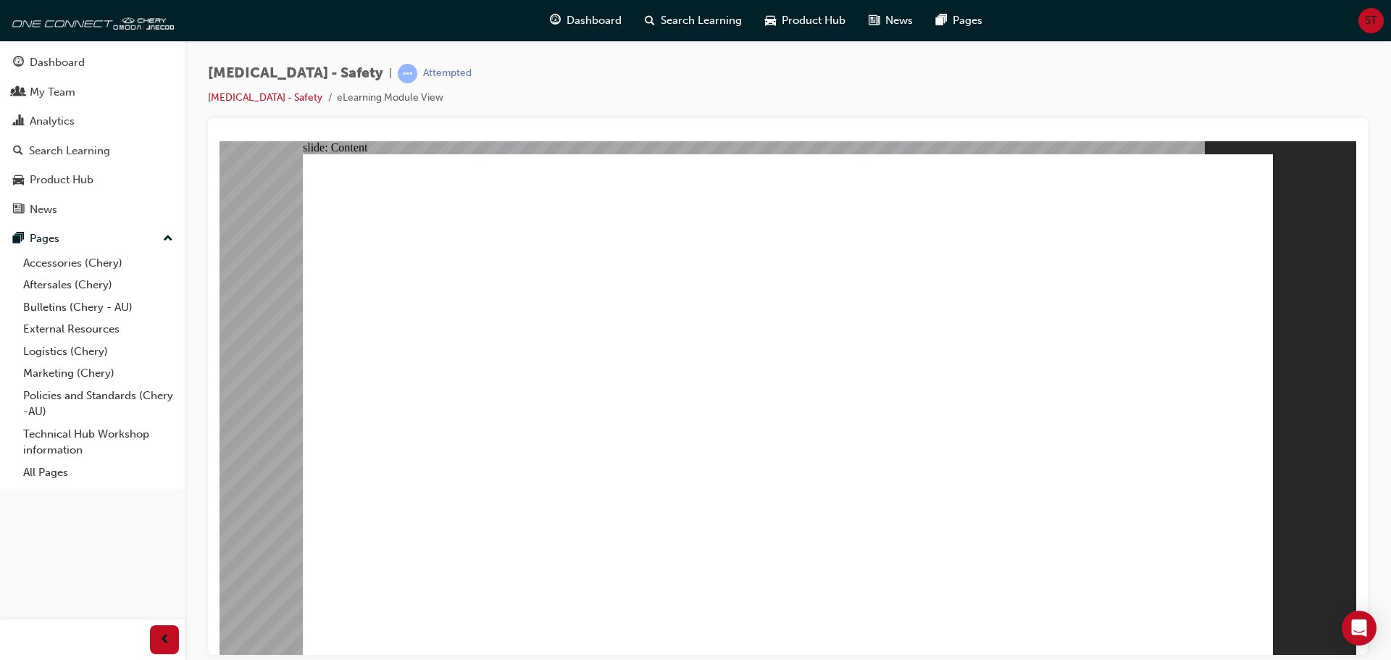
radio input "true"
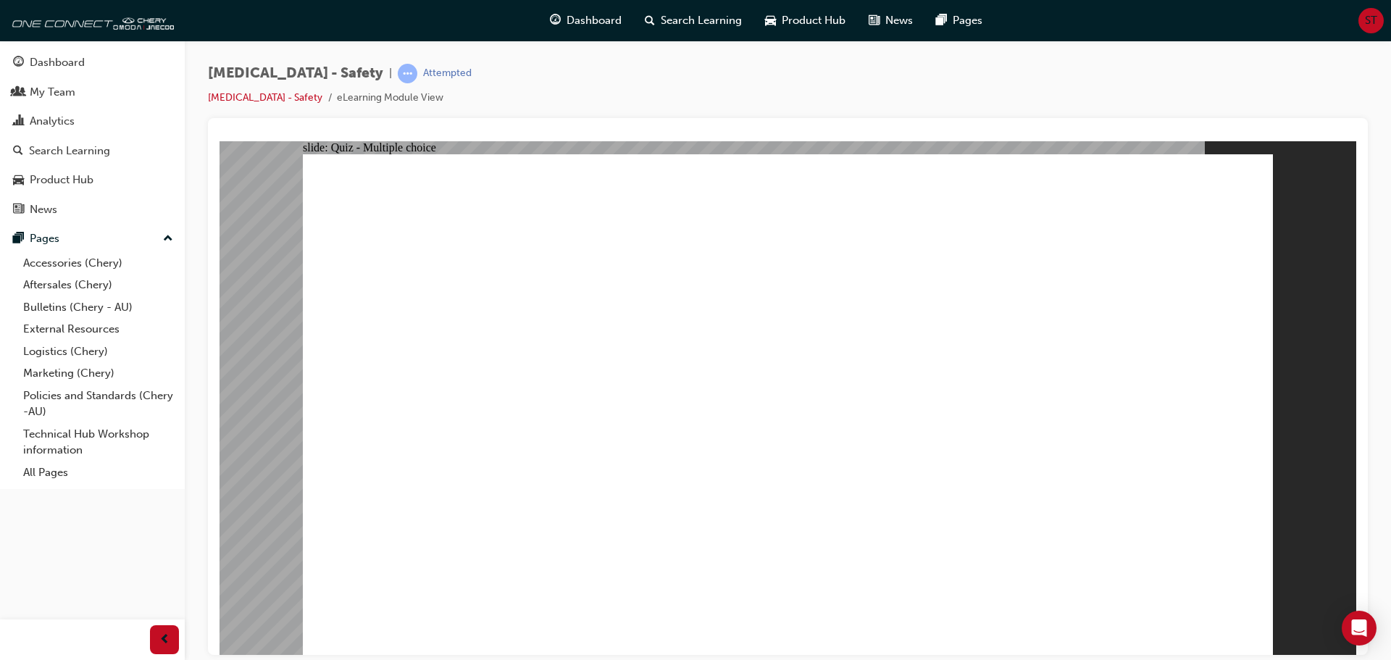
radio input "true"
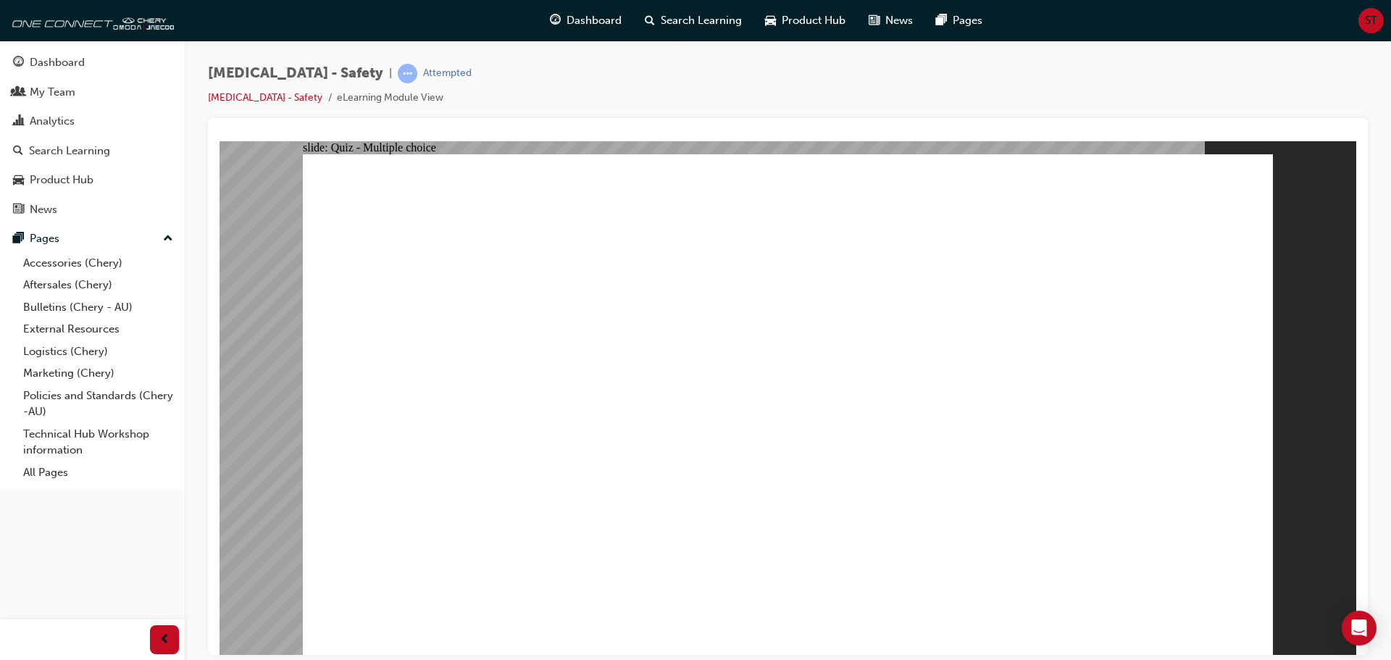
radio input "true"
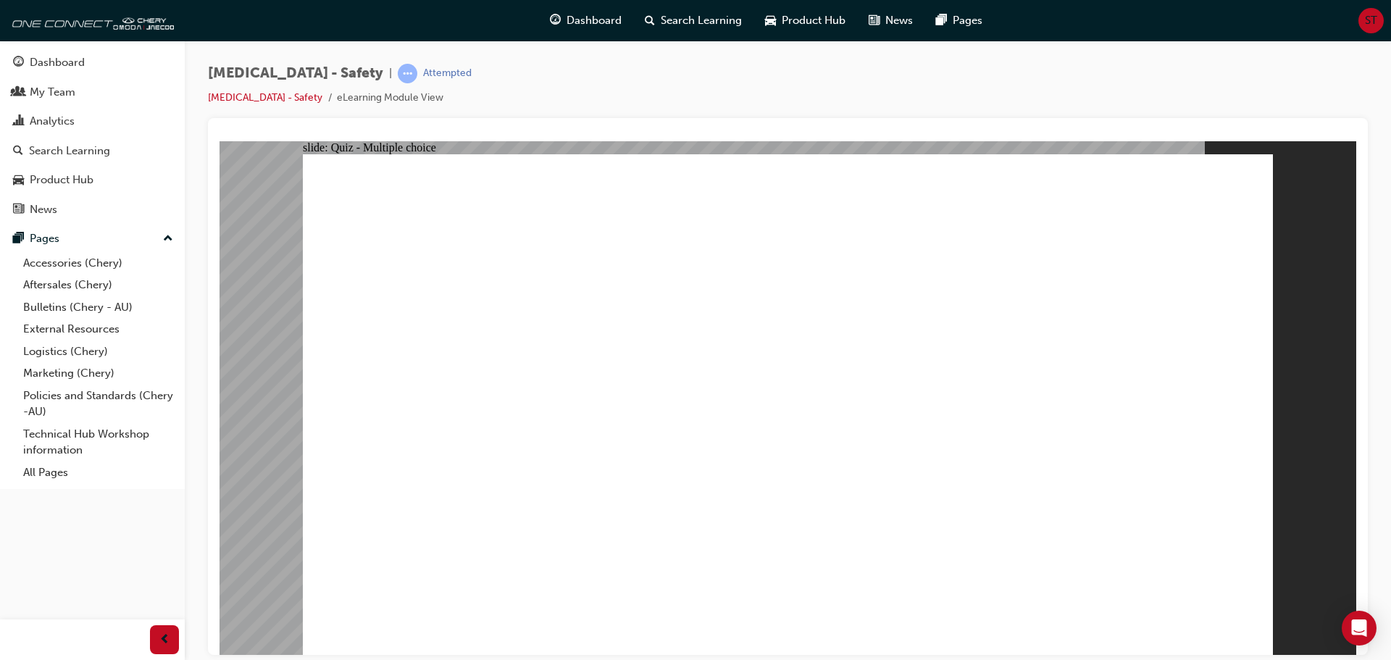
radio input "true"
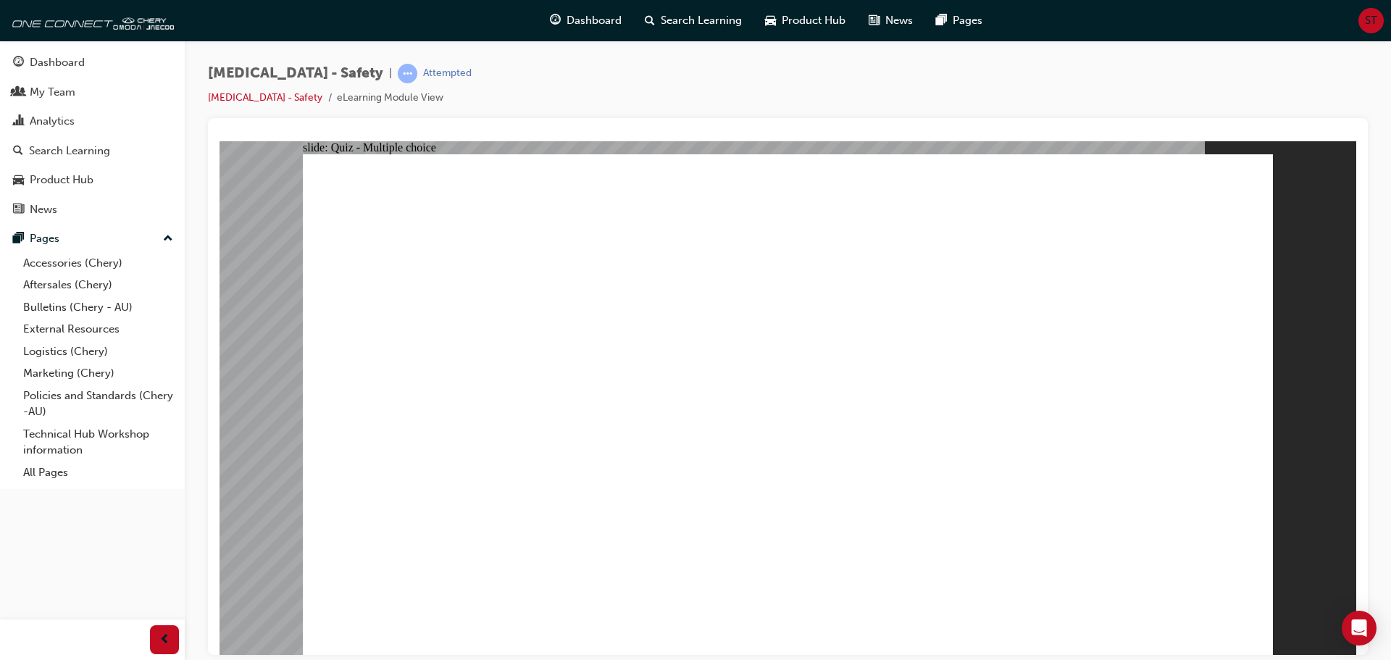
radio input "true"
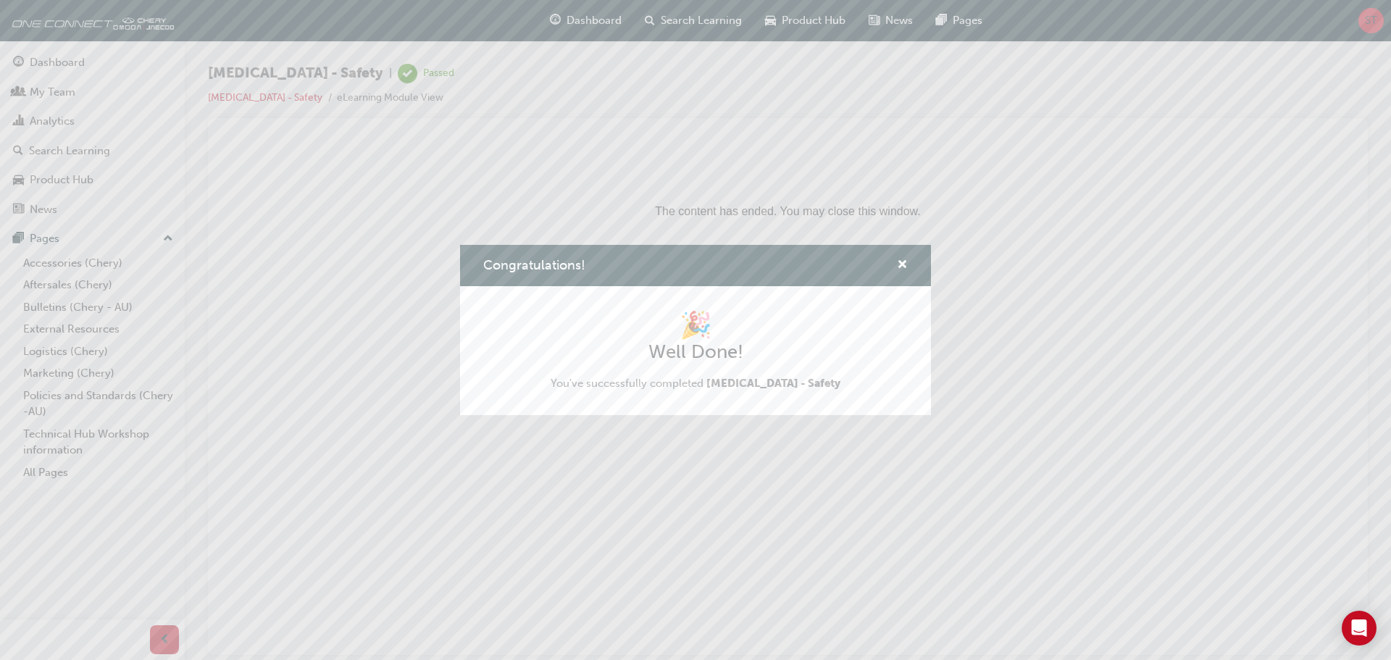
click at [1053, 411] on div "Congratulations! 🎉 Well Done! You've successfully completed [MEDICAL_DATA] - Sa…" at bounding box center [695, 330] width 1391 height 660
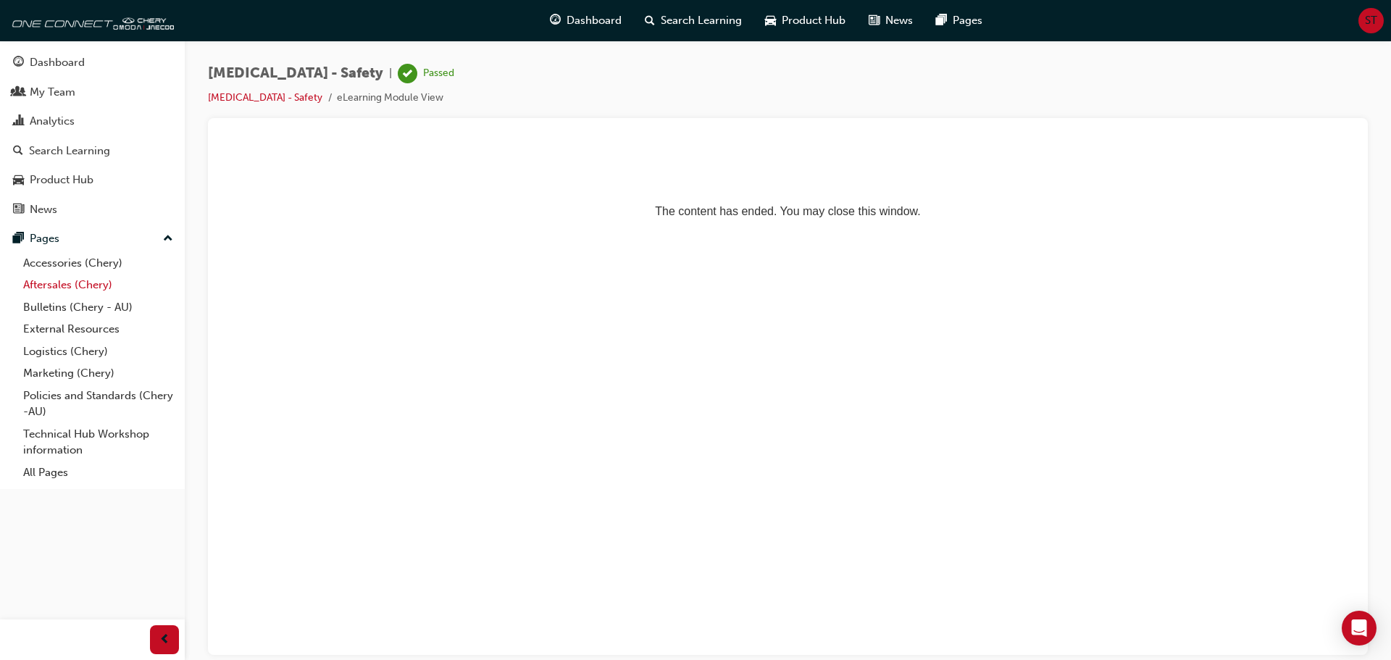
click at [78, 285] on link "Aftersales (Chery)" at bounding box center [98, 285] width 162 height 22
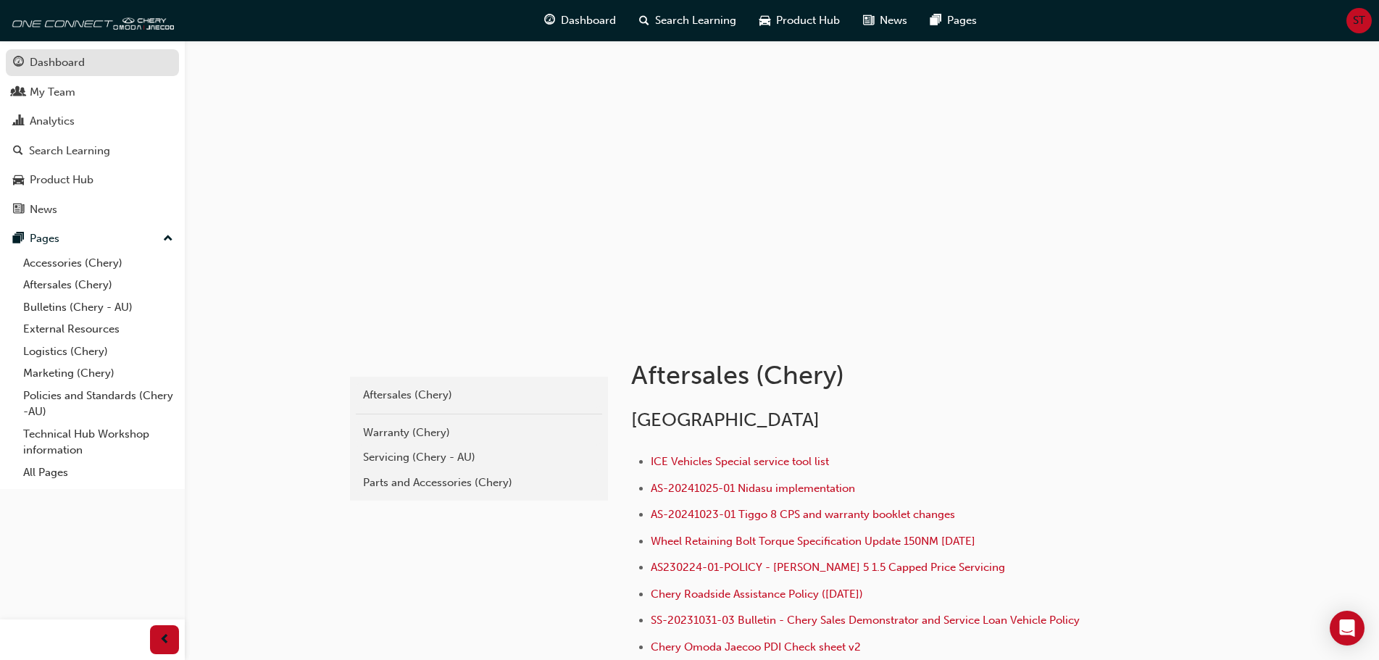
click at [85, 62] on div "Dashboard" at bounding box center [92, 63] width 159 height 18
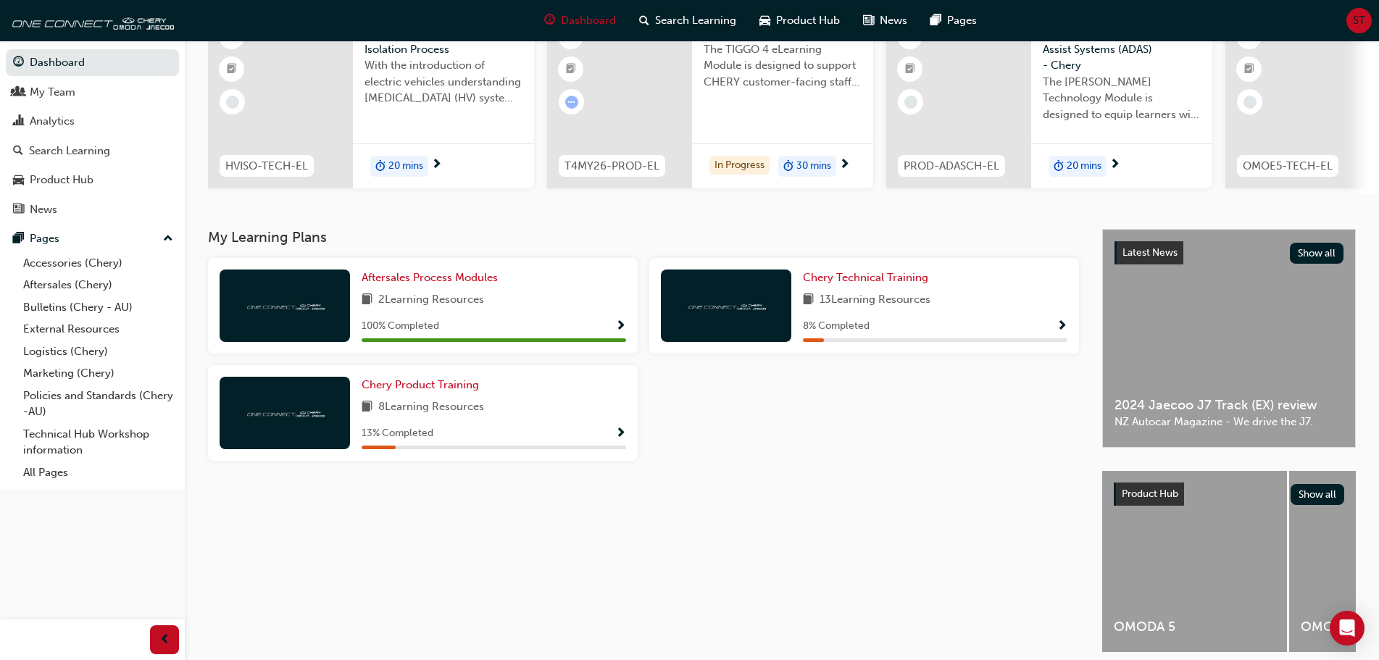
scroll to position [145, 0]
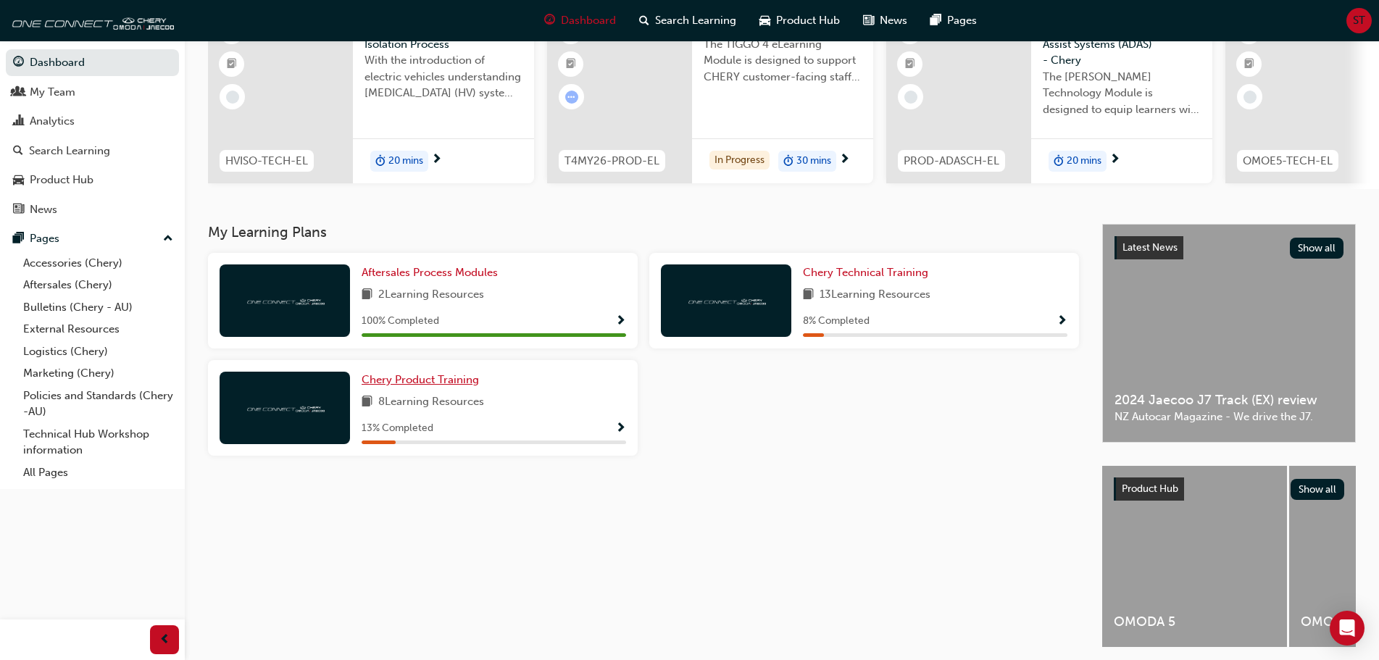
click at [383, 386] on span "Chery Product Training" at bounding box center [419, 379] width 117 height 13
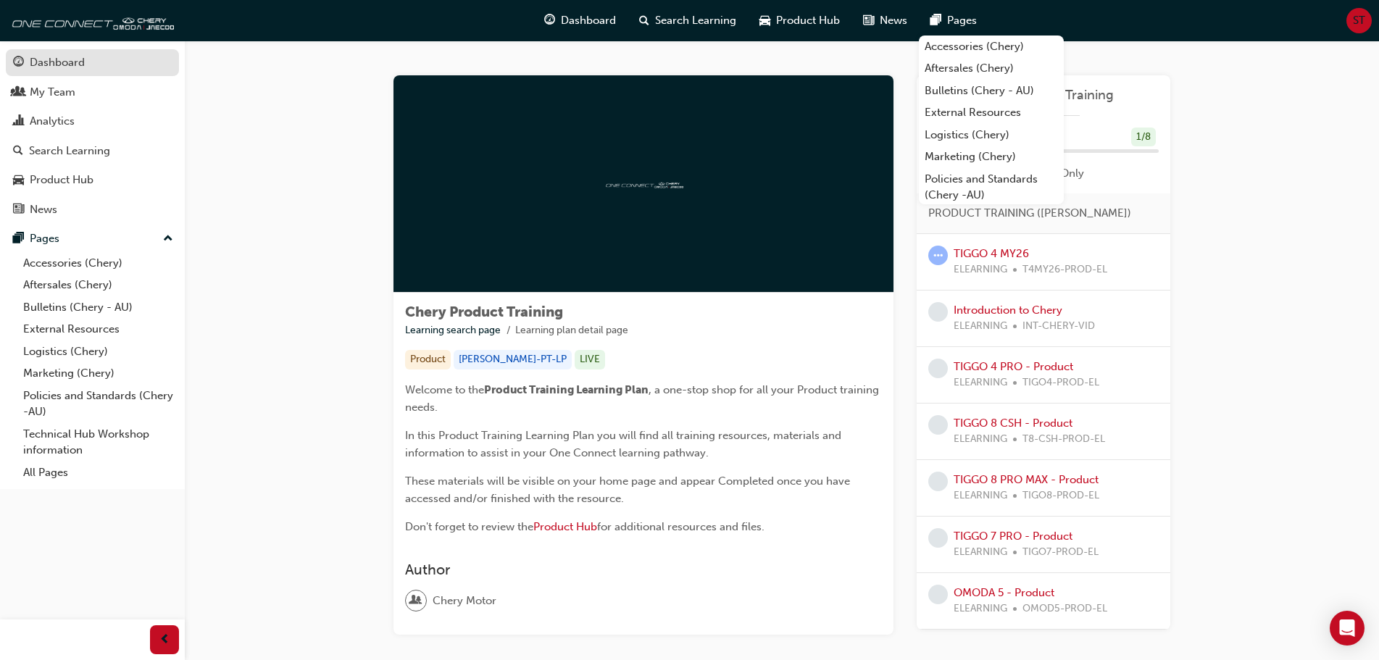
click at [80, 69] on div "Dashboard" at bounding box center [57, 62] width 55 height 17
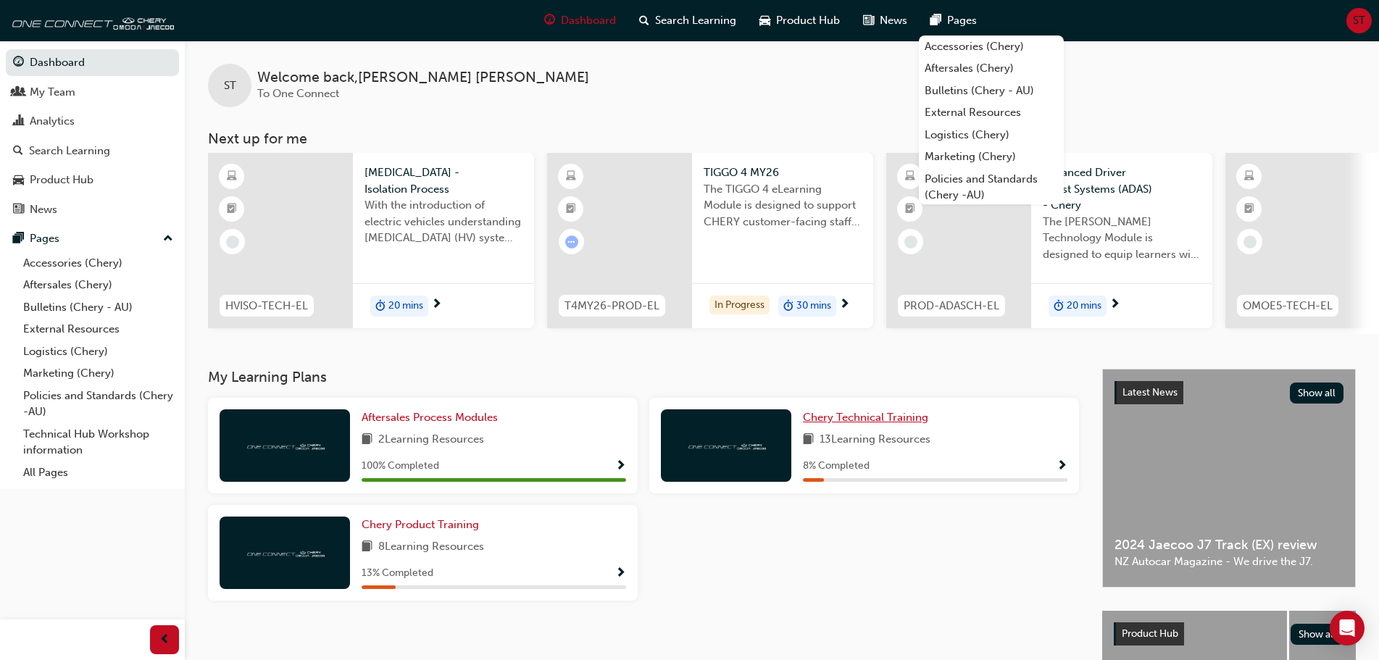
click at [854, 419] on span "Chery Technical Training" at bounding box center [865, 417] width 125 height 13
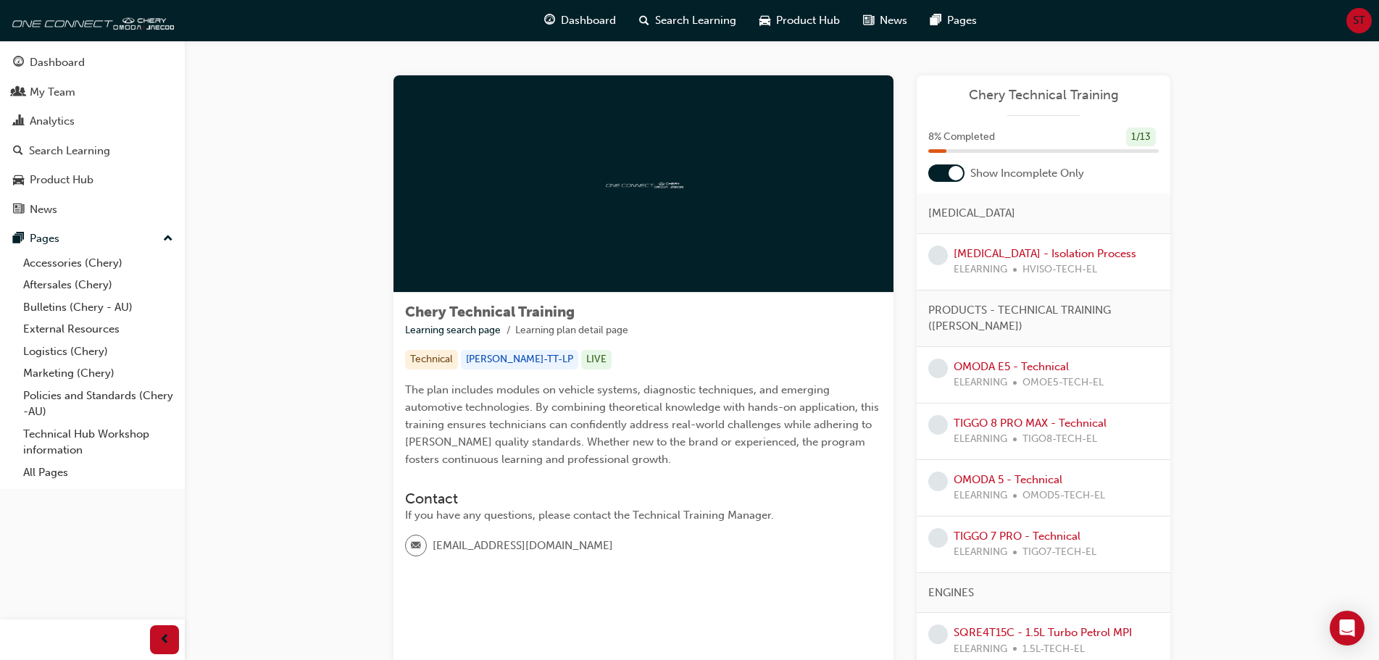
click at [960, 179] on div at bounding box center [955, 173] width 14 height 14
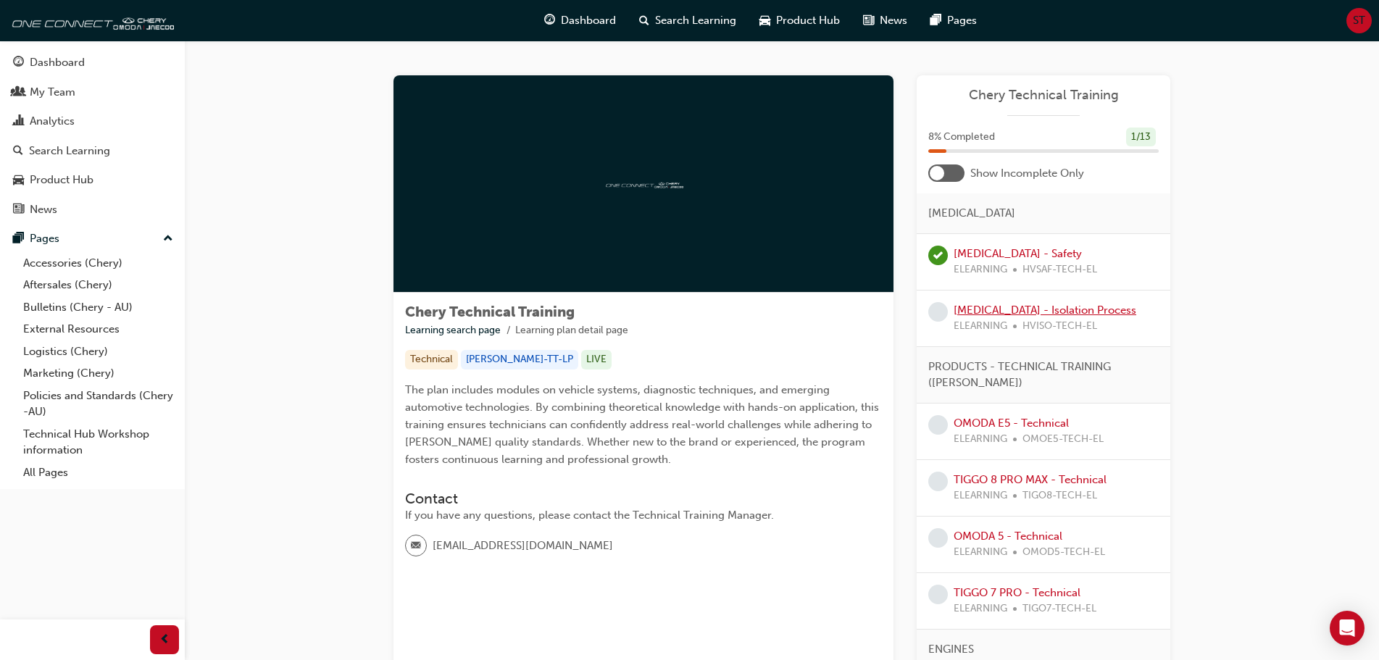
click at [982, 312] on link "[MEDICAL_DATA] - Isolation Process" at bounding box center [1044, 310] width 183 height 13
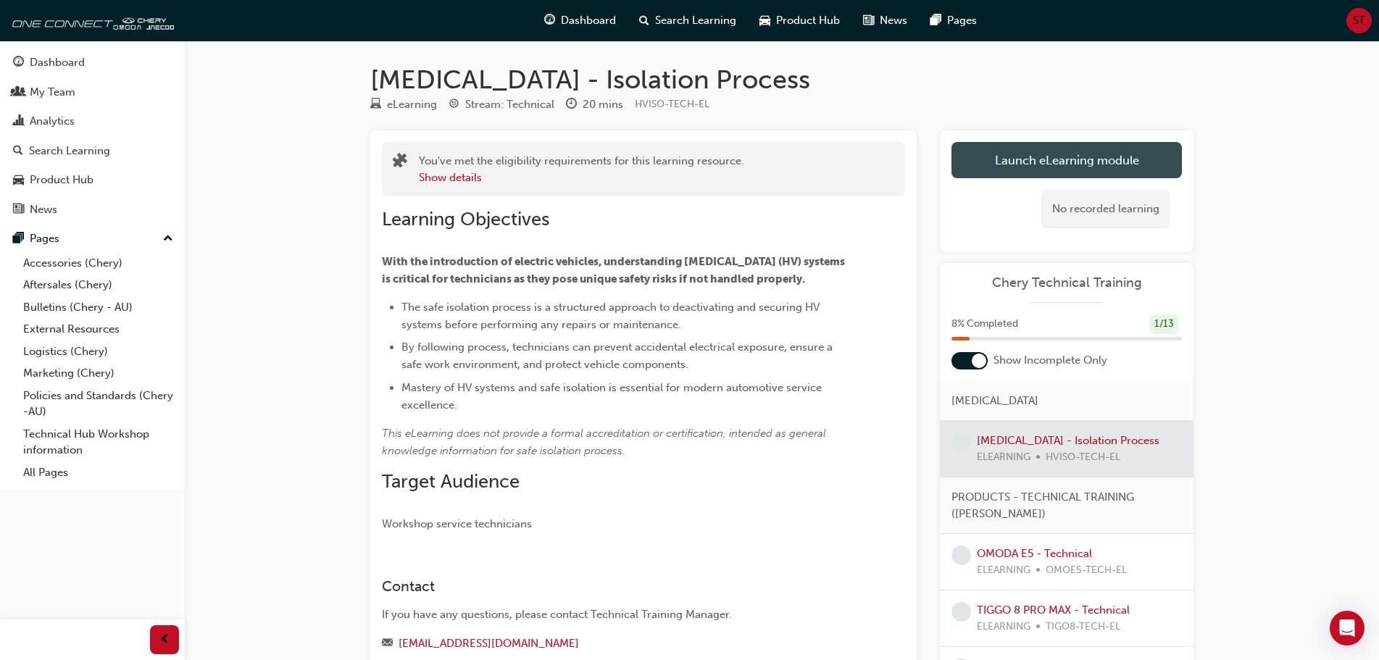
click at [1086, 159] on link "Launch eLearning module" at bounding box center [1066, 160] width 230 height 36
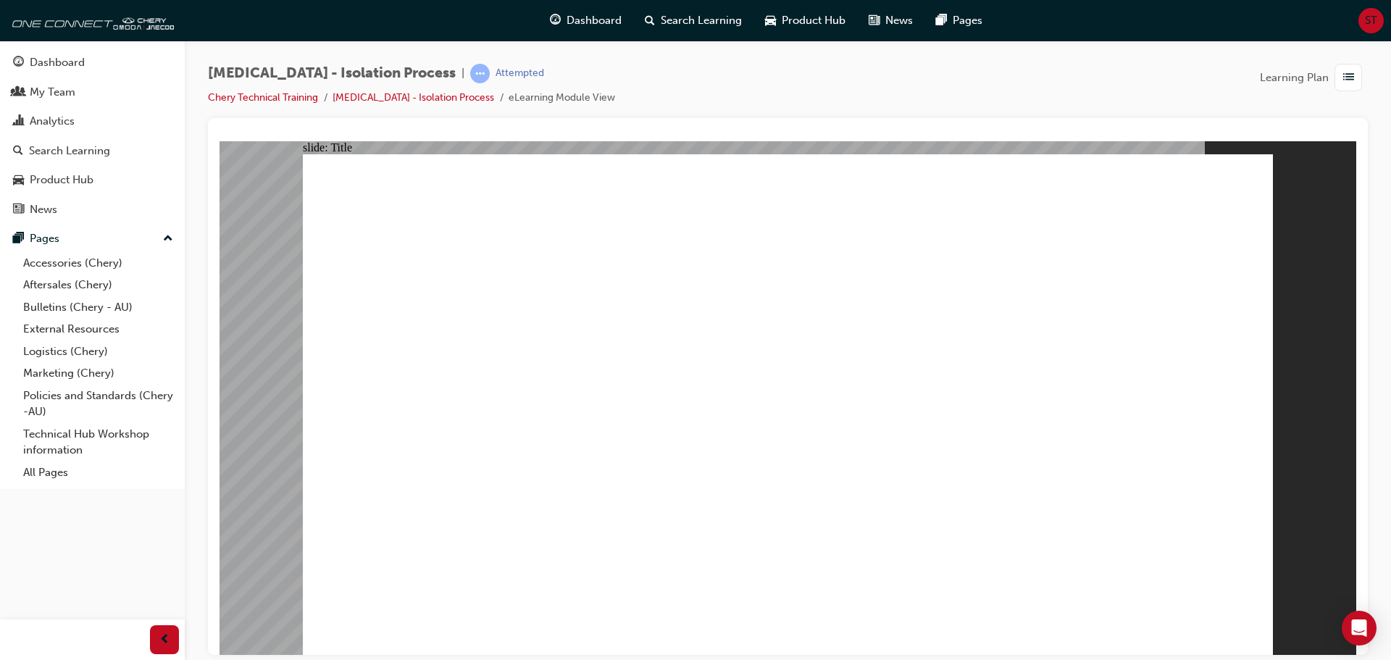
click at [806, 40] on div "Dashboard Search Learning Product Hub News Pages" at bounding box center [765, 20] width 467 height 41
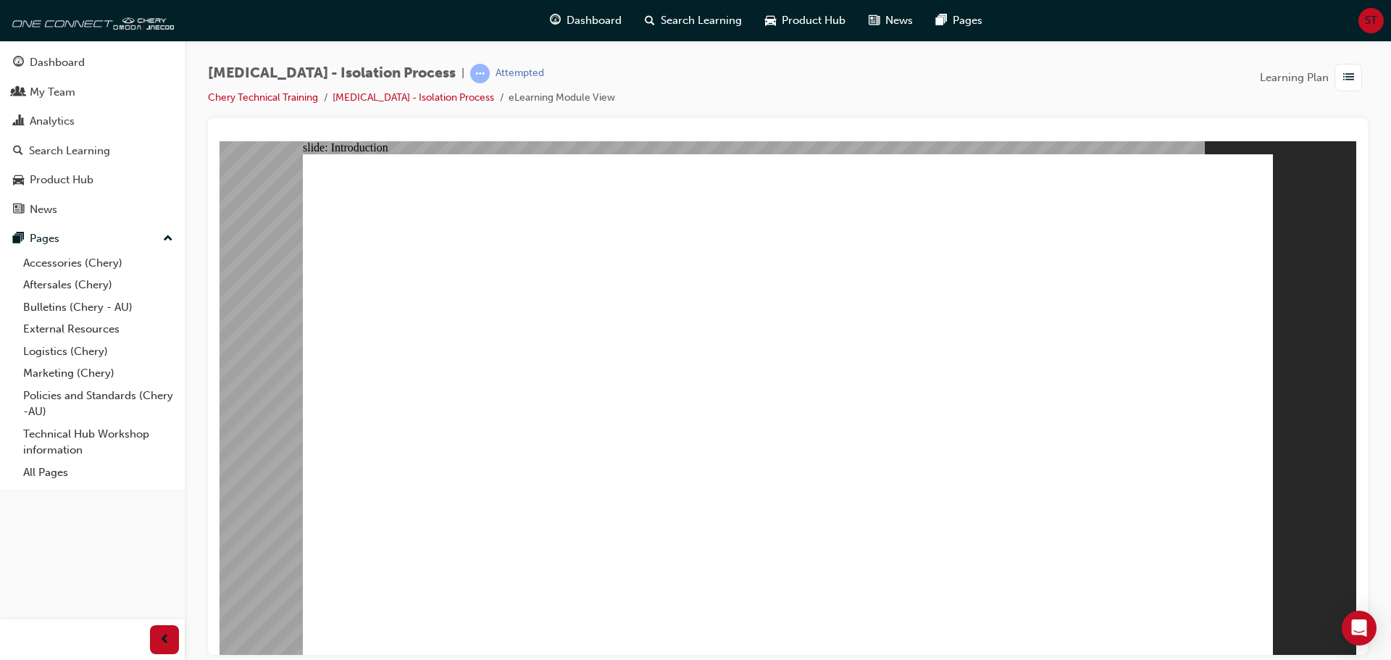
drag, startPoint x: 964, startPoint y: 199, endPoint x: 1101, endPoint y: 425, distance: 264.3
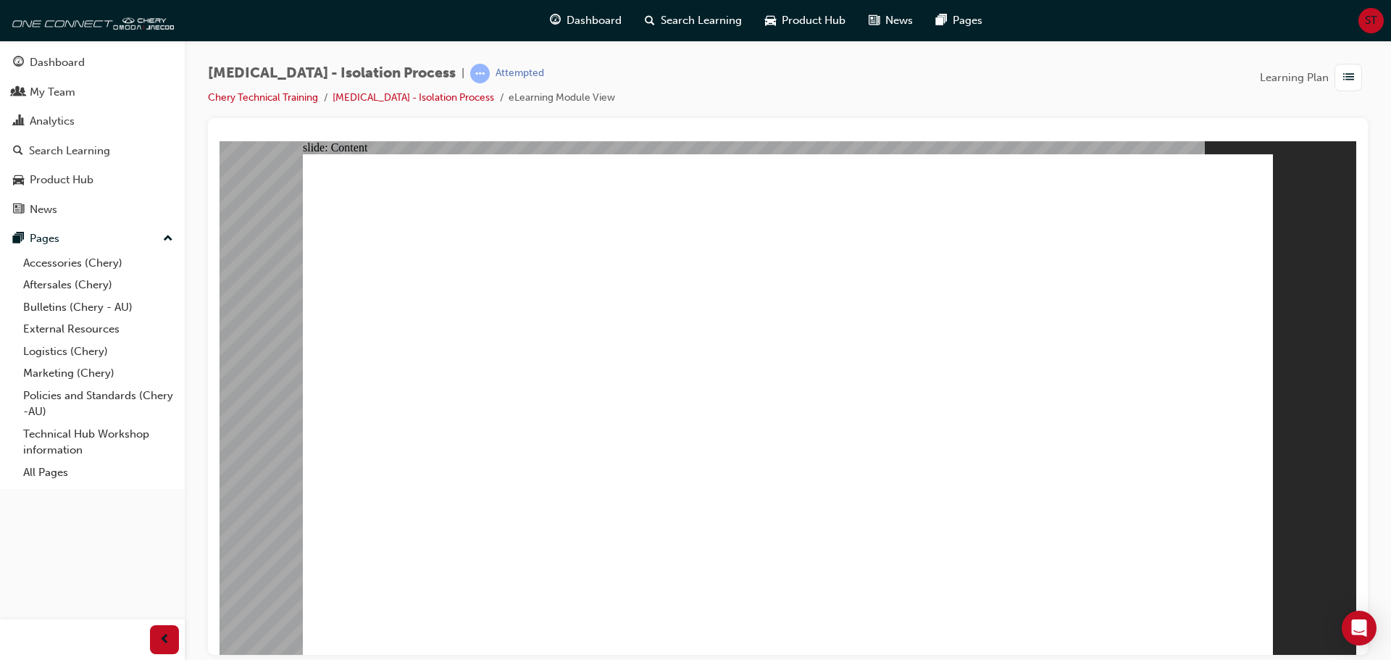
drag, startPoint x: 864, startPoint y: 170, endPoint x: 849, endPoint y: 188, distance: 23.1
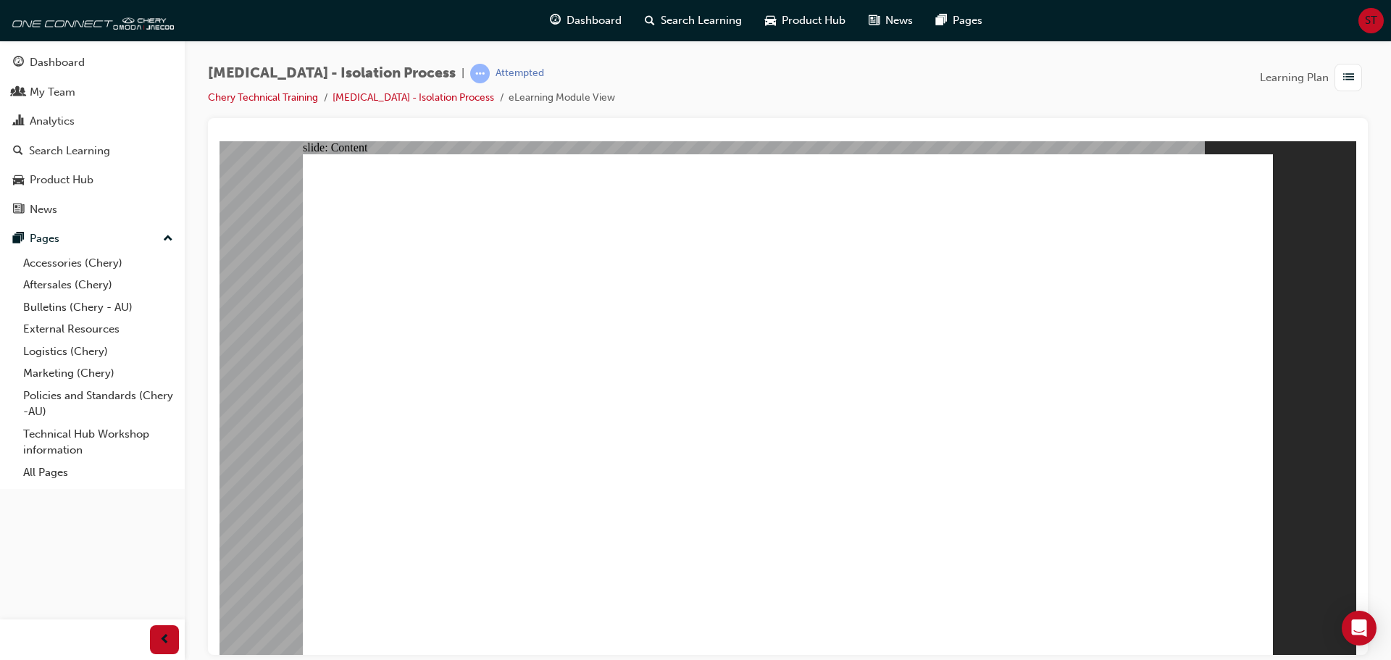
drag, startPoint x: 1240, startPoint y: 177, endPoint x: 1232, endPoint y: 180, distance: 8.8
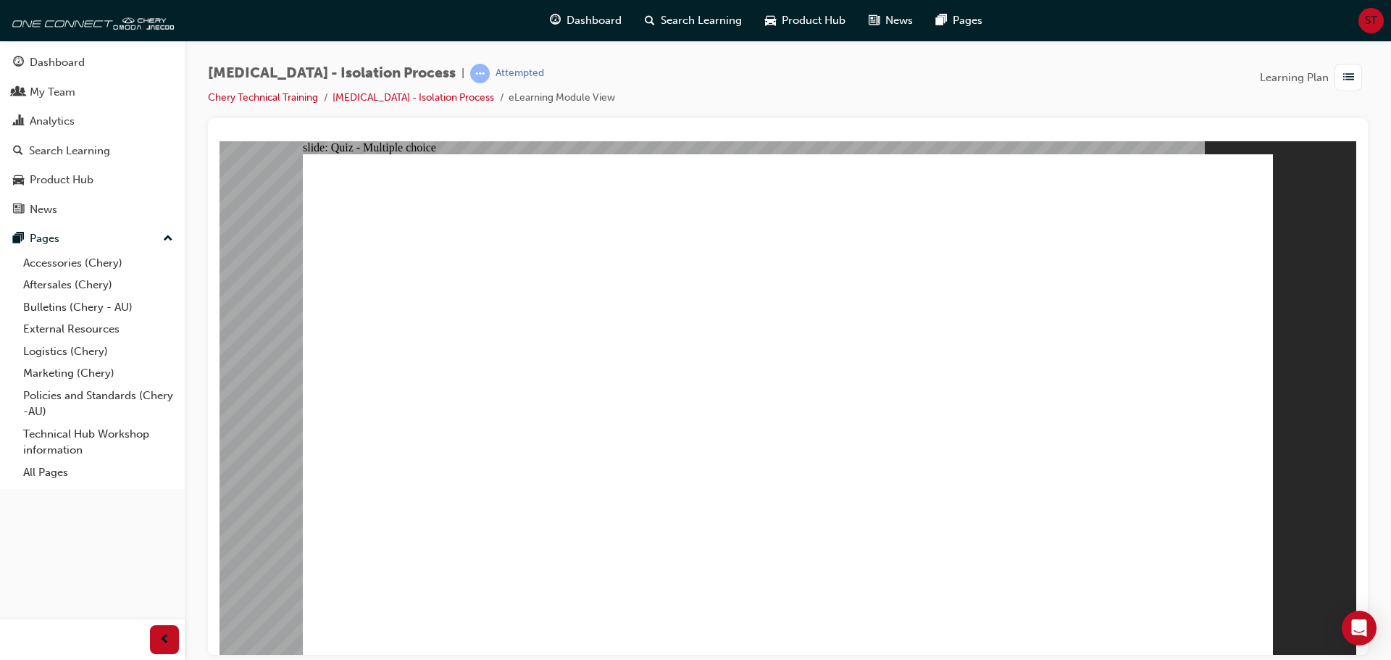
radio input "true"
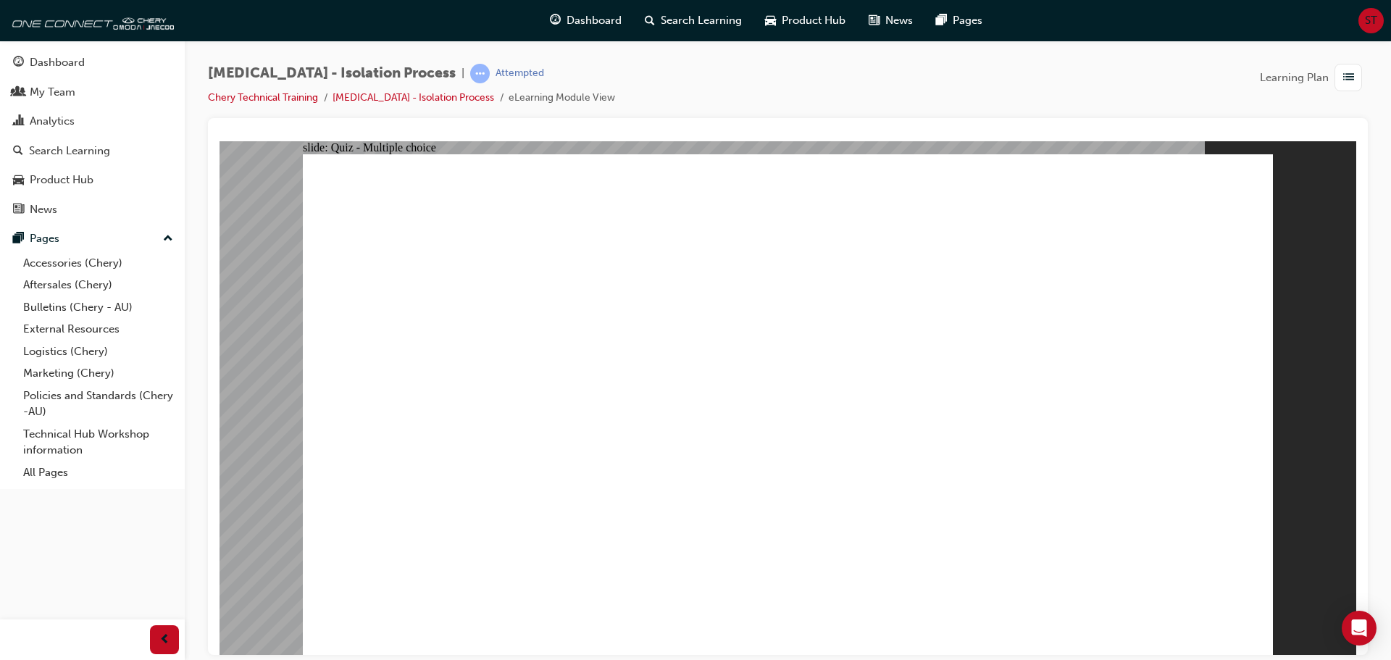
radio input "true"
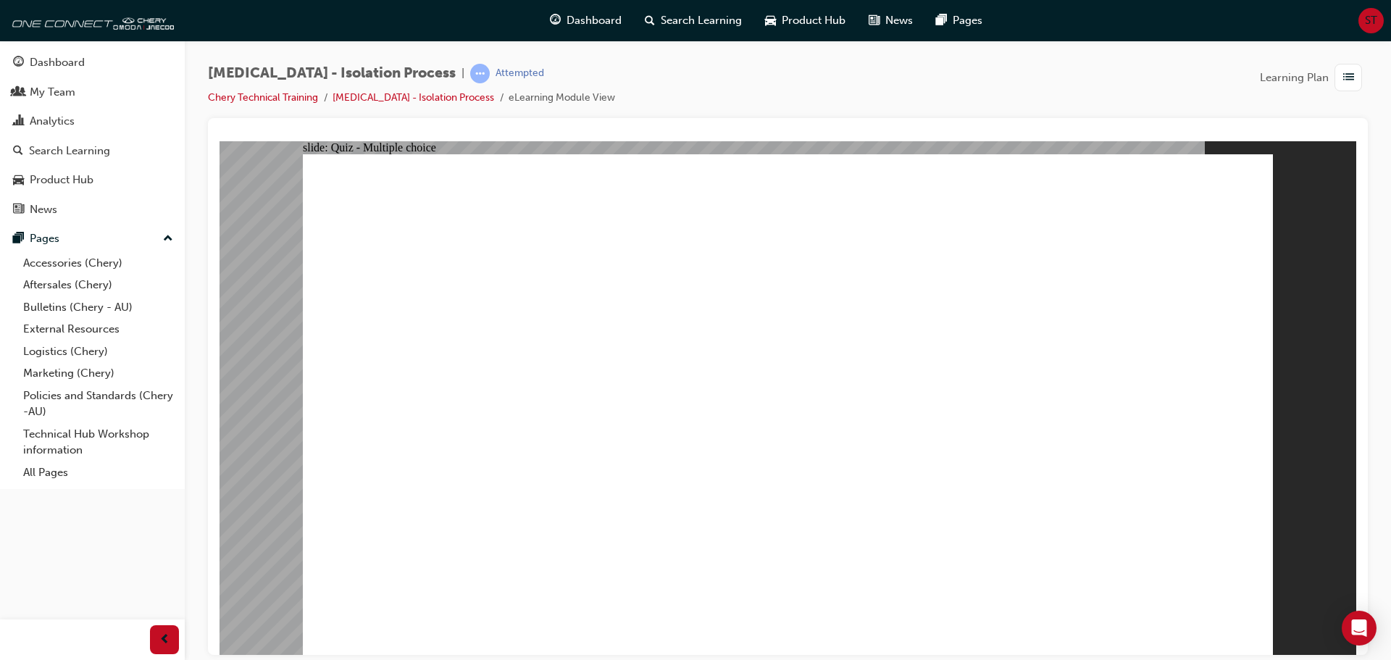
radio input "true"
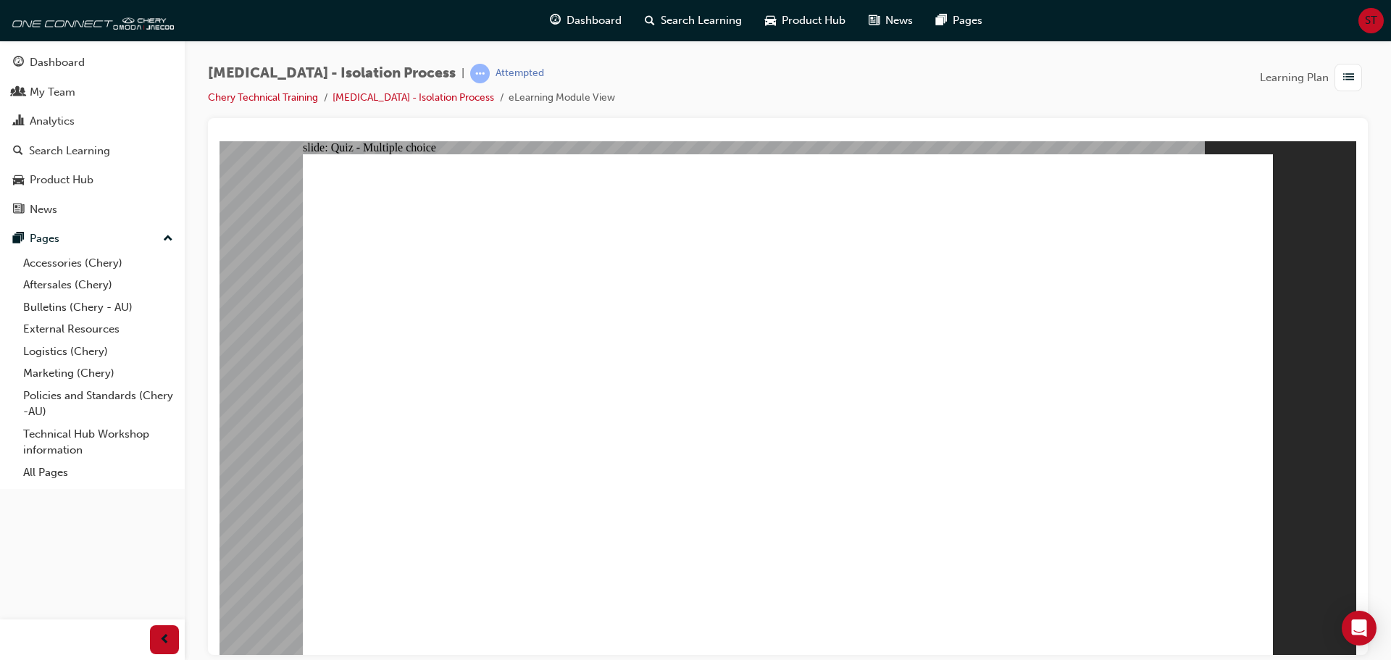
radio input "true"
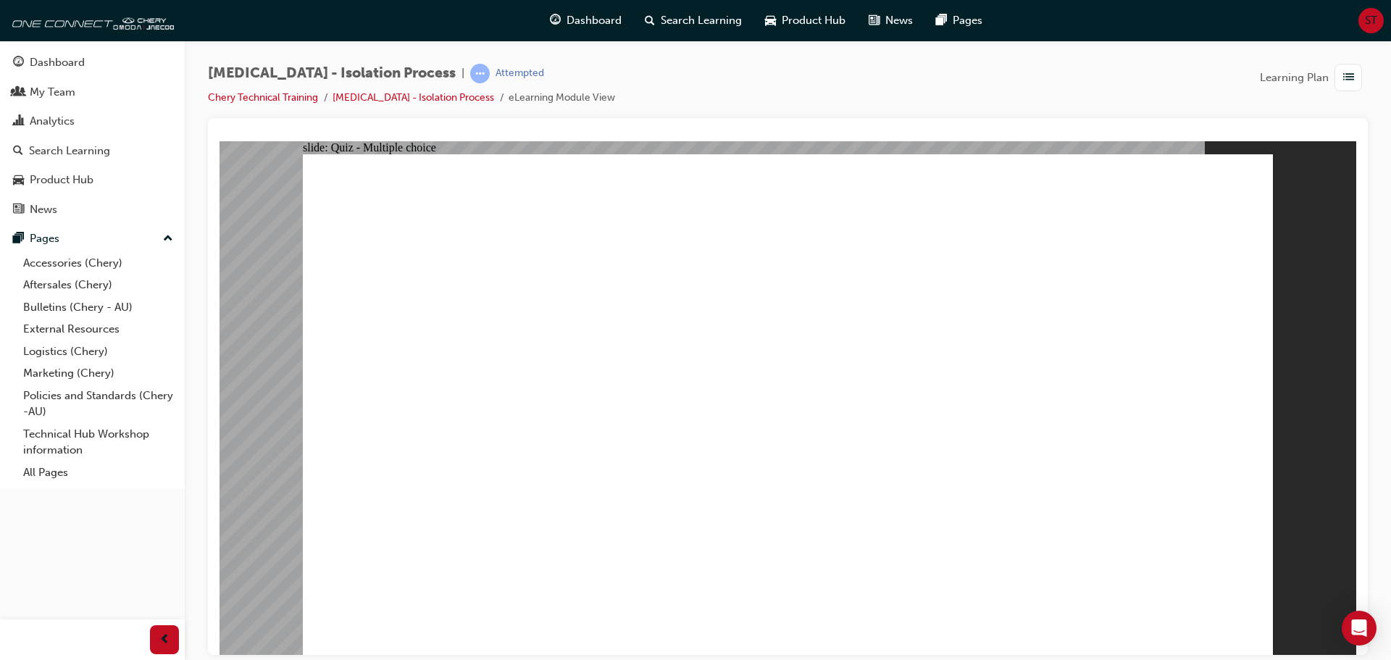
radio input "true"
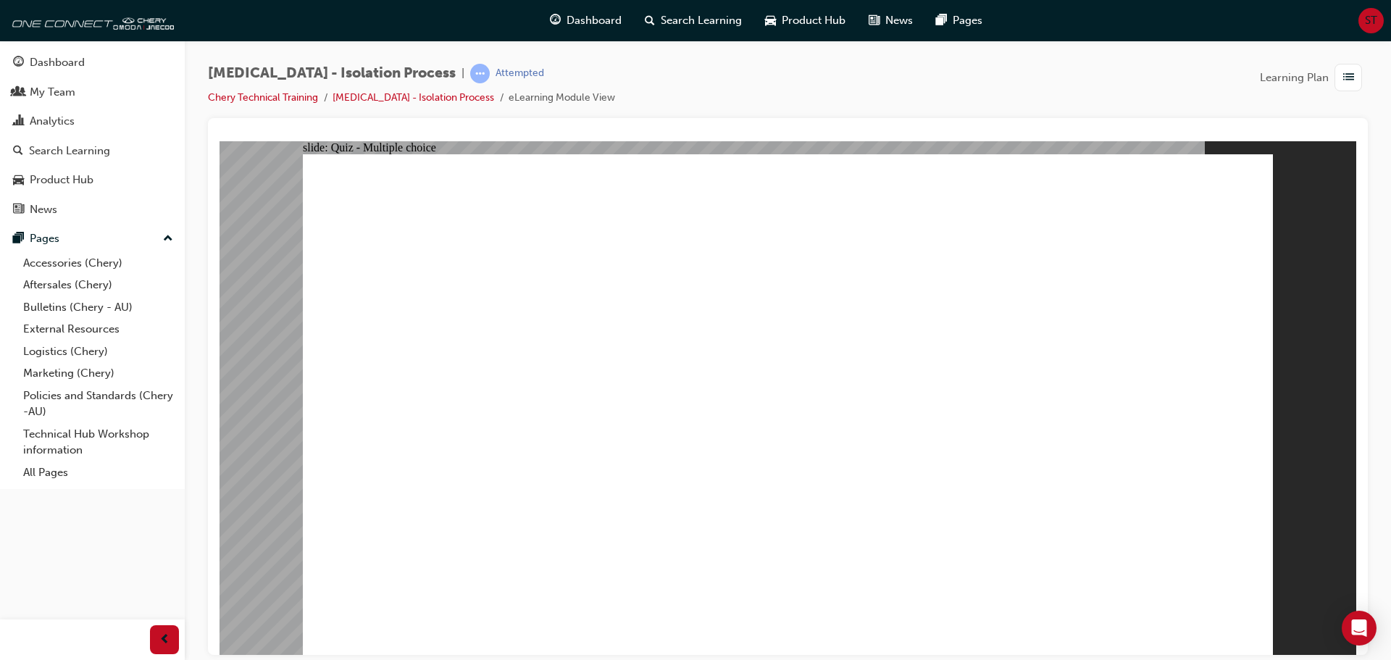
radio input "true"
click at [678, 24] on span "Search Learning" at bounding box center [701, 20] width 81 height 17
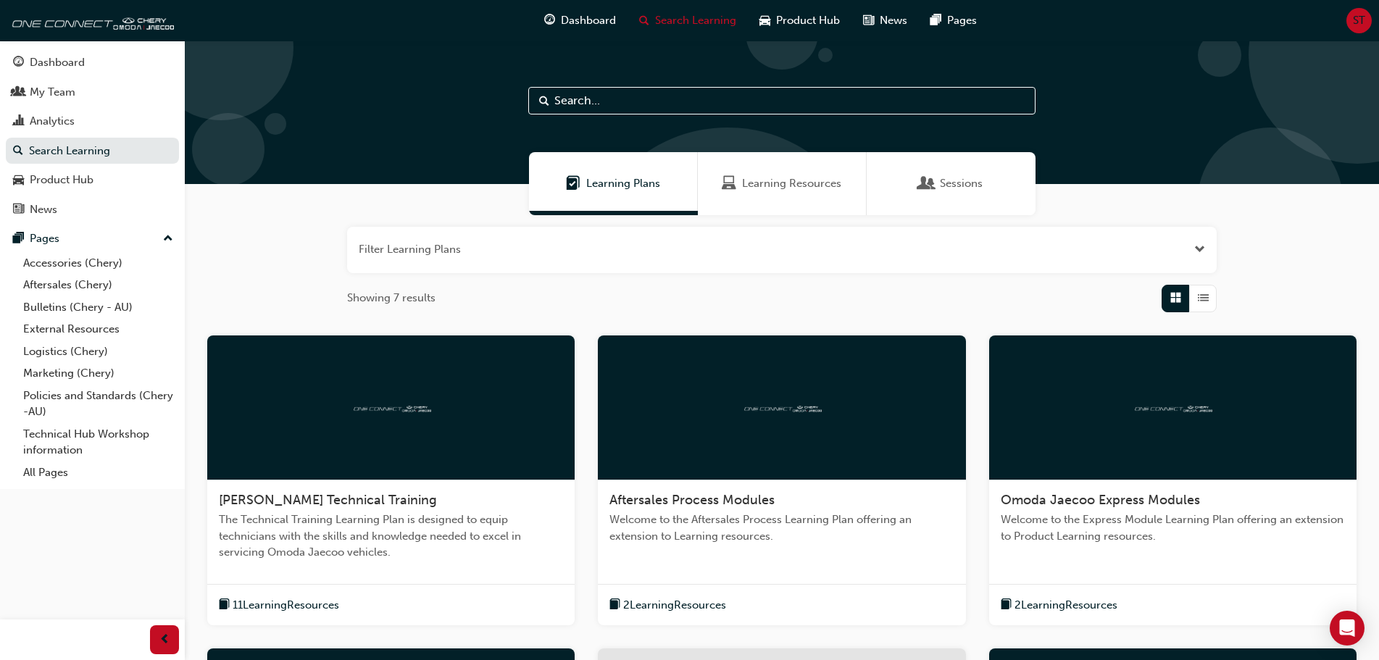
click at [595, 186] on span "Learning Plans" at bounding box center [623, 183] width 74 height 17
click at [72, 152] on link "Search Learning" at bounding box center [92, 151] width 173 height 27
click at [54, 286] on link "Aftersales (Chery)" at bounding box center [98, 285] width 162 height 22
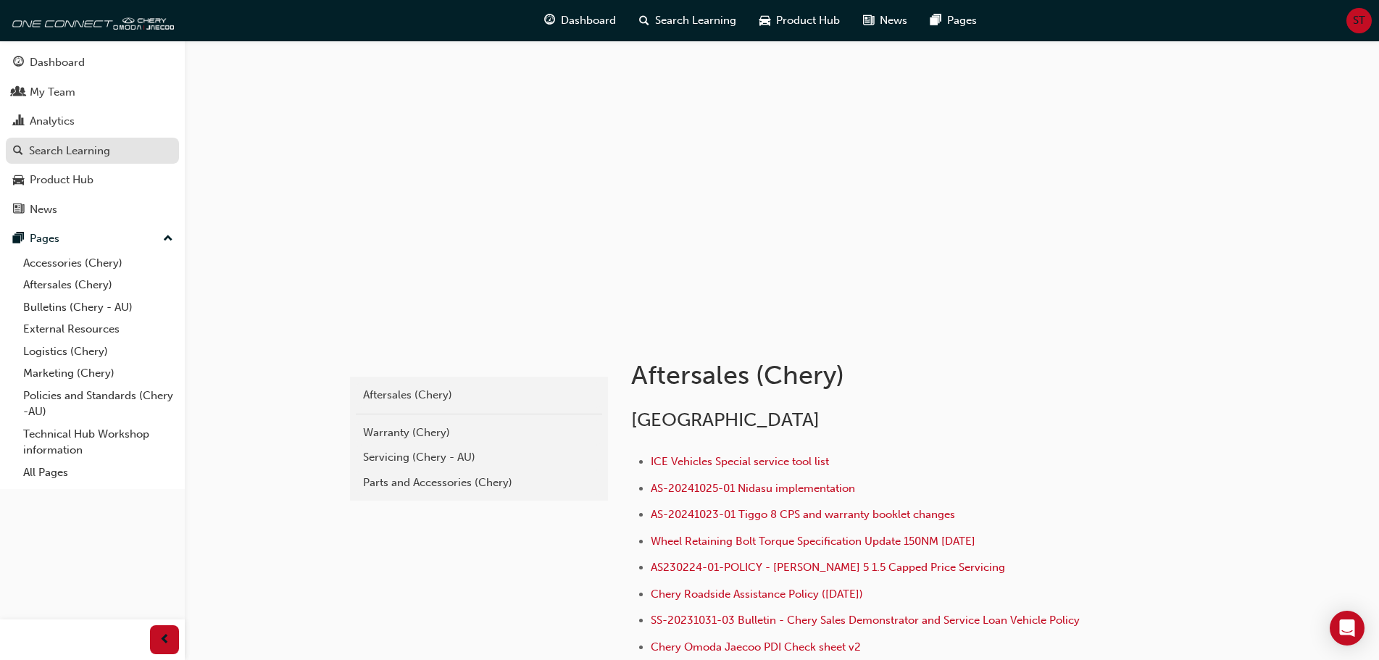
click at [78, 146] on div "Search Learning" at bounding box center [69, 151] width 81 height 17
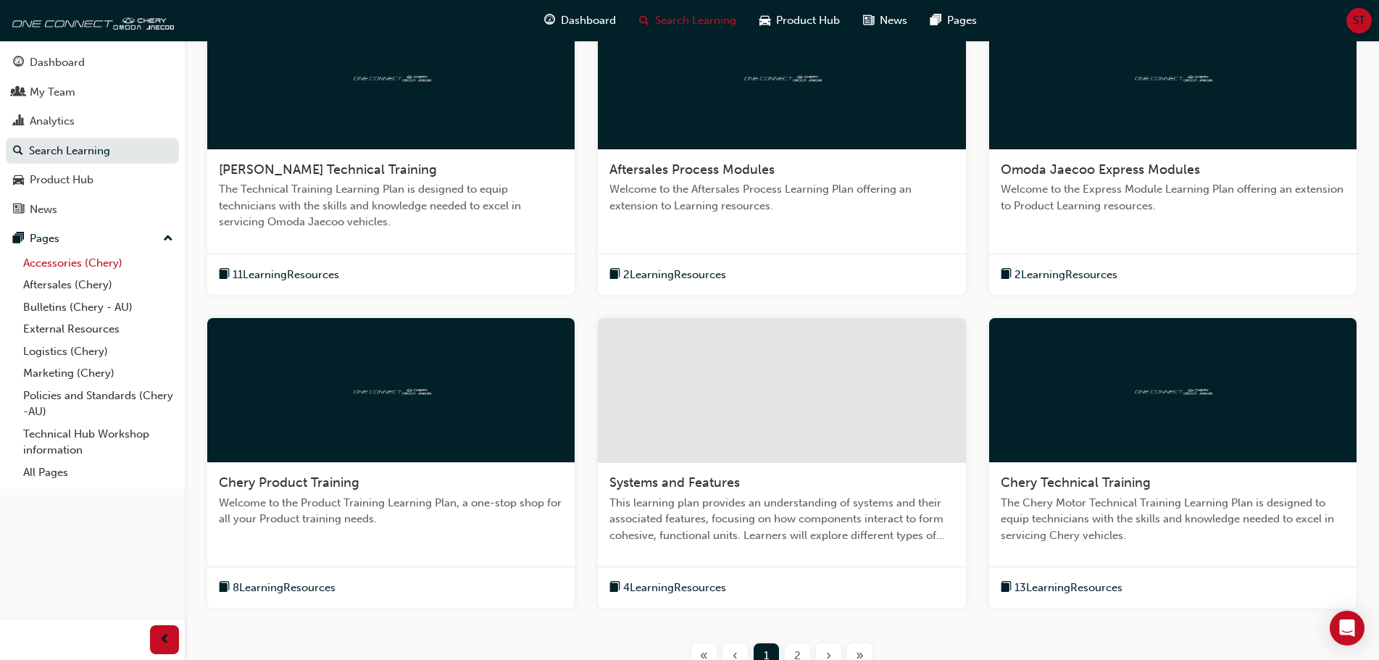
scroll to position [145, 0]
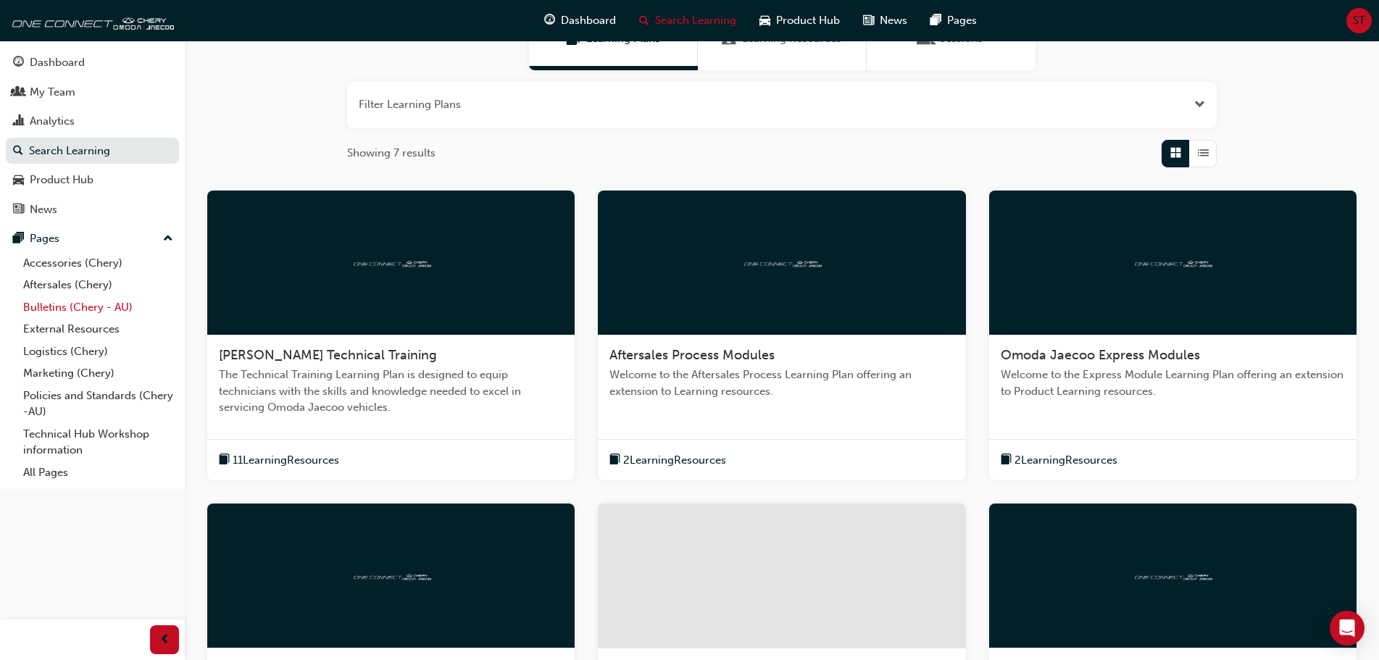
click at [95, 308] on link "Bulletins (Chery - AU)" at bounding box center [98, 307] width 162 height 22
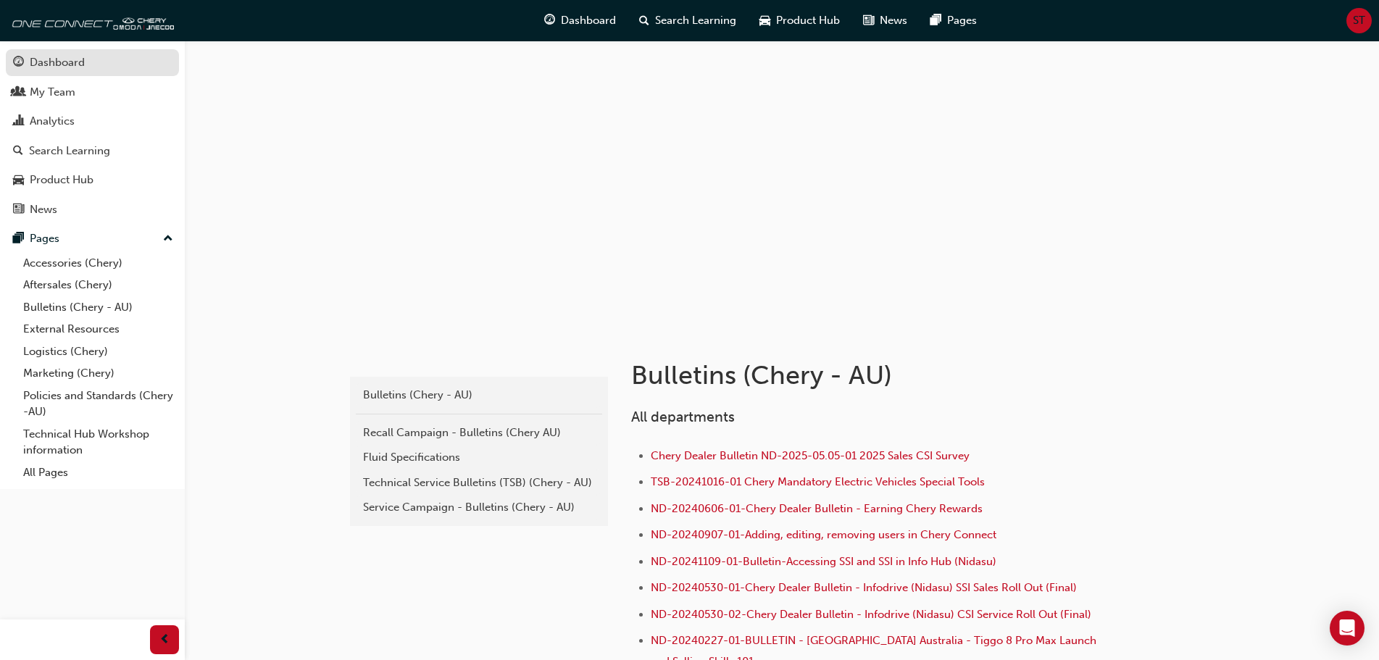
click at [70, 59] on div "Dashboard" at bounding box center [57, 62] width 55 height 17
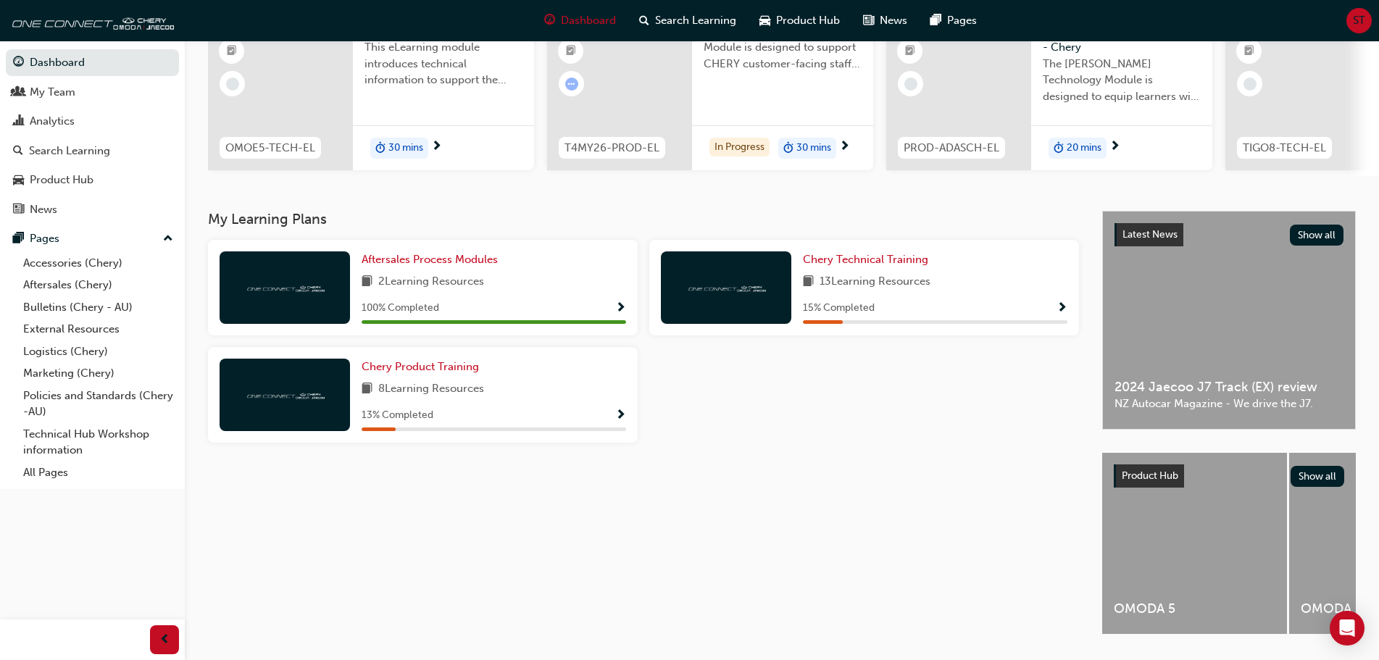
scroll to position [133, 0]
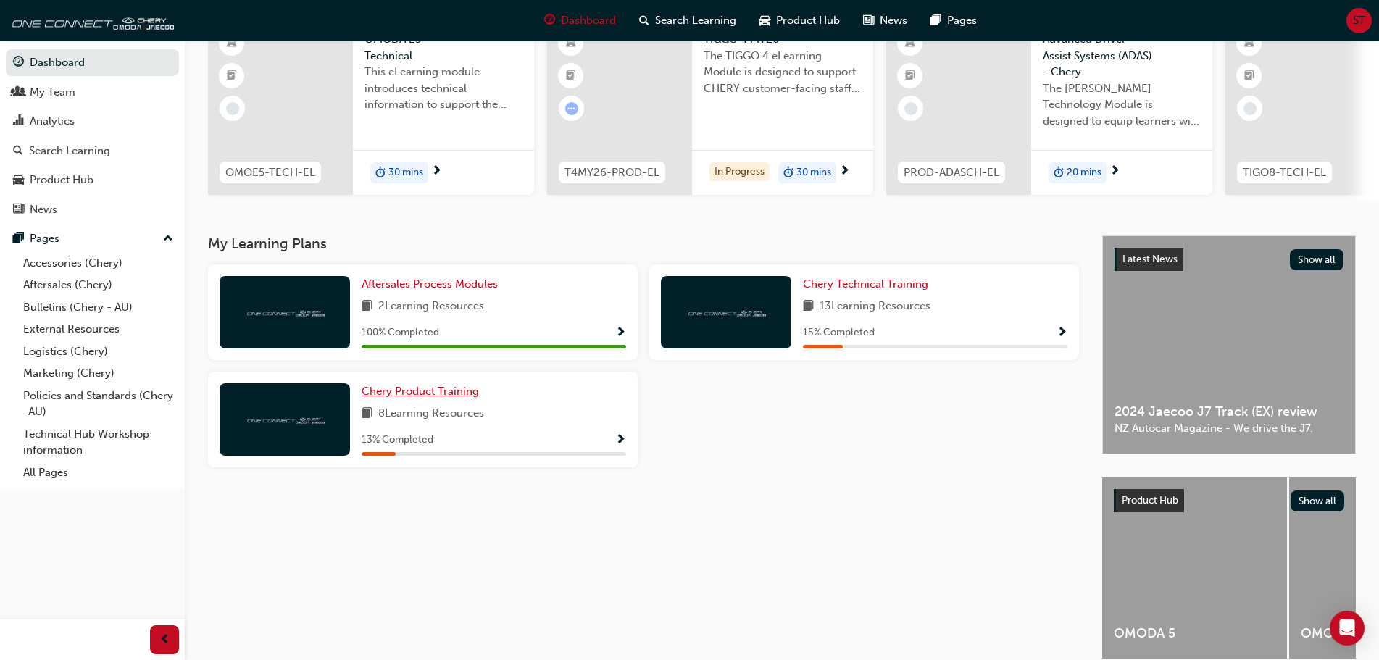
click at [443, 389] on link "Chery Product Training" at bounding box center [422, 391] width 123 height 17
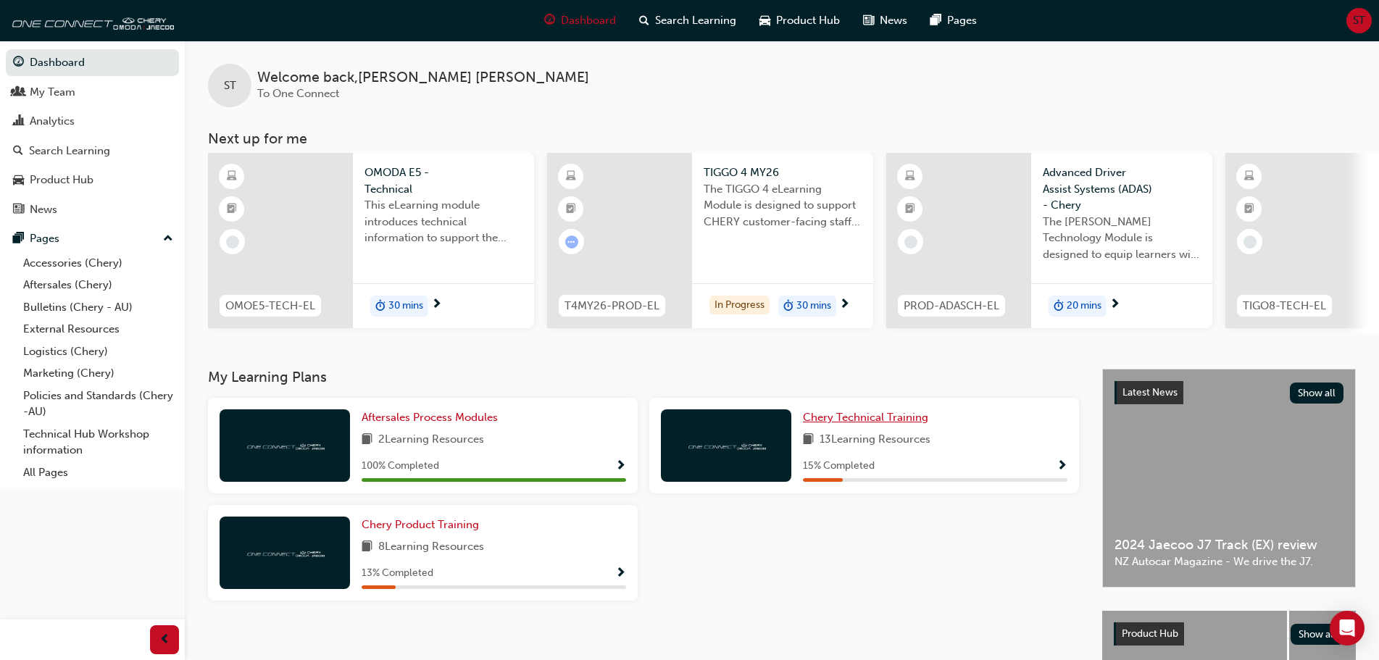
click at [903, 424] on span "Chery Technical Training" at bounding box center [865, 417] width 125 height 13
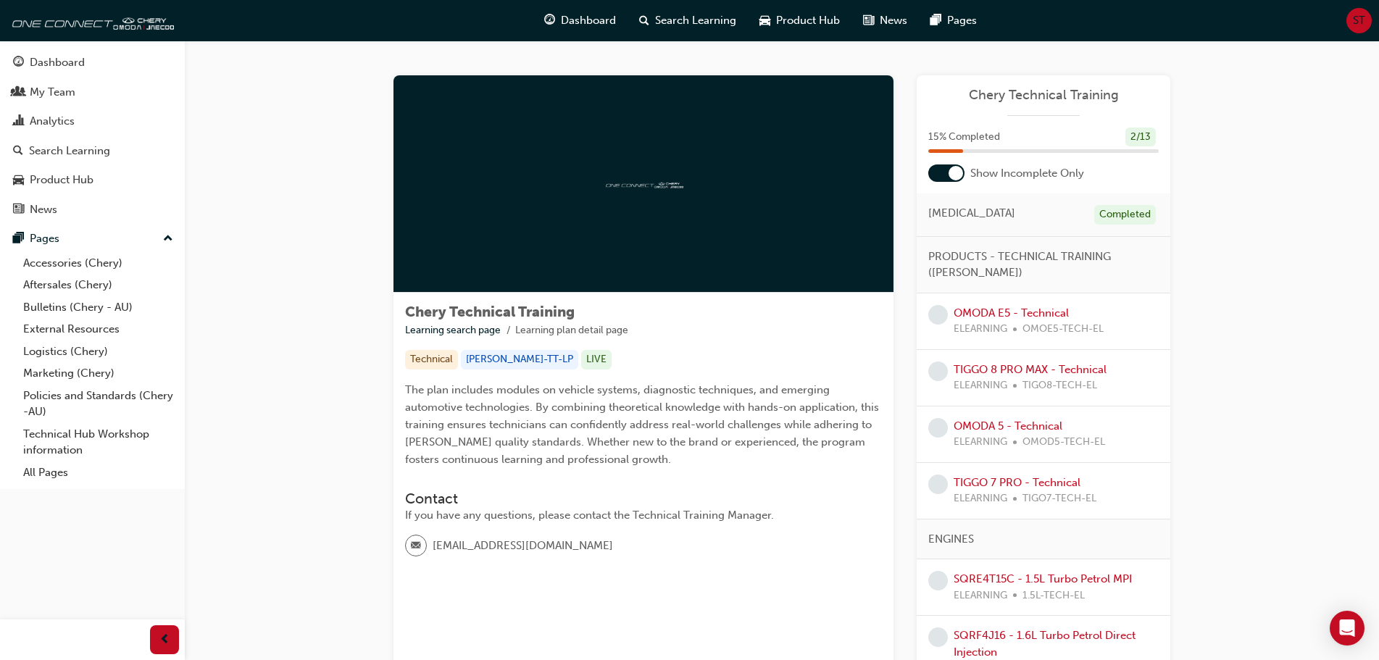
click at [945, 167] on div at bounding box center [946, 172] width 36 height 17
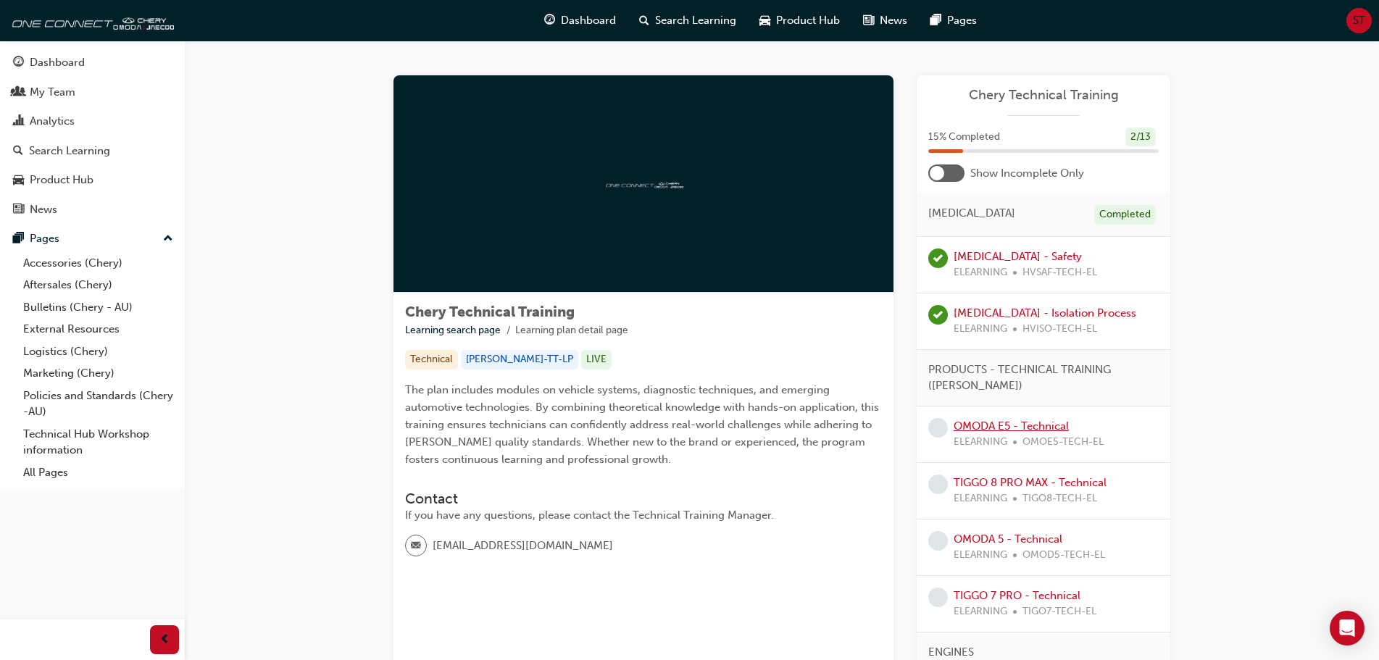
click at [1014, 427] on link "OMODA E5 - Technical" at bounding box center [1010, 425] width 115 height 13
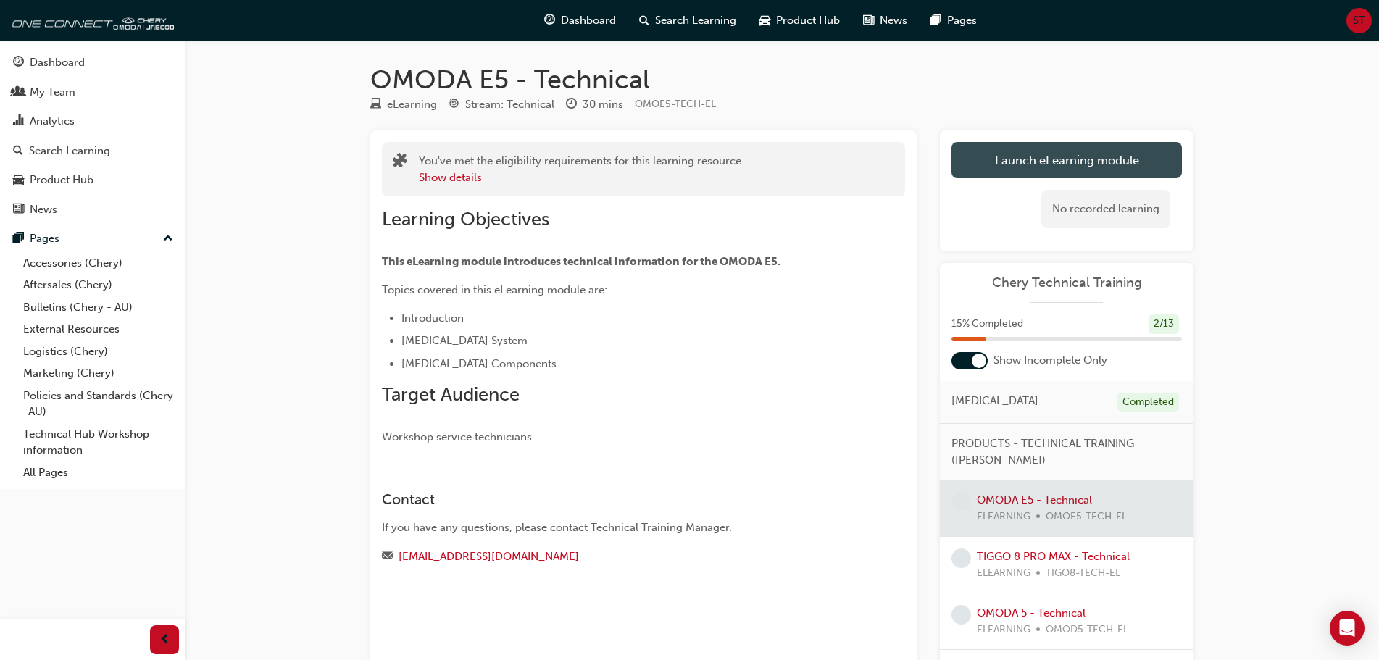
click at [1142, 173] on link "Launch eLearning module" at bounding box center [1066, 160] width 230 height 36
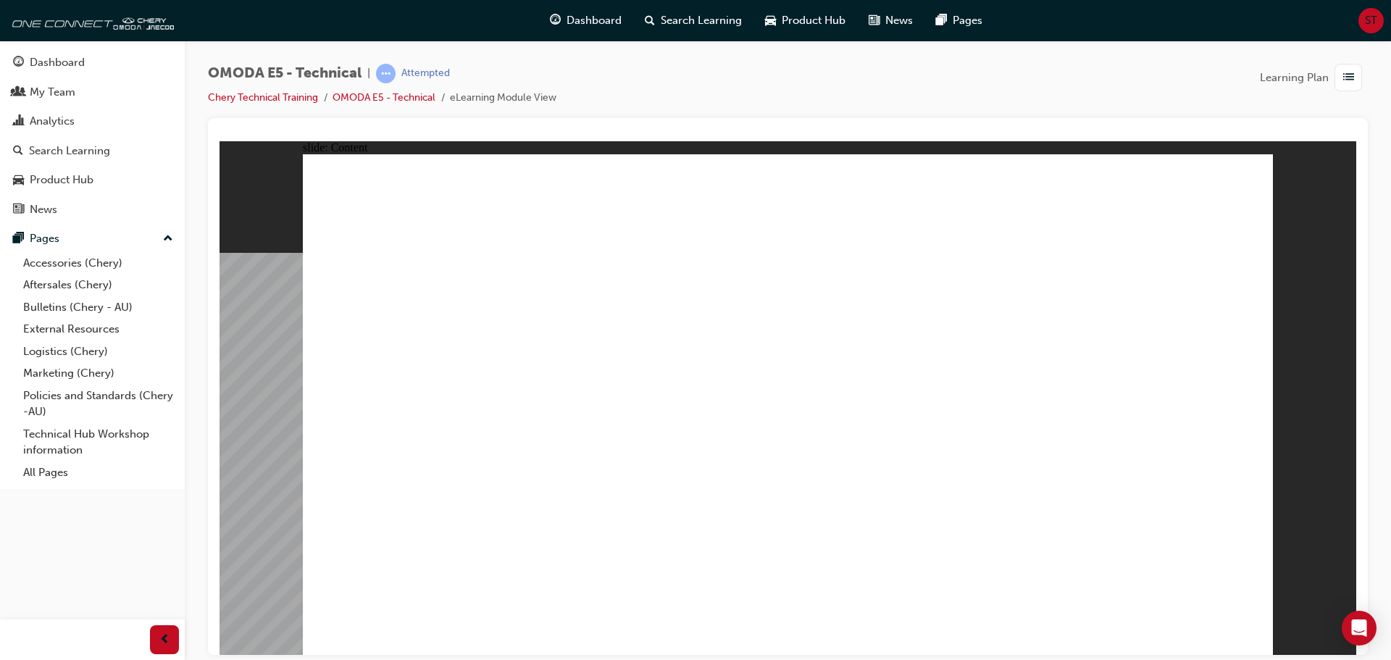
drag, startPoint x: 470, startPoint y: 354, endPoint x: 393, endPoint y: 322, distance: 83.8
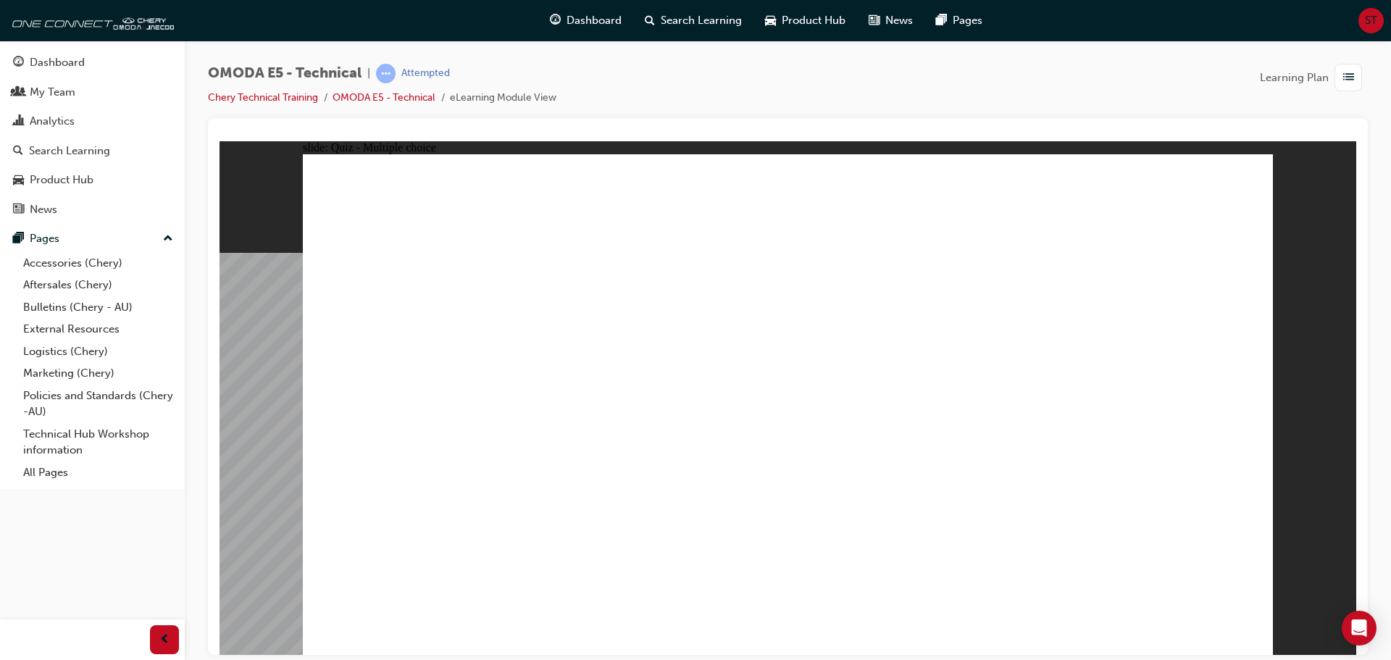
radio input "true"
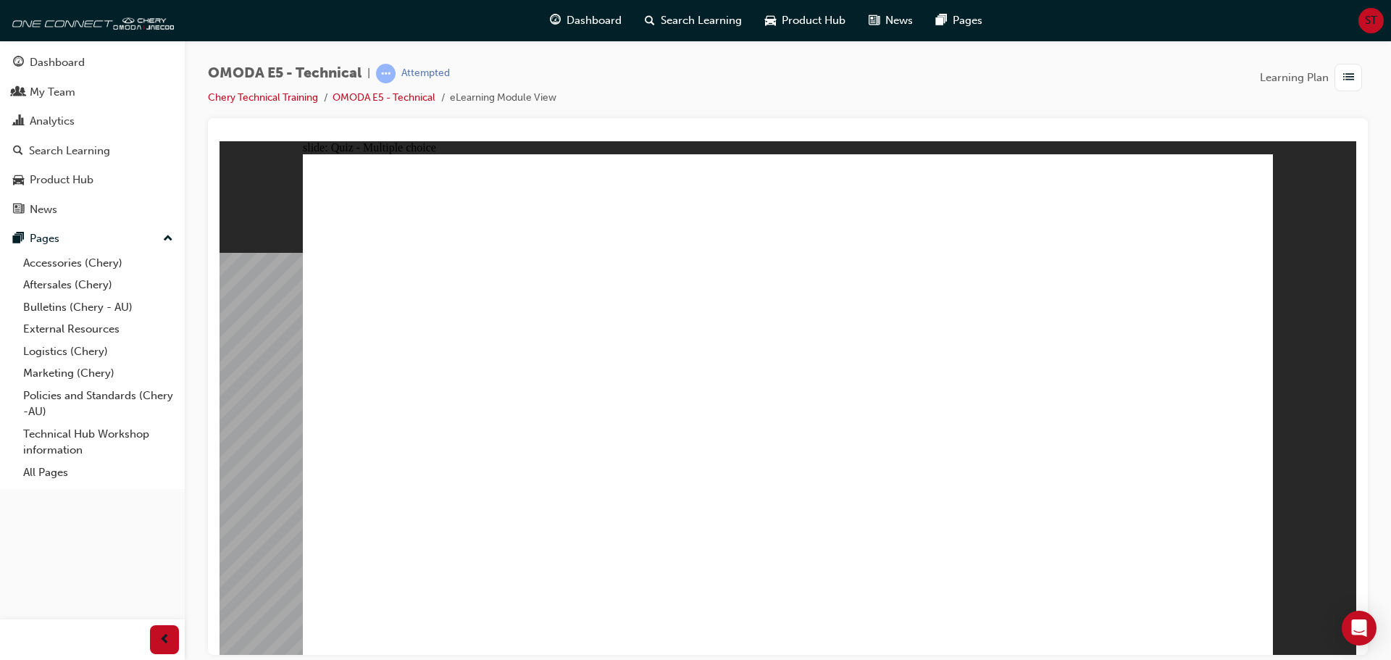
radio input "true"
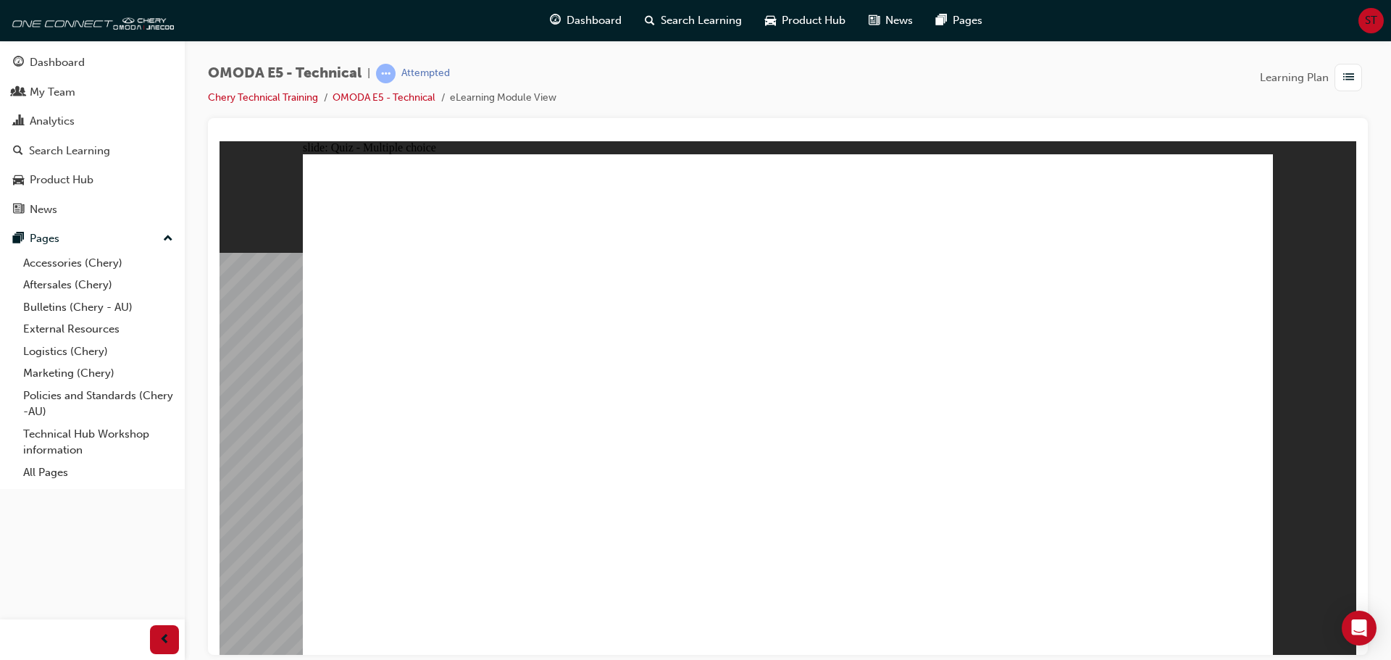
radio input "true"
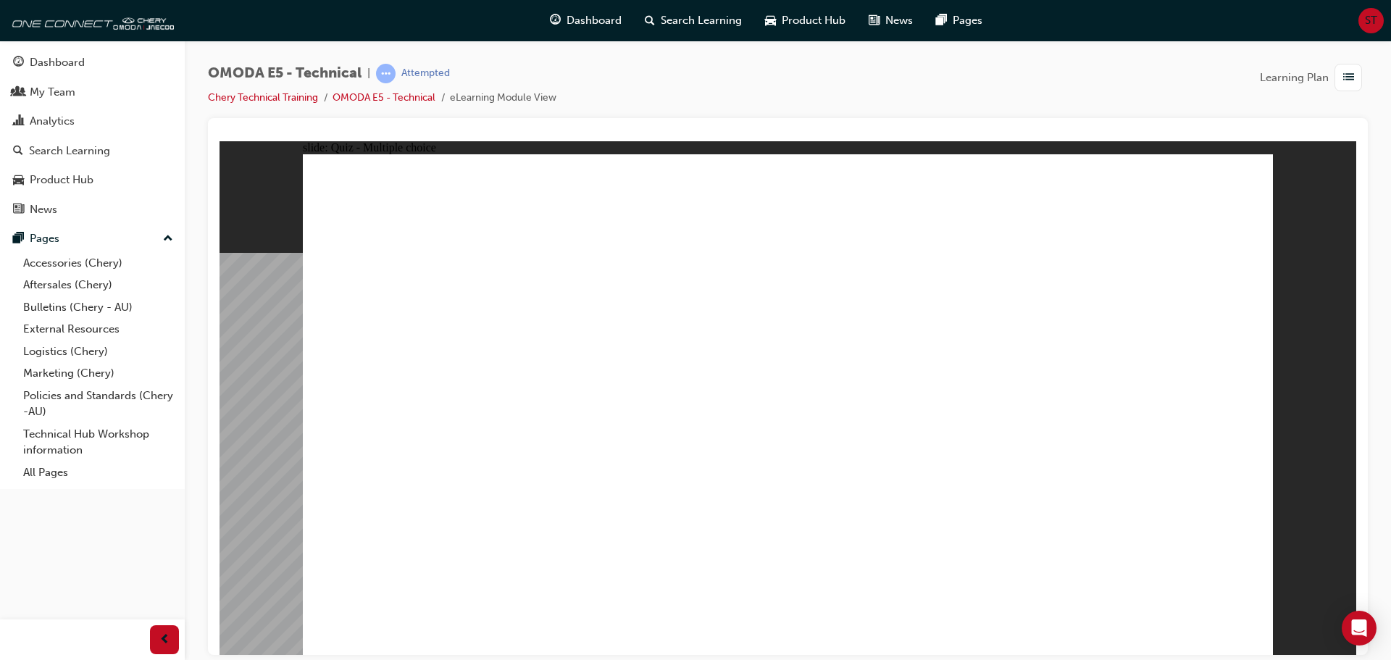
radio input "true"
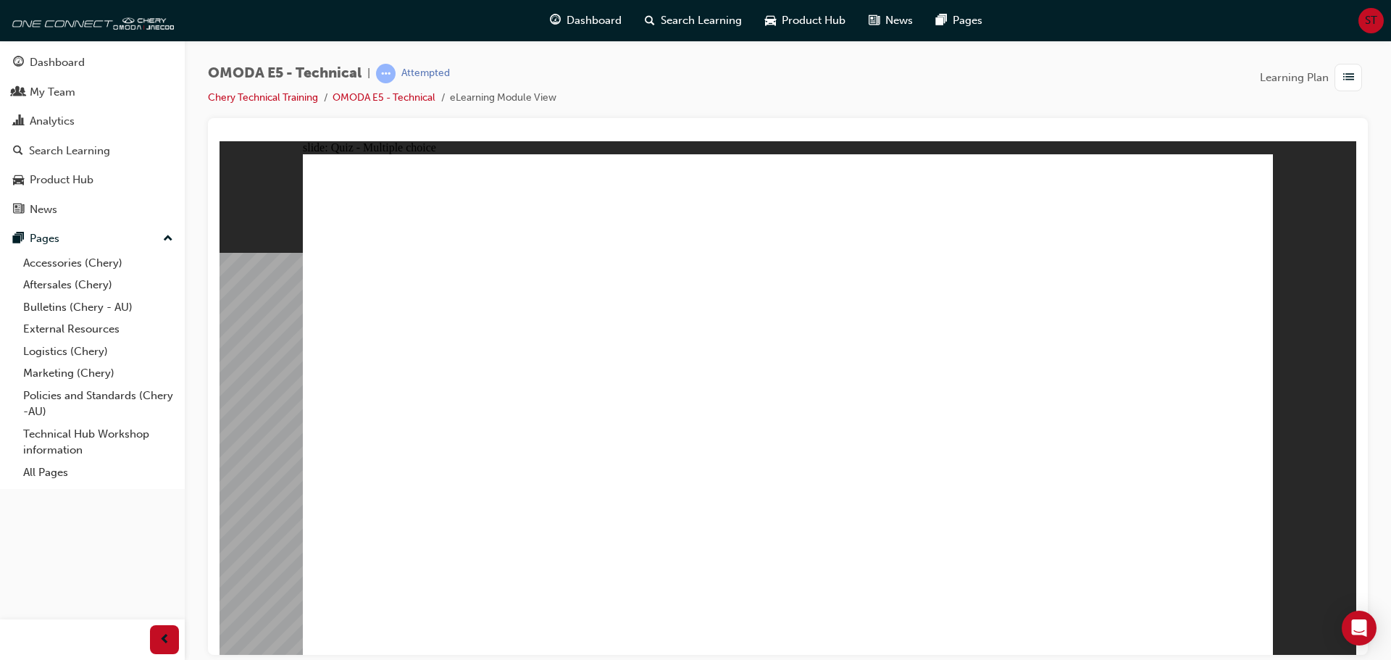
radio input "true"
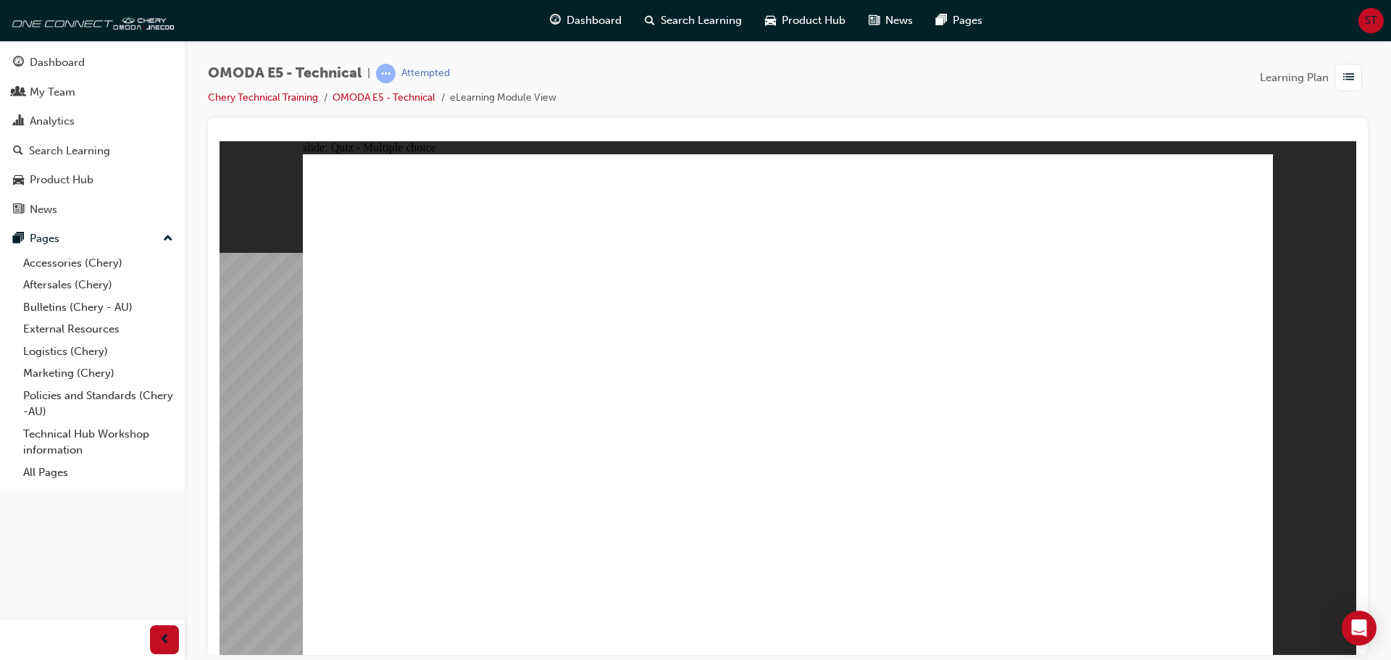
radio input "true"
drag, startPoint x: 704, startPoint y: 467, endPoint x: 701, endPoint y: 476, distance: 10.1
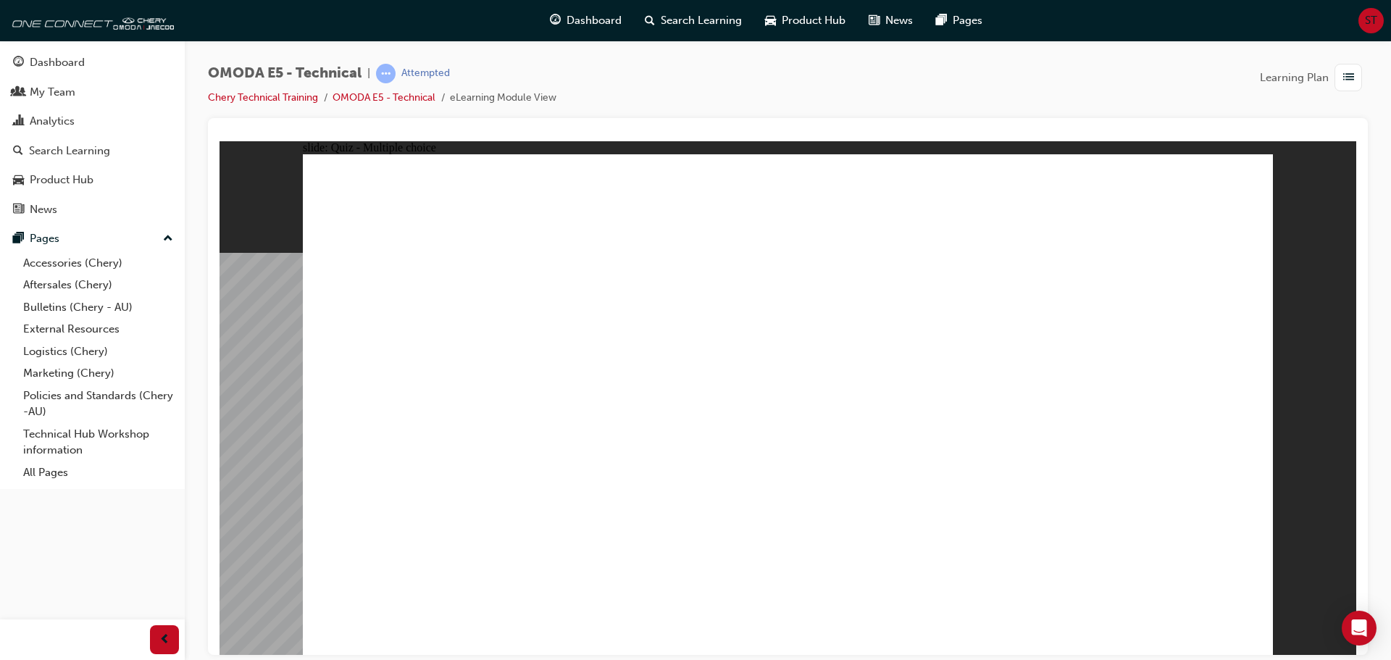
radio input "true"
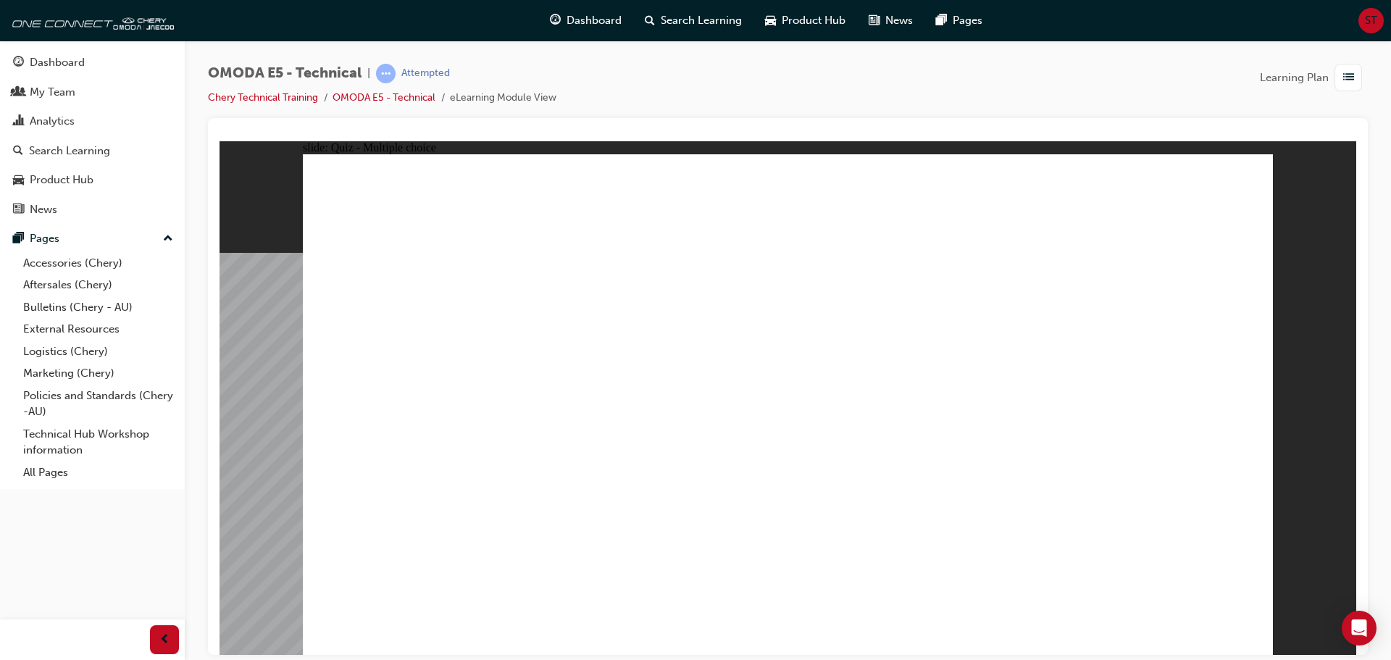
radio input "true"
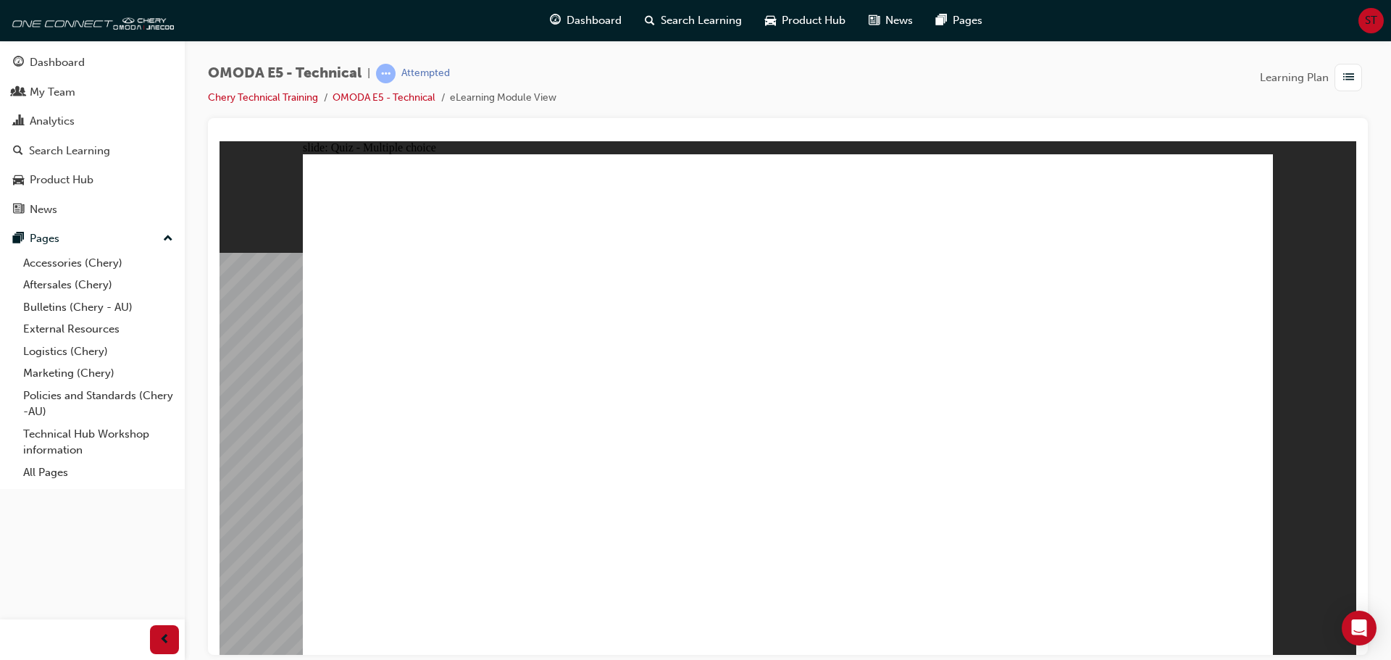
drag, startPoint x: 766, startPoint y: 503, endPoint x: 768, endPoint y: 488, distance: 16.0
radio input "true"
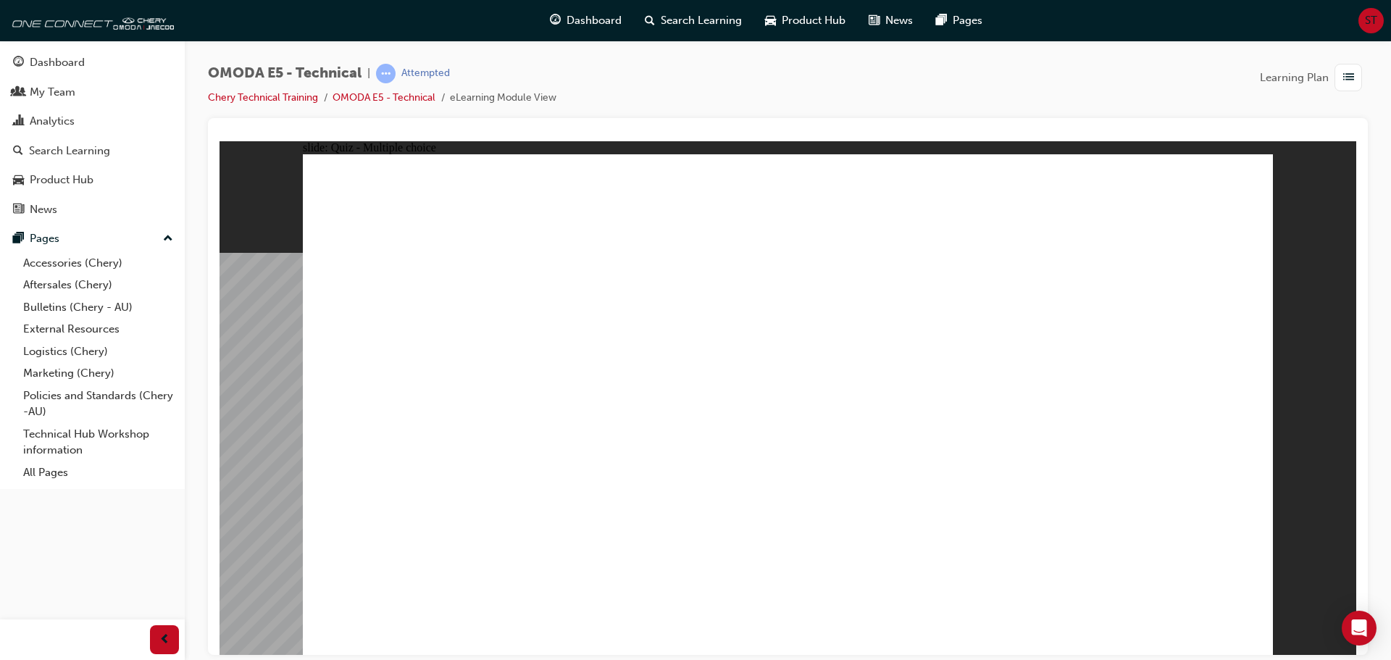
radio input "true"
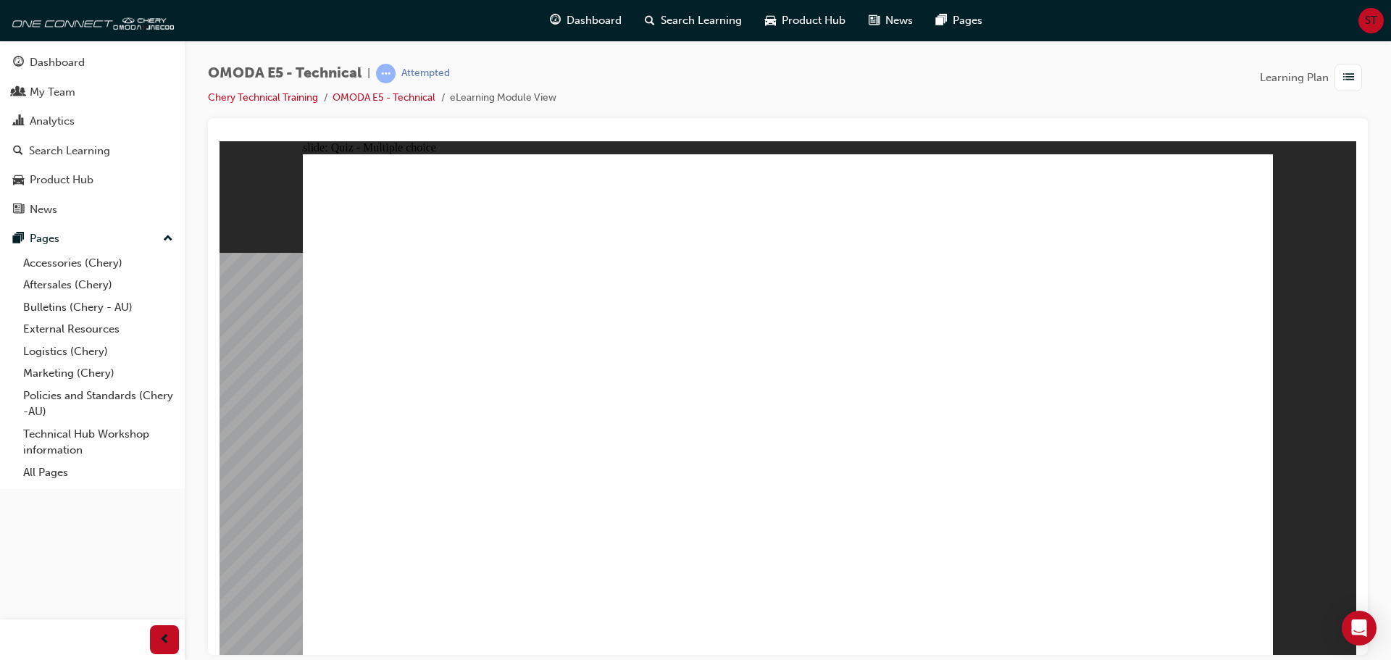
radio input "true"
drag, startPoint x: 743, startPoint y: 487, endPoint x: 752, endPoint y: 485, distance: 8.8
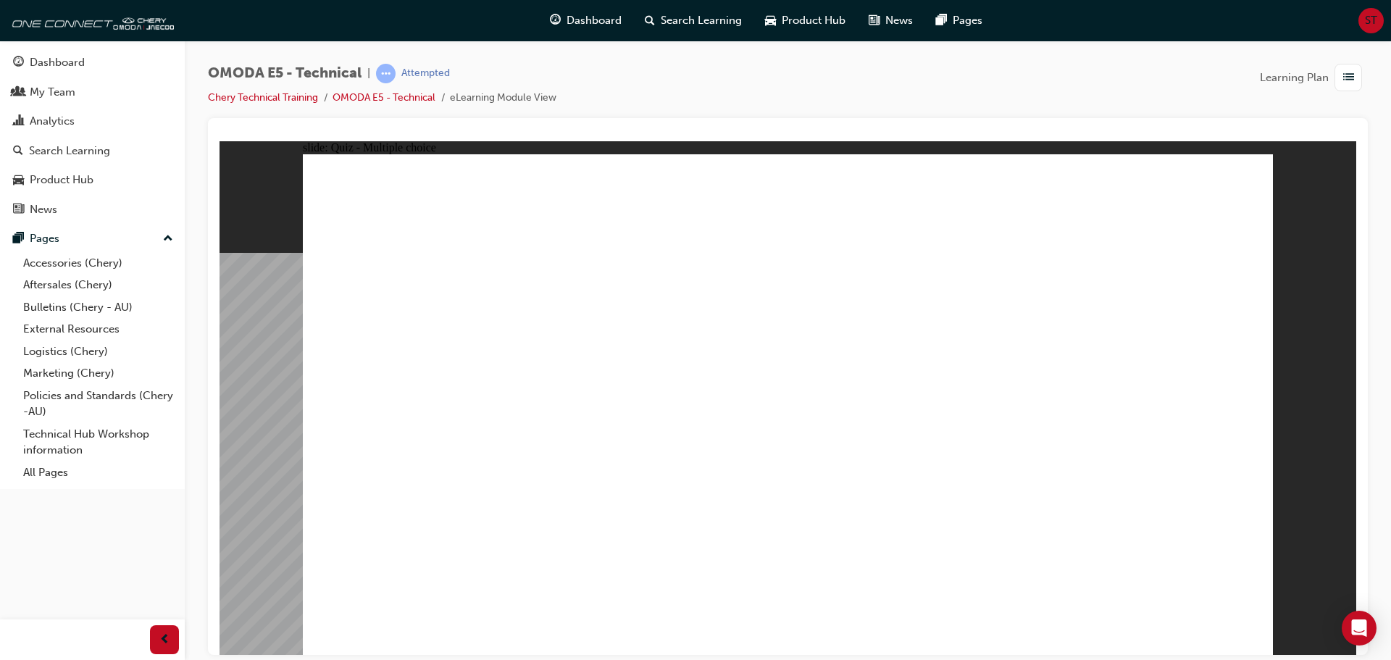
radio input "true"
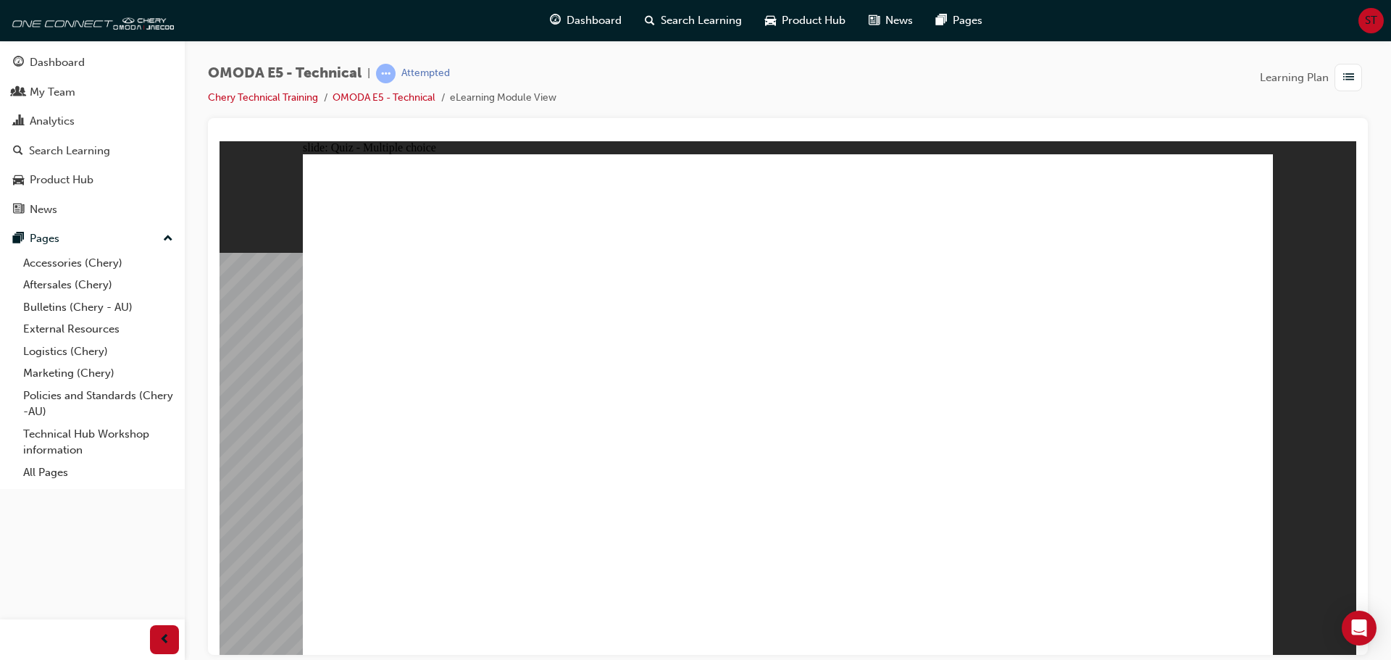
radio input "false"
radio input "true"
